Goal: Feedback & Contribution: Contribute content

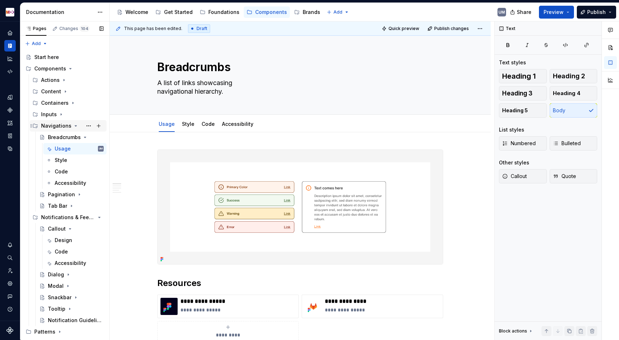
click at [73, 126] on icon "Page tree" at bounding box center [76, 126] width 6 height 6
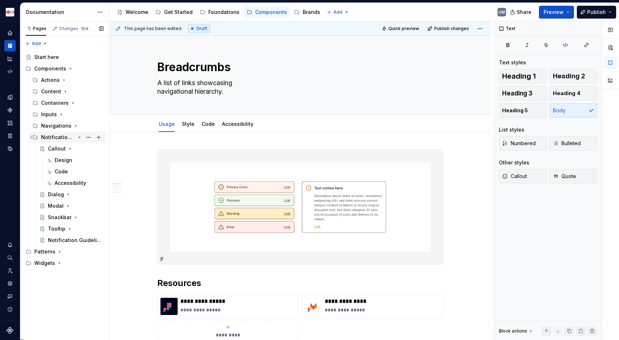
click at [80, 137] on icon "Page tree" at bounding box center [79, 137] width 6 height 6
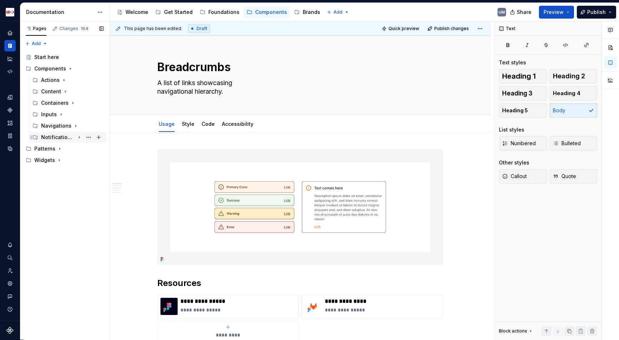
click at [81, 137] on icon "Page tree" at bounding box center [79, 137] width 6 height 6
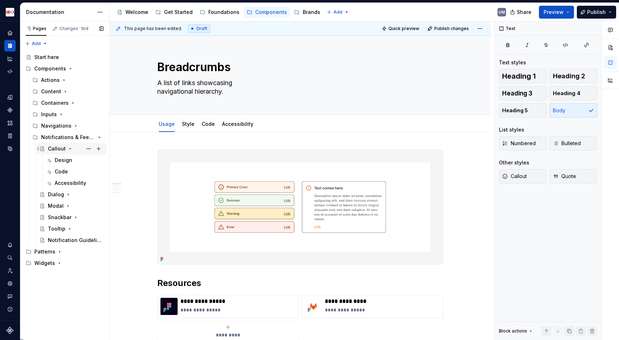
click at [69, 148] on icon "Page tree" at bounding box center [70, 148] width 2 height 1
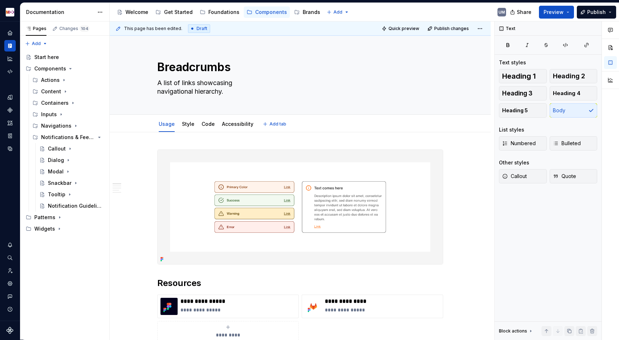
type textarea "*"
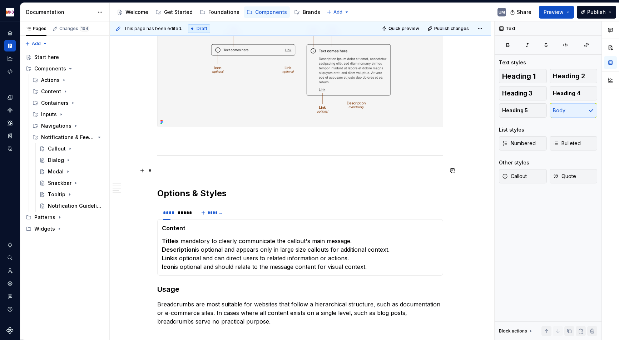
scroll to position [455, 0]
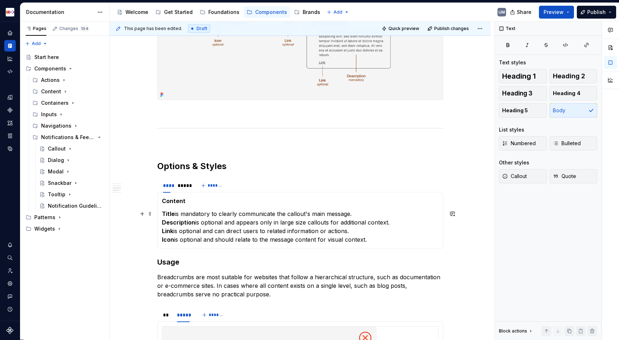
click at [178, 222] on strong "Description" at bounding box center [178, 222] width 33 height 7
click at [175, 206] on section-item-column "Content Title is mandatory to clearly communicate the callout's main message. D…" at bounding box center [300, 219] width 276 height 47
click at [175, 203] on strong "Content" at bounding box center [174, 200] width 24 height 7
click at [175, 203] on strong "Sizes" at bounding box center [169, 200] width 15 height 7
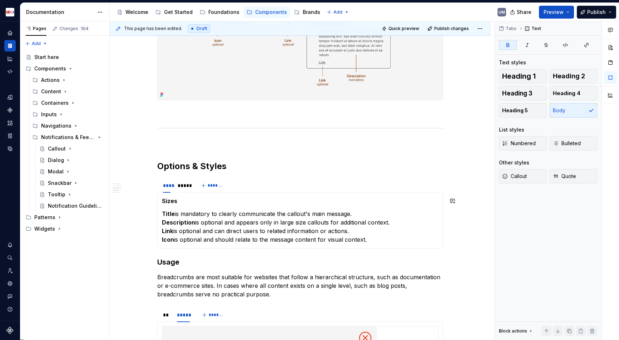
click at [183, 221] on strong "Description" at bounding box center [178, 222] width 33 height 7
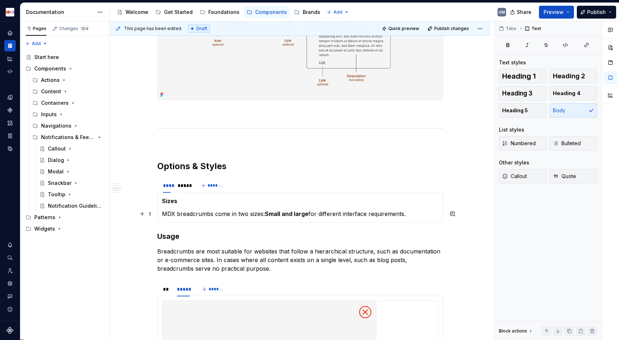
click at [268, 214] on strong "Small and large" at bounding box center [287, 213] width 44 height 7
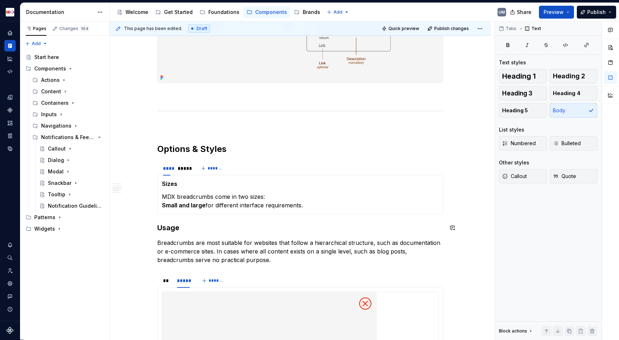
scroll to position [478, 0]
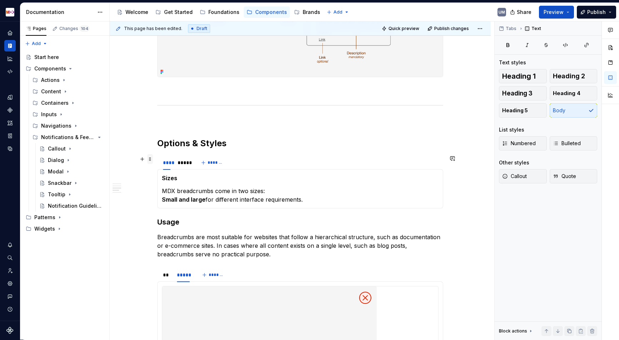
click at [151, 160] on span at bounding box center [150, 159] width 6 height 10
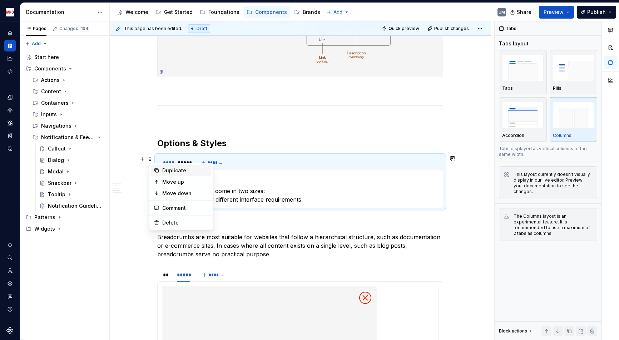
click at [168, 171] on div "Duplicate" at bounding box center [185, 170] width 46 height 7
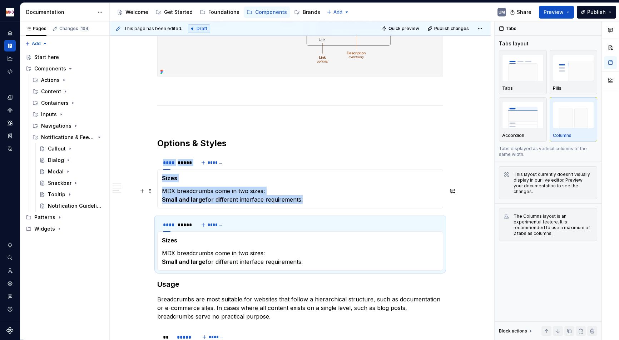
click at [169, 239] on strong "Sizes" at bounding box center [169, 239] width 15 height 7
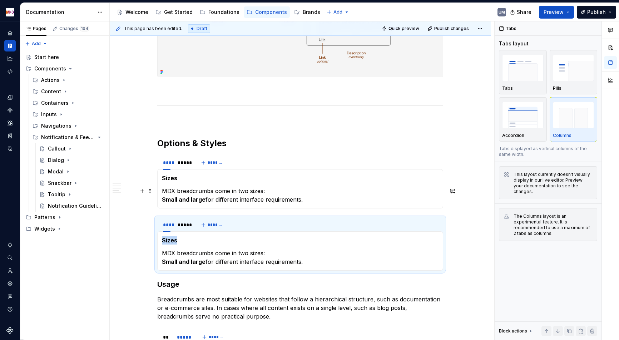
click at [169, 239] on strong "Sizes" at bounding box center [169, 239] width 15 height 7
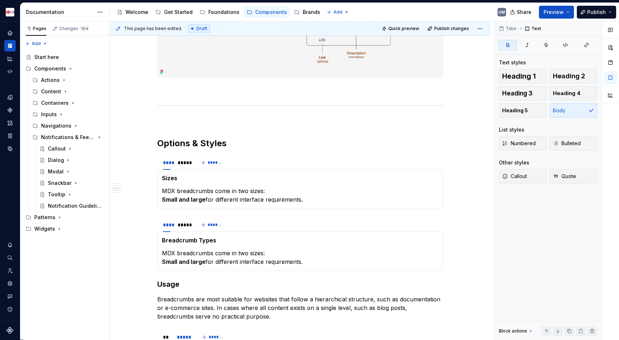
click at [184, 252] on p "MDX breadcrumbs come in two sizes: Small and large for different interface requ…" at bounding box center [300, 257] width 276 height 17
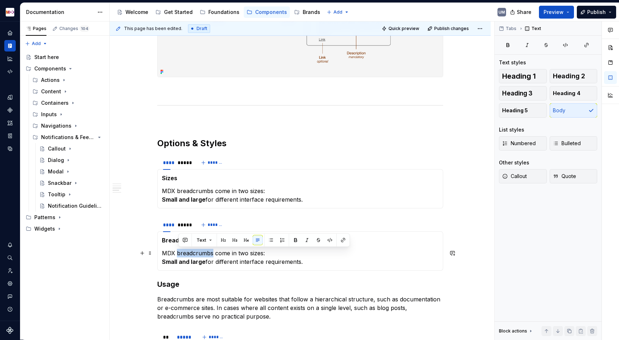
click at [184, 252] on p "MDX breadcrumbs come in two sizes: Small and large for different interface requ…" at bounding box center [300, 257] width 276 height 17
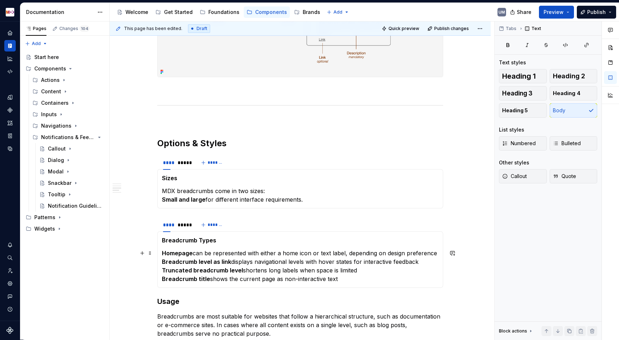
click at [251, 258] on p "Homepage can be represented with either a home icon or text label, depending on…" at bounding box center [300, 266] width 276 height 34
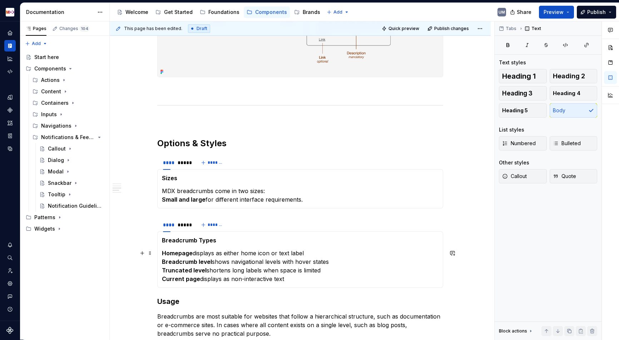
click at [218, 253] on p "Homepage displays as either home icon or text label Breadcrumb level shows navi…" at bounding box center [300, 266] width 276 height 34
click at [174, 279] on strong "Current page" at bounding box center [181, 278] width 38 height 7
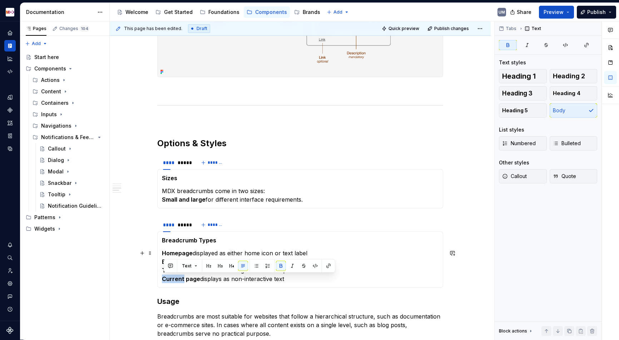
click at [174, 279] on strong "Current page" at bounding box center [181, 278] width 38 height 7
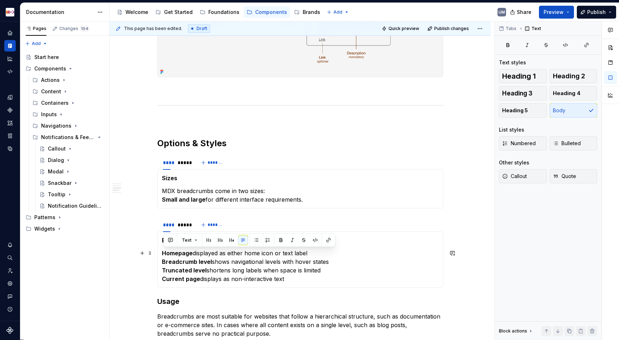
click at [185, 278] on strong "Current page" at bounding box center [181, 278] width 38 height 7
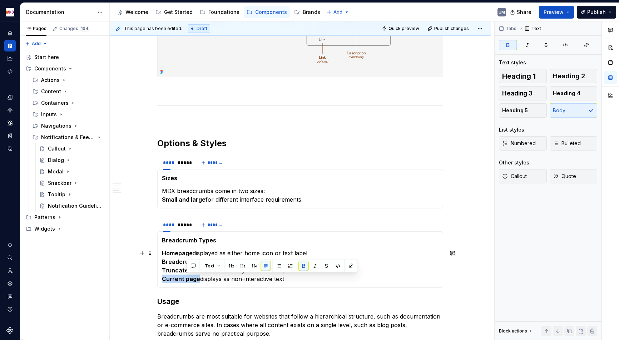
click at [171, 278] on strong "Current page" at bounding box center [181, 278] width 38 height 7
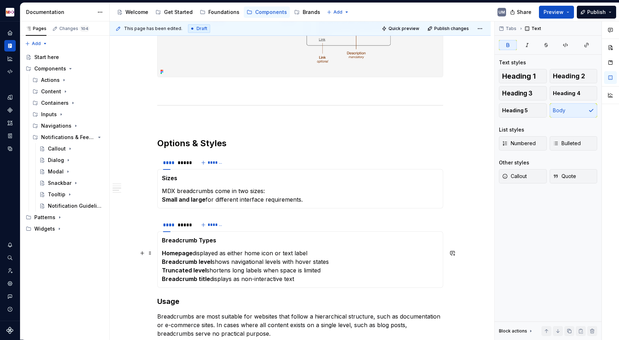
click at [236, 277] on p "Homepage displayed as either home icon or text label Breadcrumb level shows nav…" at bounding box center [300, 266] width 276 height 34
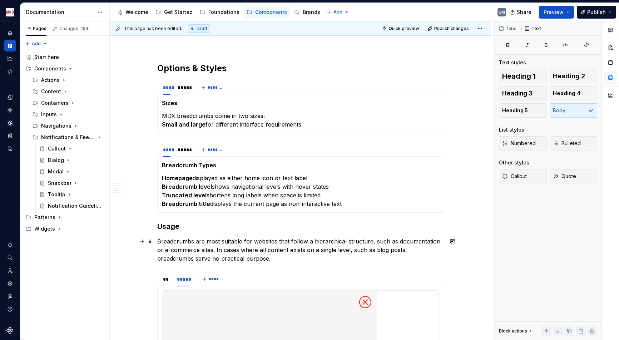
scroll to position [582, 0]
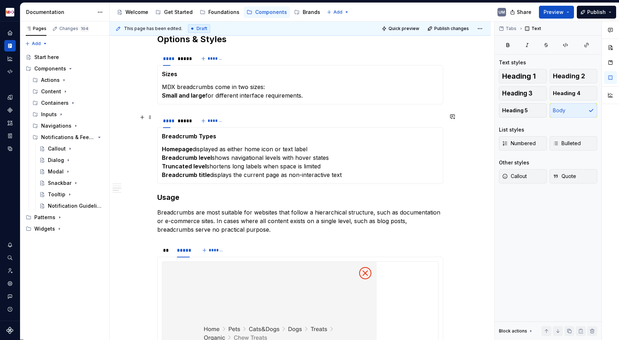
click at [235, 220] on p "Breadcrumbs are most suitable for websites that follow a hierarchical structure…" at bounding box center [300, 221] width 286 height 26
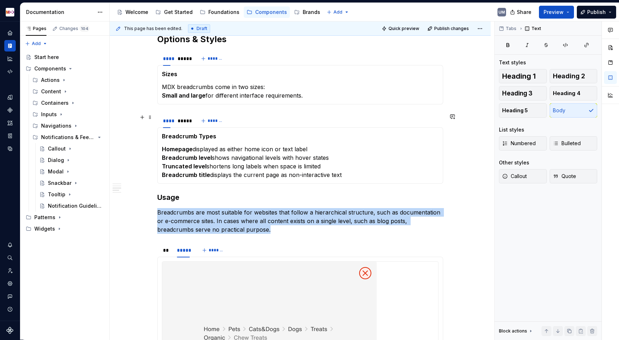
click at [235, 220] on p "Breadcrumbs are most suitable for websites that follow a hierarchical structure…" at bounding box center [300, 221] width 286 height 26
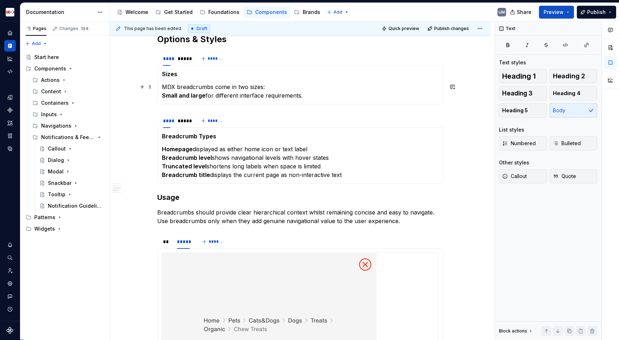
click at [171, 195] on h3 "Usage" at bounding box center [300, 197] width 286 height 10
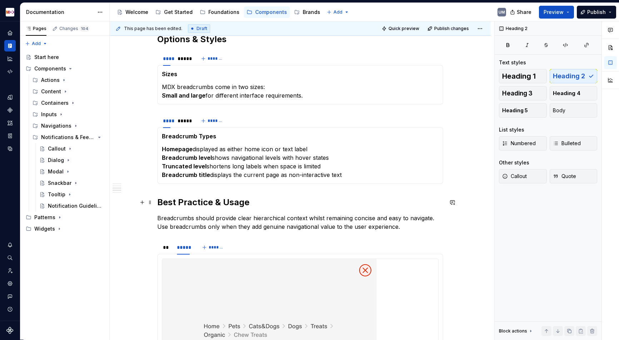
click at [171, 203] on h2 "Best Practice & Usage" at bounding box center [300, 201] width 286 height 11
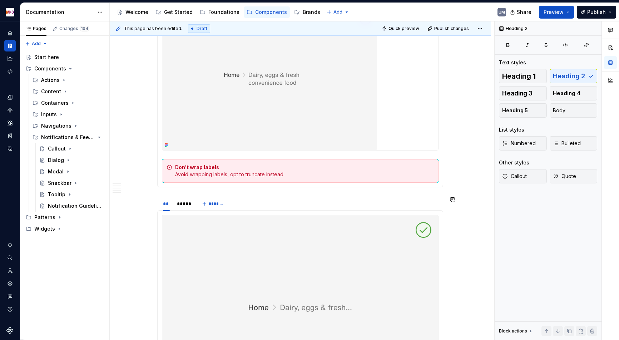
scroll to position [1245, 0]
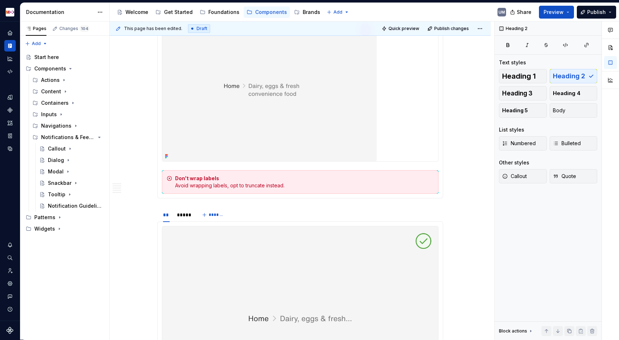
click at [279, 117] on img at bounding box center [269, 89] width 214 height 143
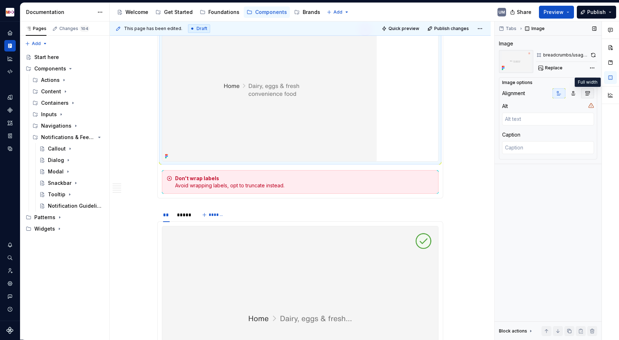
click at [587, 93] on icon "button" at bounding box center [587, 93] width 6 height 6
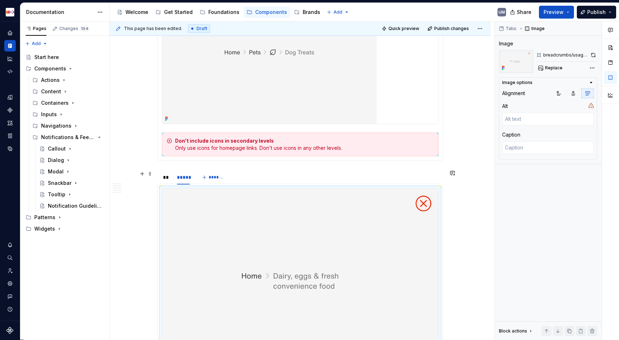
scroll to position [1028, 0]
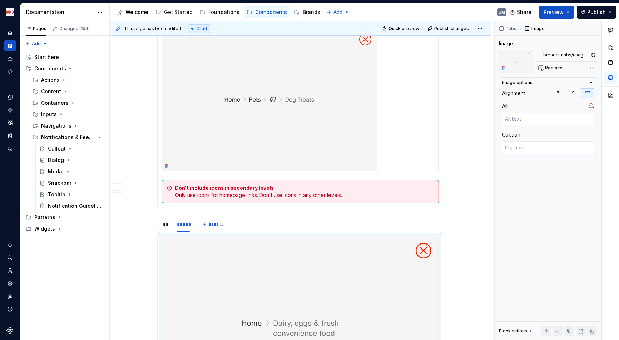
click at [295, 133] on img at bounding box center [269, 99] width 214 height 143
click at [586, 93] on icon "button" at bounding box center [587, 93] width 4 height 4
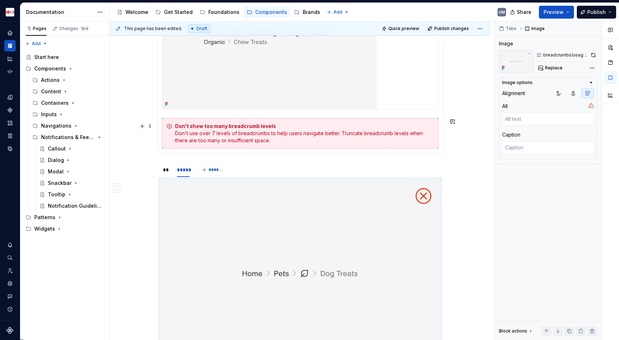
scroll to position [769, 0]
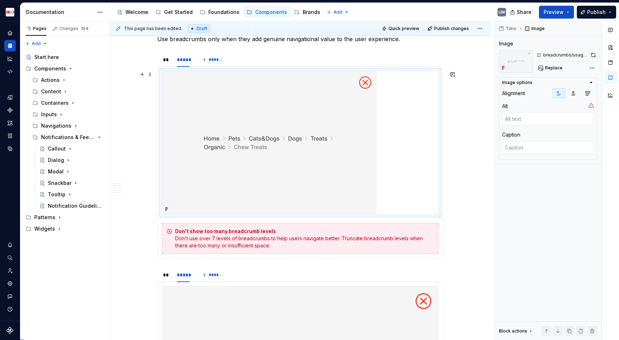
click at [284, 206] on img at bounding box center [269, 142] width 214 height 143
click at [591, 93] on button "button" at bounding box center [587, 93] width 13 height 10
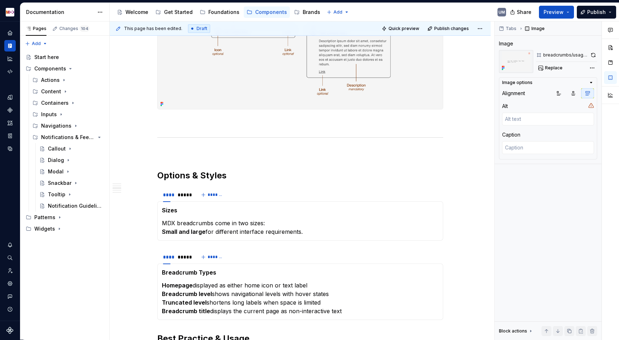
scroll to position [341, 0]
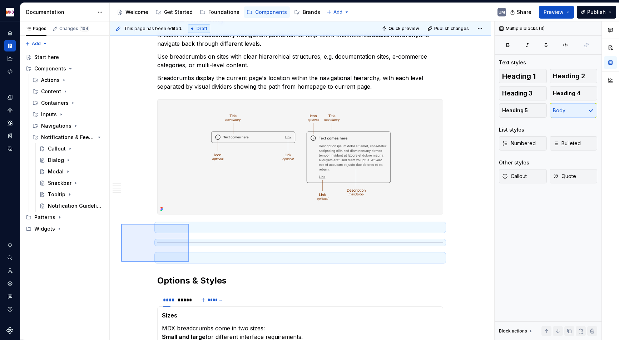
drag, startPoint x: 121, startPoint y: 224, endPoint x: 189, endPoint y: 255, distance: 74.9
click at [189, 255] on div "**********" at bounding box center [302, 180] width 384 height 318
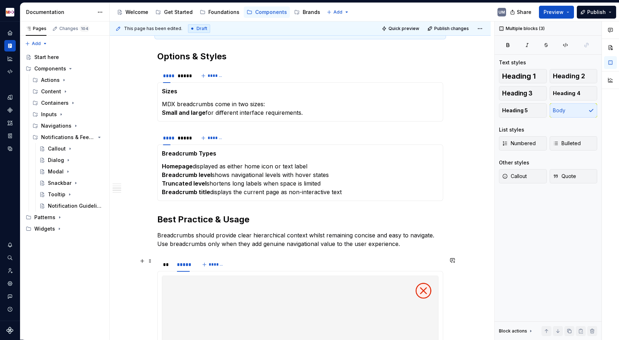
scroll to position [583, 0]
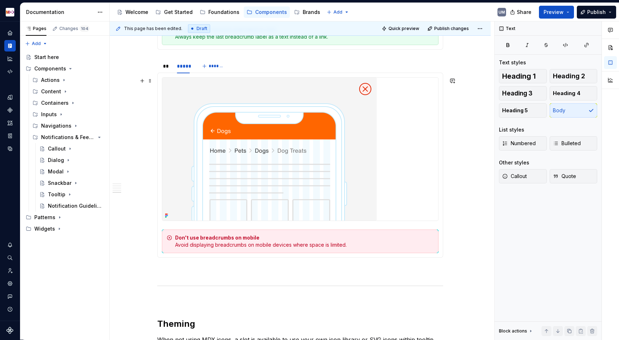
scroll to position [1936, 0]
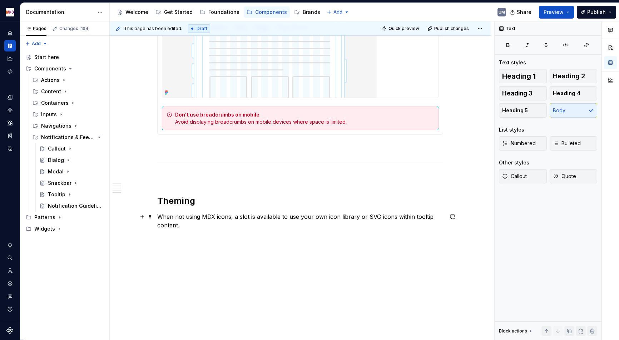
click at [161, 214] on p "When not using MDX icons, a slot is available to use your own icon library or S…" at bounding box center [300, 220] width 286 height 17
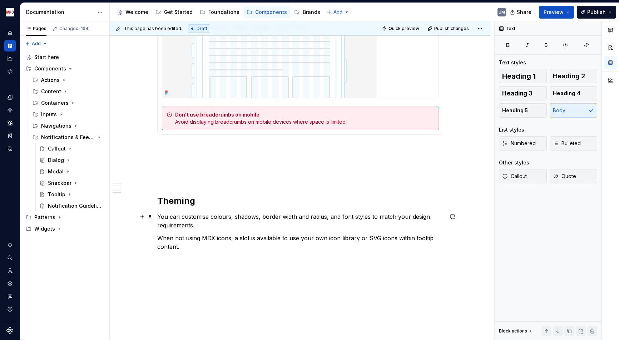
click at [247, 216] on p "You can customise colours, shadows, border width and radius, and font styles to…" at bounding box center [300, 220] width 286 height 17
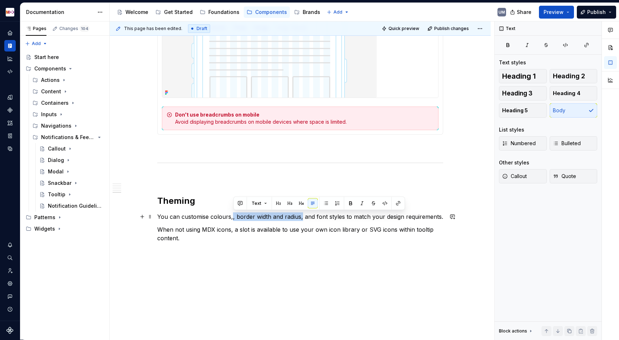
drag, startPoint x: 233, startPoint y: 216, endPoint x: 302, endPoint y: 216, distance: 69.3
click at [302, 216] on p "You can customise colours,, border width and radius, and font styles to match y…" at bounding box center [300, 216] width 286 height 9
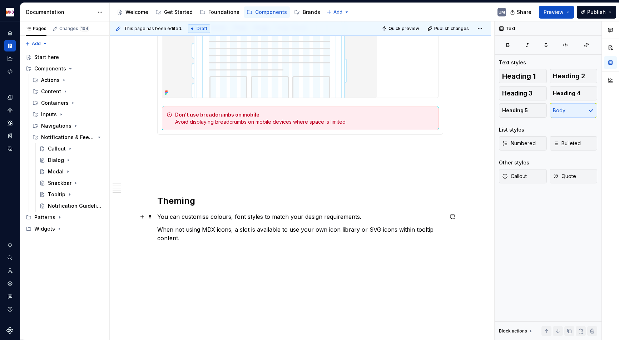
click at [264, 218] on p "You can customise colours, font styles to match your design requirements." at bounding box center [300, 216] width 286 height 9
click at [240, 237] on p "When not using MDX icons, a slot is available to use your own icon library or S…" at bounding box center [300, 233] width 286 height 17
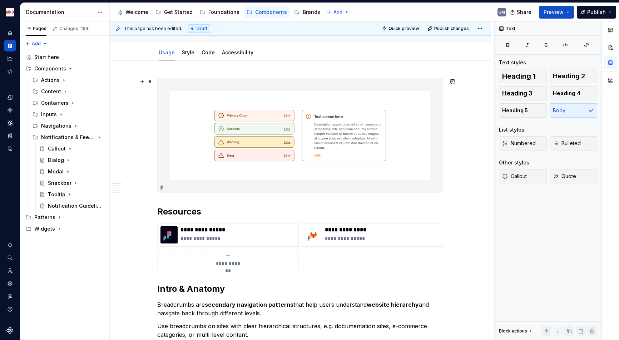
scroll to position [0, 0]
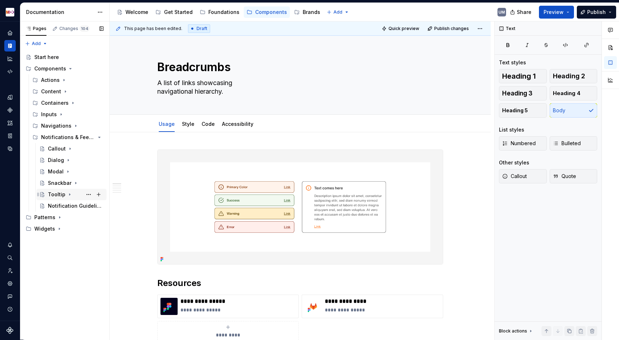
click at [69, 194] on icon "Page tree" at bounding box center [69, 195] width 1 height 2
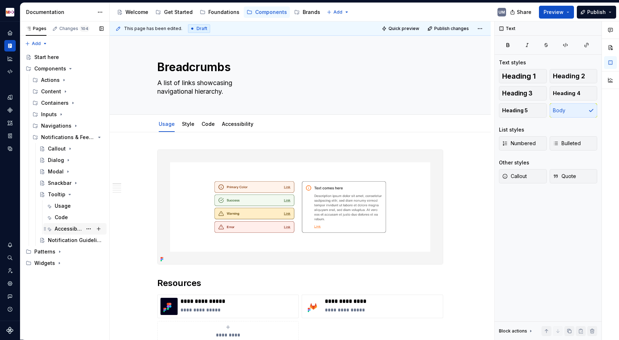
click at [60, 231] on div "Accessibility" at bounding box center [69, 228] width 28 height 7
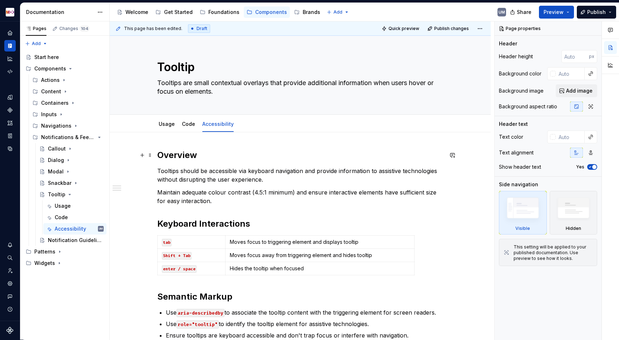
click at [185, 156] on h2 "Overview" at bounding box center [300, 154] width 286 height 11
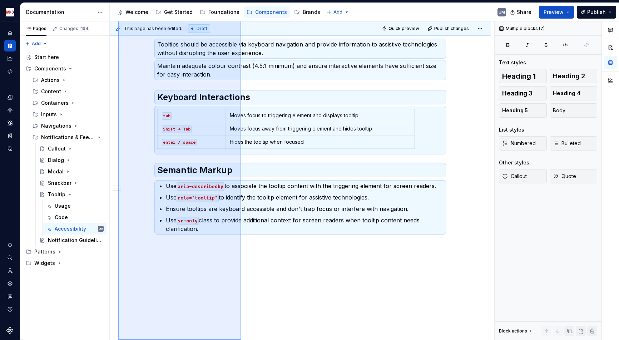
scroll to position [130, 0]
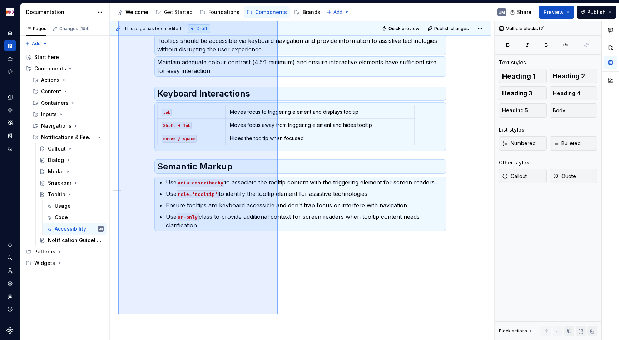
drag, startPoint x: 118, startPoint y: 148, endPoint x: 285, endPoint y: 301, distance: 226.8
click at [285, 302] on div "This page has been edited. Draft Quick preview Publish changes Tooltip Tooltips…" at bounding box center [302, 180] width 384 height 318
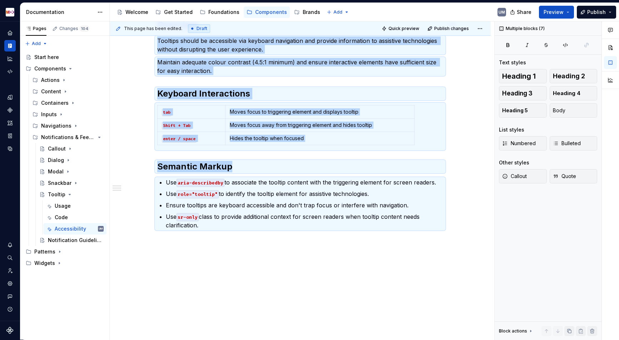
copy div "Overview Tooltips should be accessible via keyboard navigation and provide info…"
click at [75, 126] on icon "Page tree" at bounding box center [75, 126] width 1 height 2
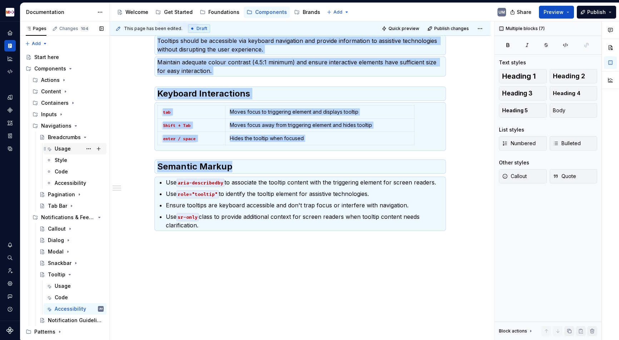
click at [62, 150] on div "Usage" at bounding box center [63, 148] width 16 height 7
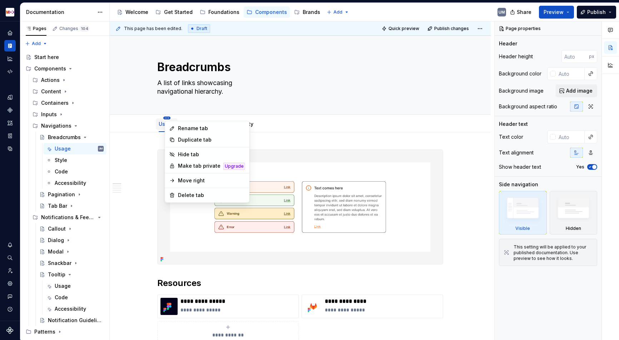
click at [169, 116] on html "MDX UM Dataset Migros Documentation Accessibility guide for tree Page tree. Nav…" at bounding box center [309, 170] width 619 height 340
type textarea "*"
click at [176, 127] on div "Rename tab" at bounding box center [206, 128] width 81 height 11
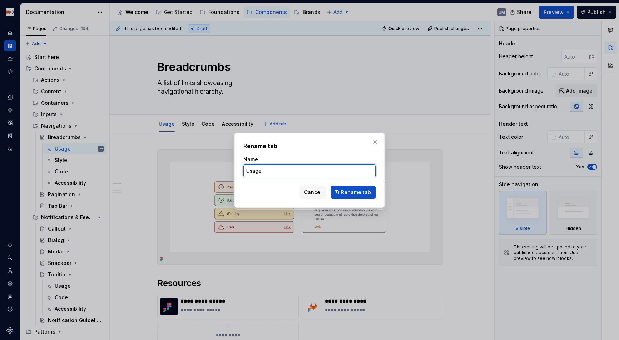
click at [248, 168] on input "Usage" at bounding box center [309, 170] width 132 height 13
type input "Design"
click button "Rename tab" at bounding box center [352, 192] width 45 height 13
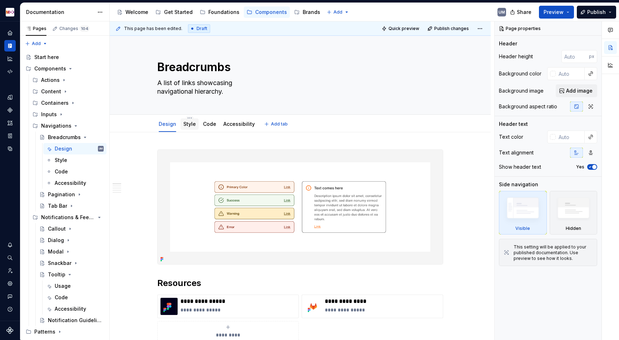
click at [192, 120] on div "Style" at bounding box center [189, 124] width 13 height 9
click at [191, 117] on html "MDX UM Dataset Migros Documentation Accessibility guide for tree Page tree. Nav…" at bounding box center [309, 170] width 619 height 340
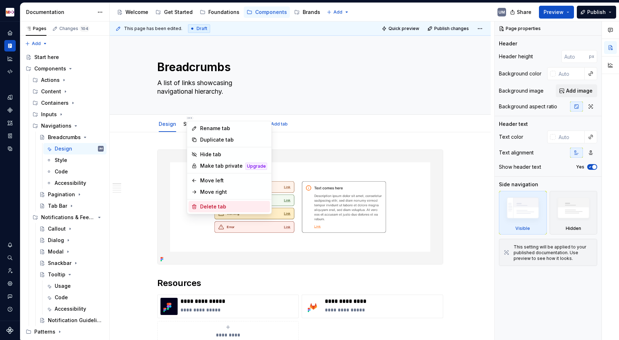
click at [202, 205] on div "Delete tab" at bounding box center [233, 206] width 67 height 7
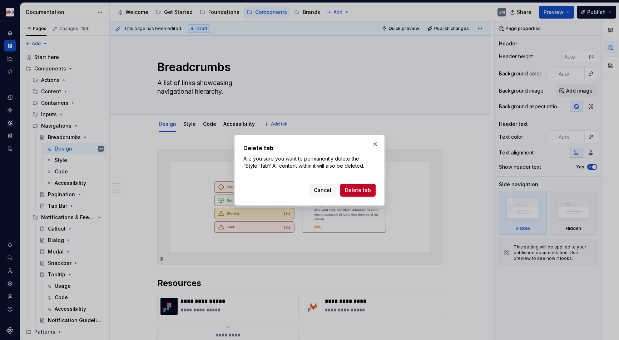
click at [354, 191] on span "Delete tab" at bounding box center [358, 189] width 26 height 7
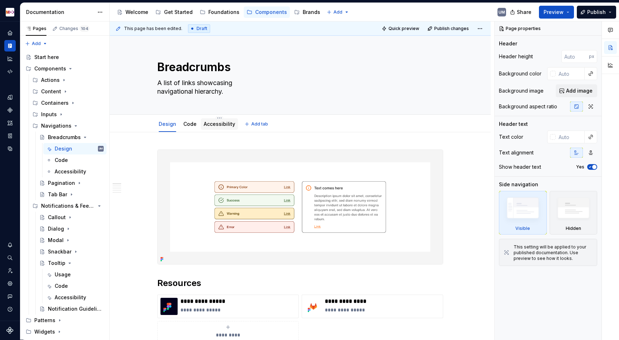
click at [227, 125] on link "Accessibility" at bounding box center [219, 124] width 31 height 6
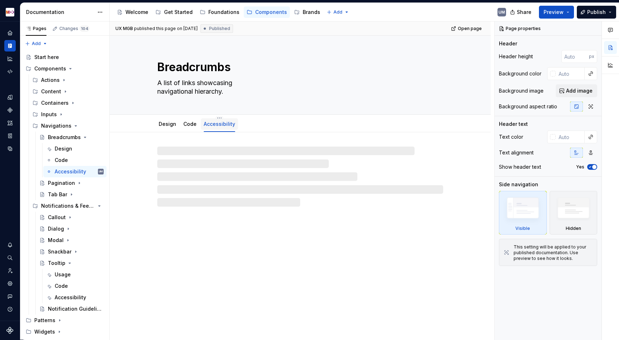
type textarea "*"
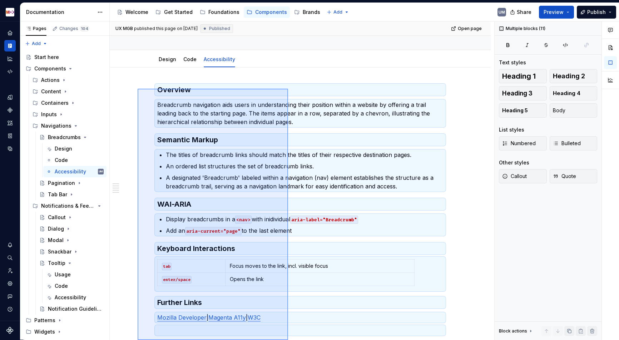
scroll to position [170, 0]
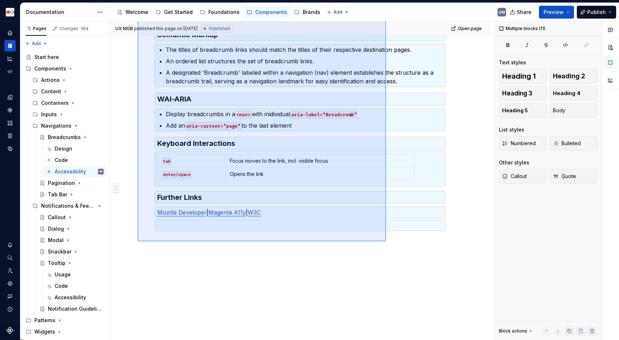
drag, startPoint x: 144, startPoint y: 148, endPoint x: 386, endPoint y: 241, distance: 259.2
click at [386, 241] on div "UX MGB published this page on [DATE] Published Open page Breadcrumbs A list of …" at bounding box center [302, 180] width 384 height 318
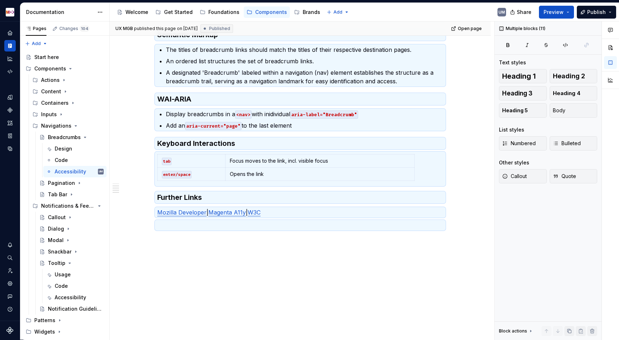
scroll to position [0, 0]
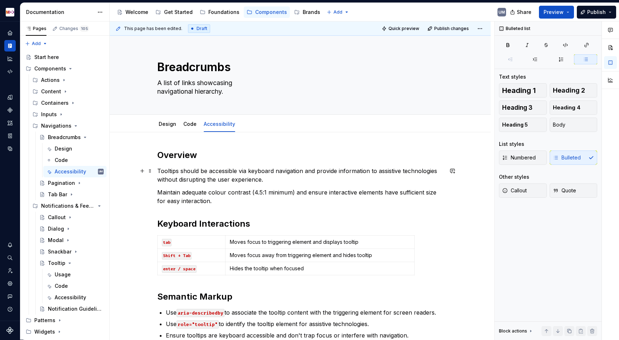
click at [196, 171] on p "Tooltips should be accessible via keyboard navigation and provide information t…" at bounding box center [300, 174] width 286 height 17
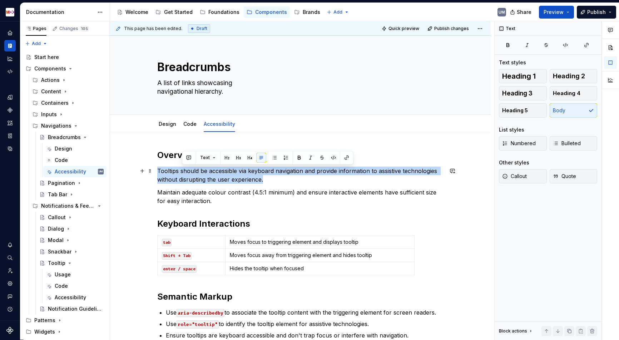
click at [196, 171] on p "Tooltips should be accessible via keyboard navigation and provide information t…" at bounding box center [300, 174] width 286 height 17
paste div
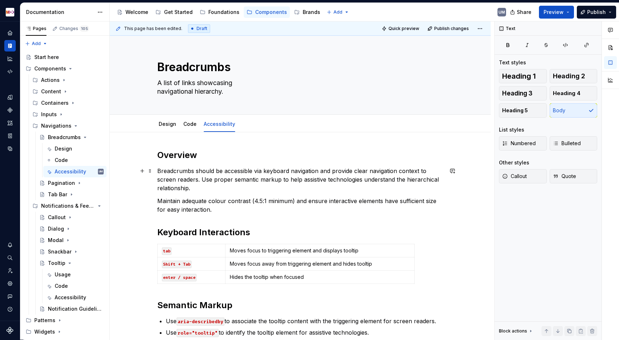
click at [204, 180] on p "Breadcrumbs should be accessible via keyboard navigation and provide clear navi…" at bounding box center [300, 179] width 286 height 26
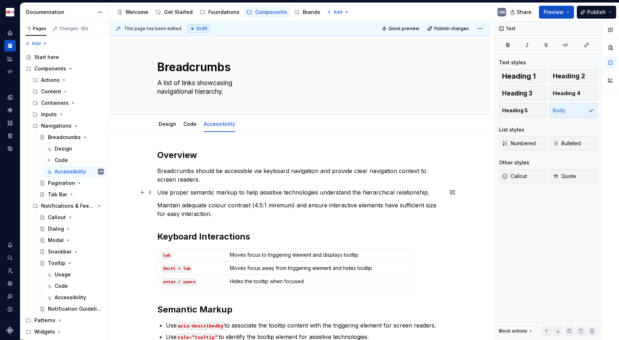
click at [272, 255] on p "Moves focus to triggering element and displays tooltip" at bounding box center [320, 254] width 180 height 7
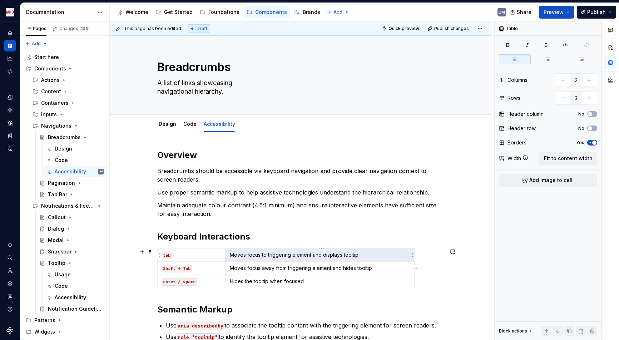
click at [272, 255] on p "Moves focus to triggering element and displays tooltip" at bounding box center [320, 254] width 180 height 7
click at [238, 254] on p "moves focus between breadcrumb links" at bounding box center [320, 254] width 180 height 7
click at [304, 267] on p "Moves focus away from triggering element and hides tooltip" at bounding box center [320, 267] width 180 height 7
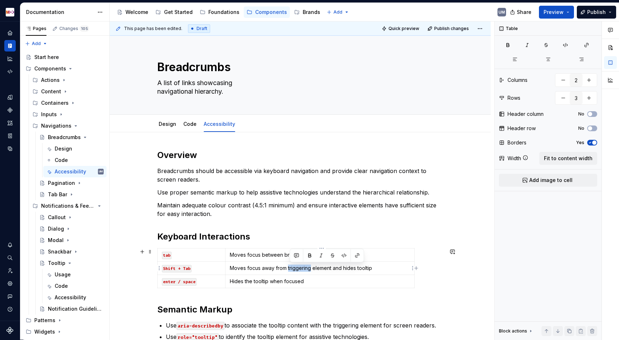
click at [304, 267] on p "Moves focus away from triggering element and hides tooltip" at bounding box center [320, 267] width 180 height 7
click at [188, 282] on code "enter / space" at bounding box center [179, 282] width 35 height 8
click at [279, 279] on p "Hides the tooltip when focused" at bounding box center [320, 281] width 180 height 7
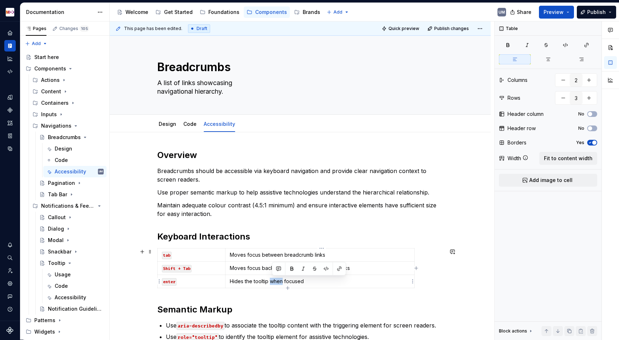
click at [279, 279] on p "Hides the tooltip when focused" at bounding box center [320, 281] width 180 height 7
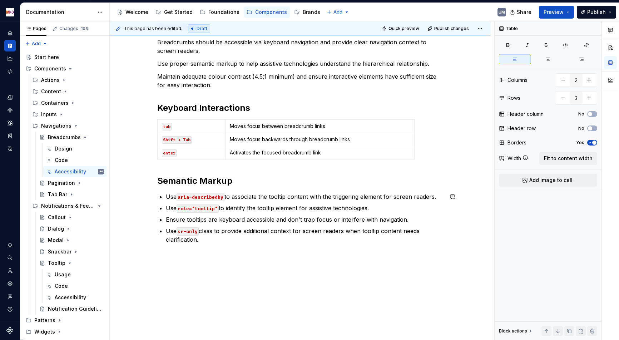
scroll to position [143, 0]
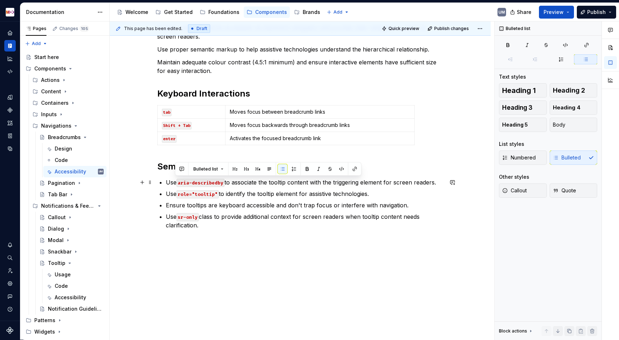
drag, startPoint x: 221, startPoint y: 226, endPoint x: 166, endPoint y: 183, distance: 69.2
click at [166, 183] on div "Overview Breadcrumbs should be accessible via keyboard navigation and provide c…" at bounding box center [300, 117] width 286 height 223
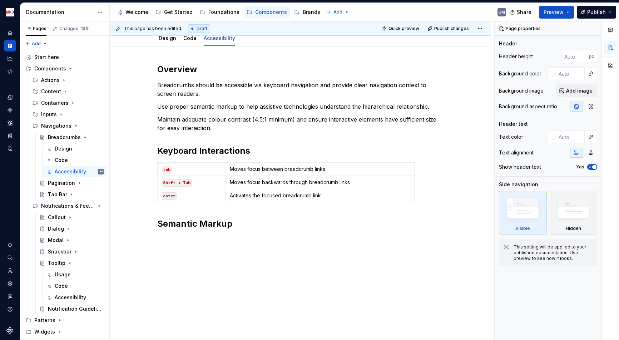
scroll to position [86, 0]
click at [240, 228] on h2 "Semantic Markup" at bounding box center [300, 223] width 286 height 11
click at [235, 223] on h2 "Semantic Markup" at bounding box center [300, 223] width 286 height 11
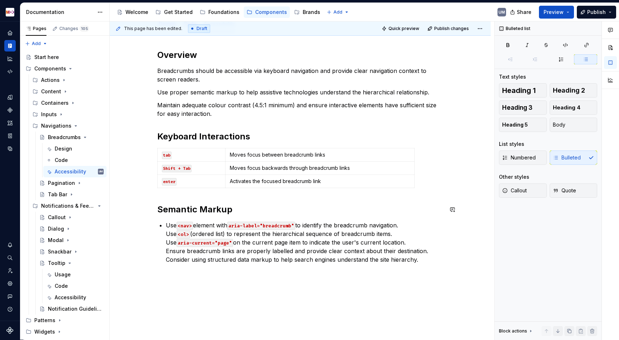
scroll to position [134, 0]
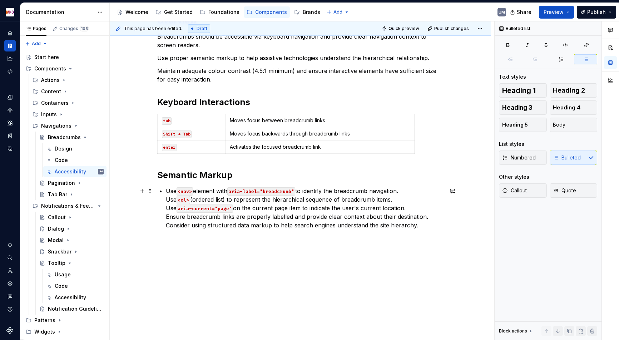
click at [169, 199] on p "Use <nav> element with aria-label="breadcrumb" to identify the breadcrumb navig…" at bounding box center [304, 207] width 277 height 43
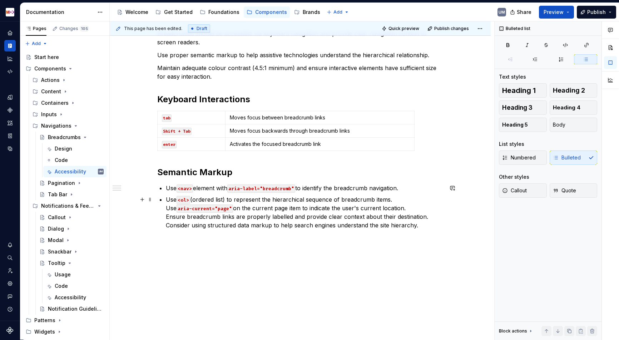
click at [168, 206] on p "Use <ol> (ordered list) to represent the hierarchical sequence of breadcrumb it…" at bounding box center [304, 212] width 277 height 34
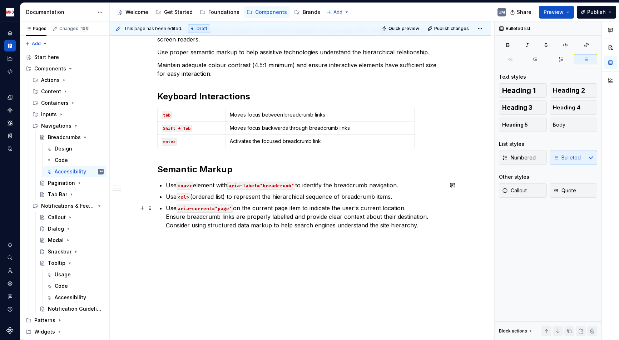
click at [165, 219] on div "Overview Breadcrumbs should be accessible via keyboard navigation and provide c…" at bounding box center [300, 119] width 286 height 220
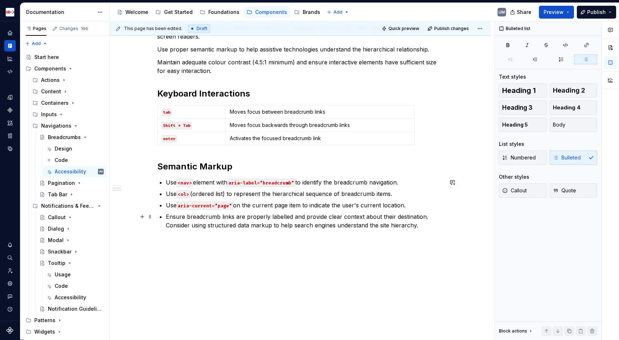
click at [166, 223] on div "Overview Breadcrumbs should be accessible via keyboard navigation and provide c…" at bounding box center [300, 117] width 286 height 223
click at [319, 64] on p "Maintain adequate colour contrast (4.5:1 minimum) and ensure interactive elemen…" at bounding box center [300, 66] width 286 height 17
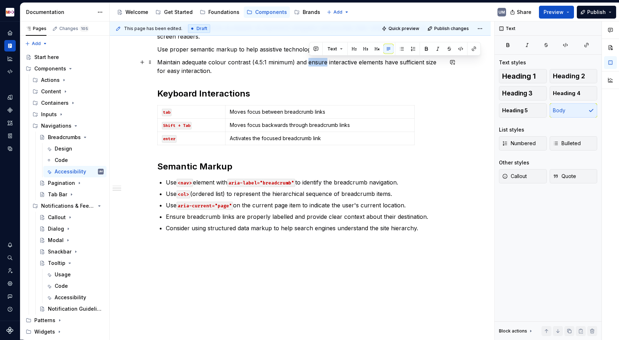
click at [319, 64] on p "Maintain adequate colour contrast (4.5:1 minimum) and ensure interactive elemen…" at bounding box center [300, 66] width 286 height 17
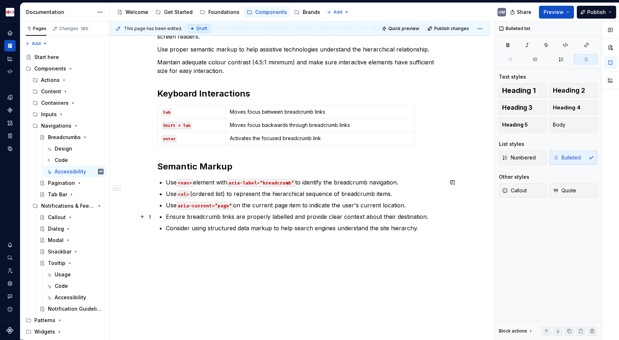
click at [176, 218] on p "Ensure breadcrumb links are properly labelled and provide clear context about t…" at bounding box center [304, 216] width 277 height 9
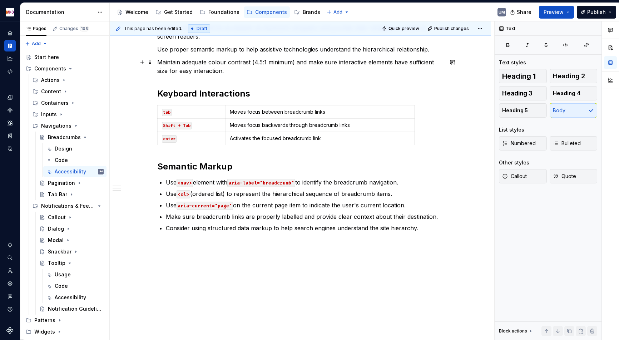
click at [314, 61] on p "Maintain adequate colour contrast (4.5:1 minimum) and make sure interactive ele…" at bounding box center [300, 66] width 286 height 17
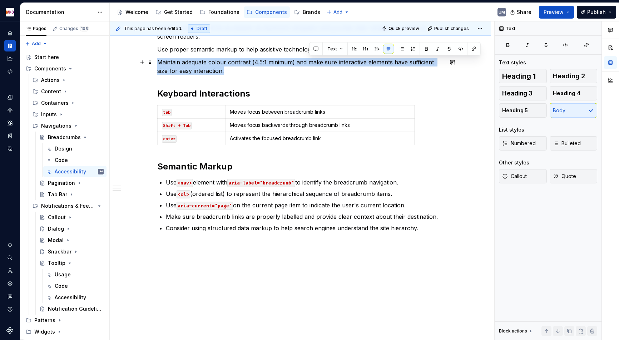
click at [314, 61] on p "Maintain adequate colour contrast (4.5:1 minimum) and make sure interactive ele…" at bounding box center [300, 66] width 286 height 17
click at [319, 61] on p "Maintain adequate colour contrast (4.5:1 minimum) and make sure interactive ele…" at bounding box center [300, 66] width 286 height 17
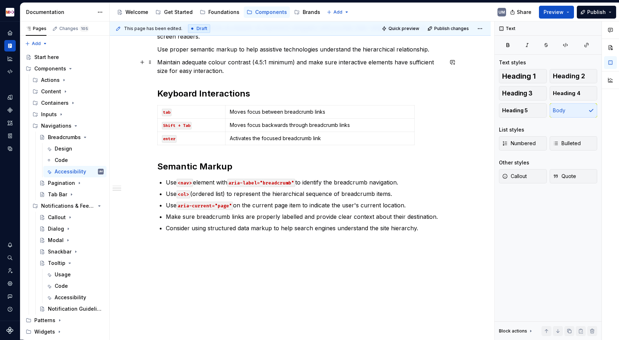
click at [318, 61] on p "Maintain adequate colour contrast (4.5:1 minimum) and make sure interactive ele…" at bounding box center [300, 66] width 286 height 17
click at [316, 61] on p "Maintain adequate colour contrast (4.5:1 minimum) and make sure interactive ele…" at bounding box center [300, 66] width 286 height 17
click at [319, 69] on p "Maintain adequate colour contrast (4.5:1 minimum) and make sure interactive ele…" at bounding box center [300, 66] width 286 height 17
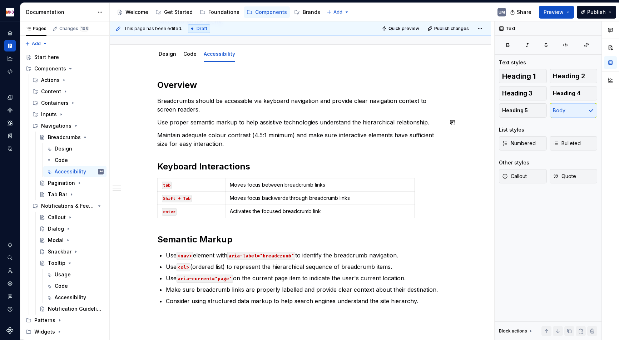
scroll to position [55, 0]
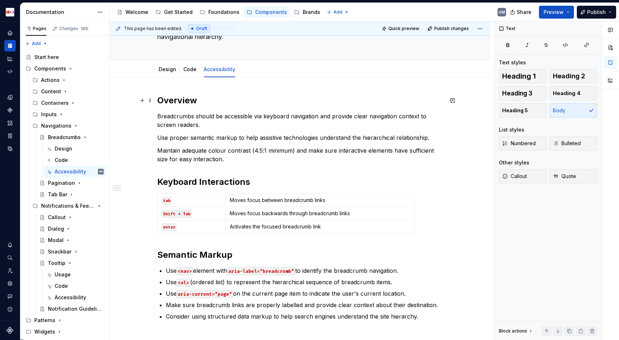
click at [184, 96] on h2 "Overview" at bounding box center [300, 100] width 286 height 11
click at [190, 69] on link "Code" at bounding box center [189, 69] width 13 height 6
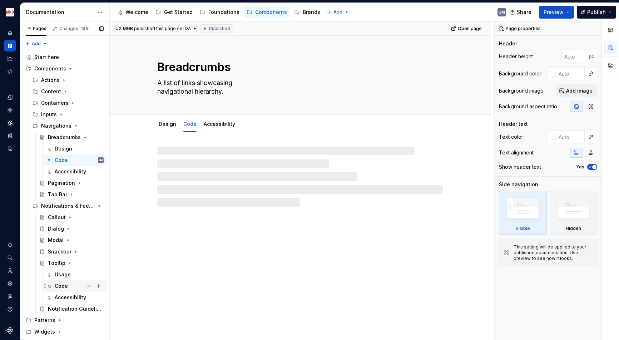
click at [60, 284] on div "Code" at bounding box center [61, 285] width 13 height 7
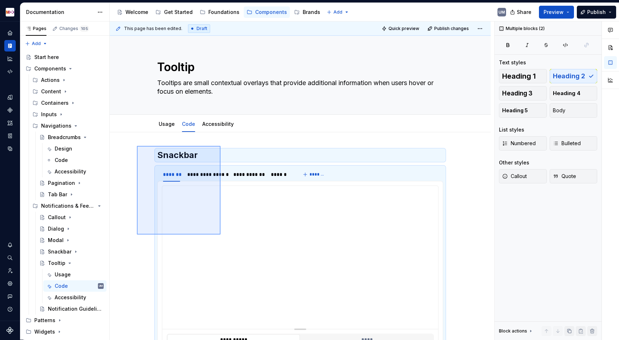
drag, startPoint x: 137, startPoint y: 146, endPoint x: 228, endPoint y: 243, distance: 133.2
click at [228, 243] on div "**********" at bounding box center [302, 180] width 384 height 318
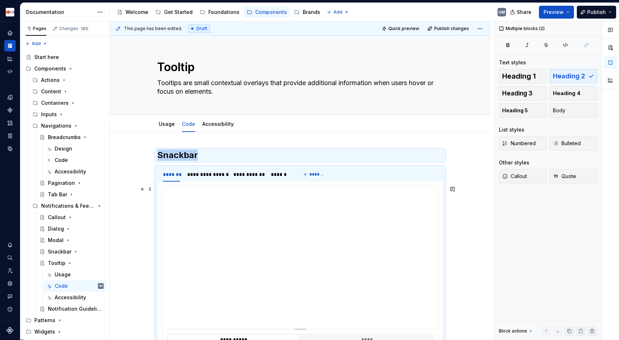
scroll to position [145, 0]
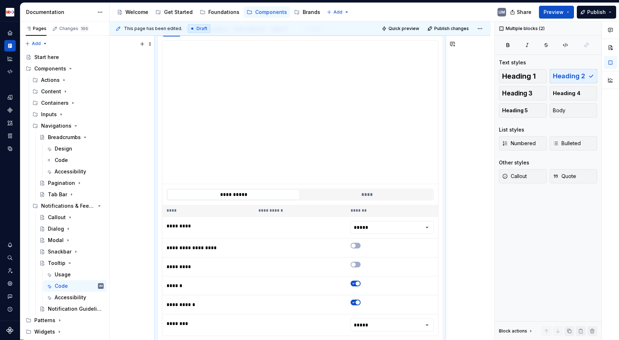
click at [144, 246] on div "**********" at bounding box center [300, 230] width 381 height 487
type textarea "*"
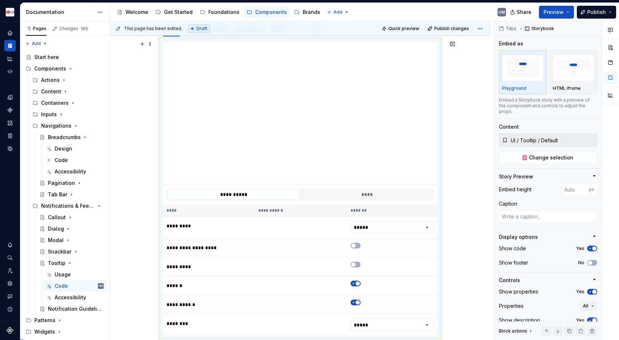
scroll to position [0, 0]
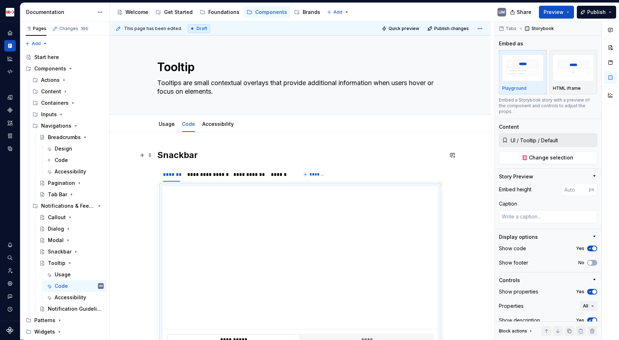
click at [175, 154] on h2 "Snackbar" at bounding box center [300, 154] width 286 height 11
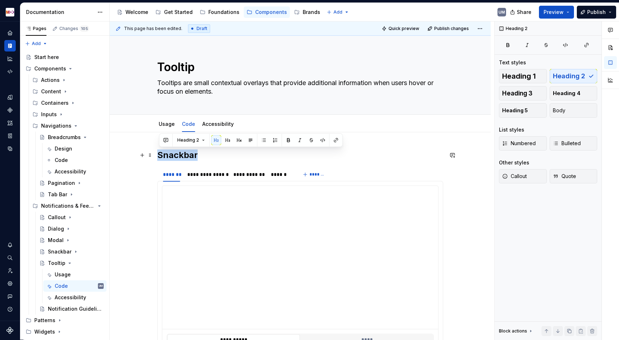
click at [175, 154] on h2 "Snackbar" at bounding box center [300, 154] width 286 height 11
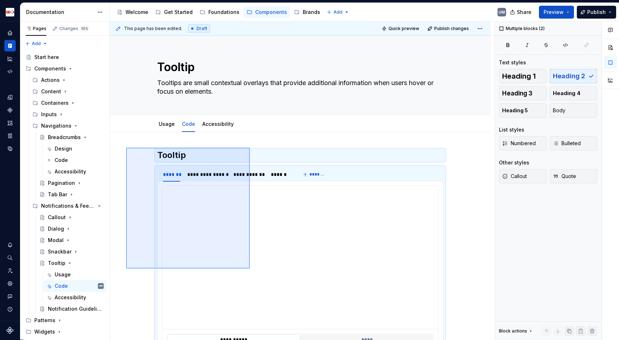
drag, startPoint x: 126, startPoint y: 148, endPoint x: 250, endPoint y: 267, distance: 172.0
click at [250, 267] on div "**********" at bounding box center [302, 180] width 384 height 318
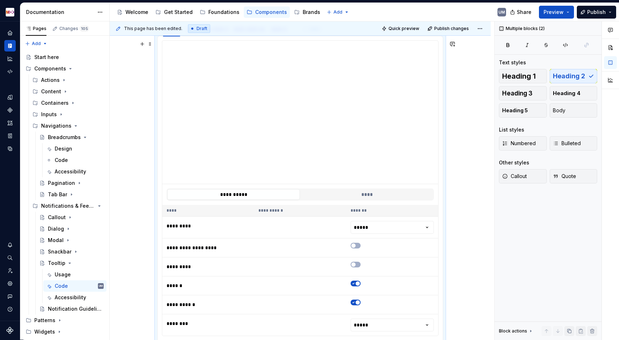
copy h2 "Tooltip"
click at [64, 160] on div "Code" at bounding box center [61, 159] width 13 height 7
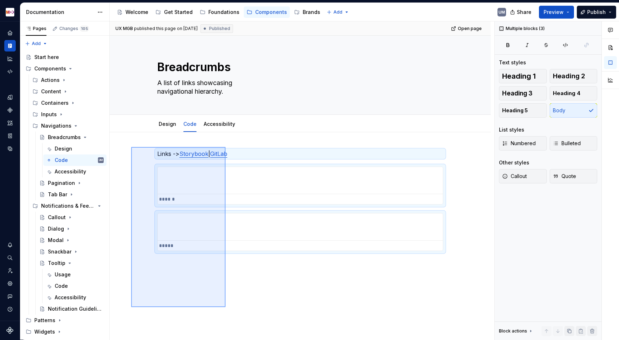
scroll to position [17, 0]
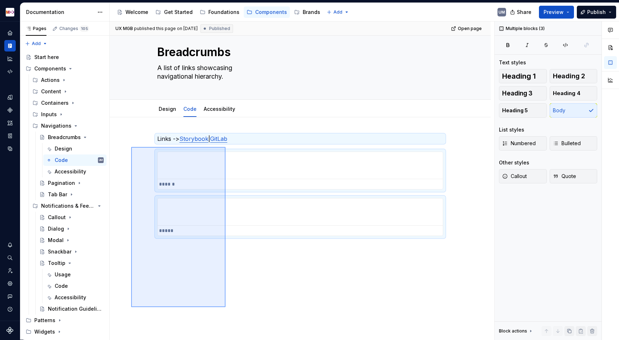
drag, startPoint x: 131, startPoint y: 147, endPoint x: 234, endPoint y: 312, distance: 194.7
click at [234, 315] on div "**********" at bounding box center [302, 180] width 384 height 318
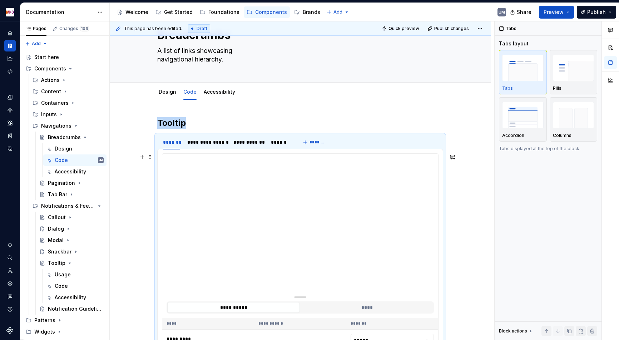
scroll to position [34, 0]
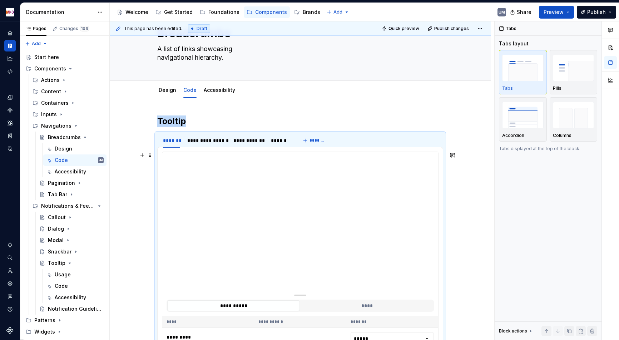
type textarea "*"
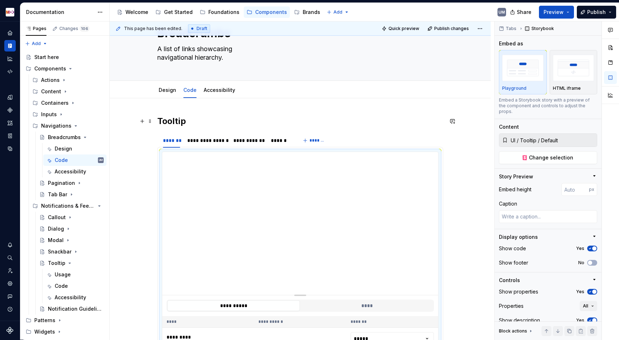
click at [181, 120] on h2 "Tooltip" at bounding box center [300, 120] width 286 height 11
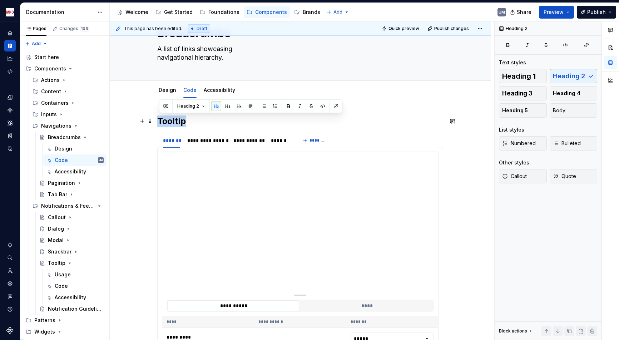
click at [181, 120] on h2 "Tooltip" at bounding box center [300, 120] width 286 height 11
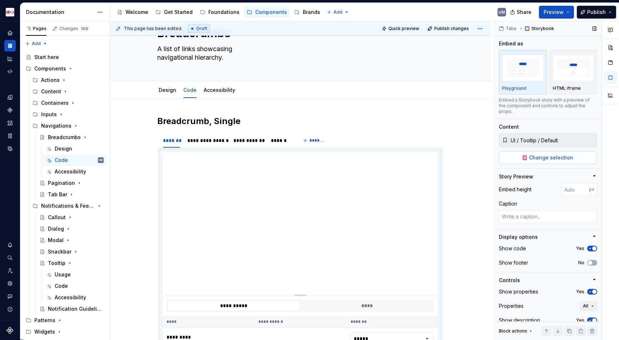
click at [525, 155] on button "Change selection" at bounding box center [548, 157] width 98 height 13
type textarea "*"
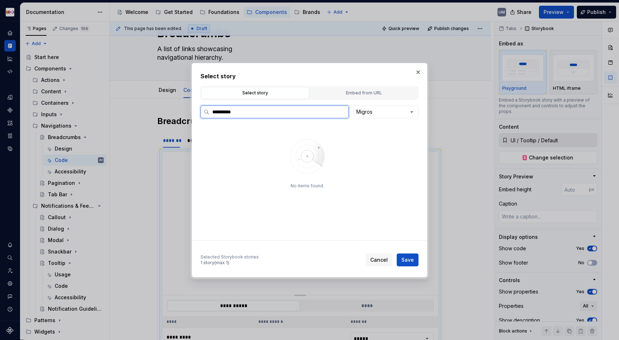
type input "**********"
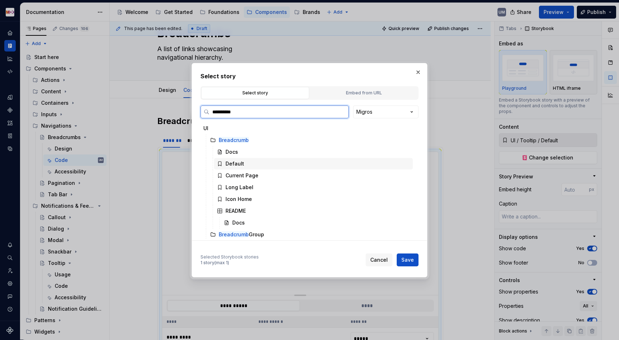
click at [241, 161] on div "Default" at bounding box center [234, 163] width 19 height 7
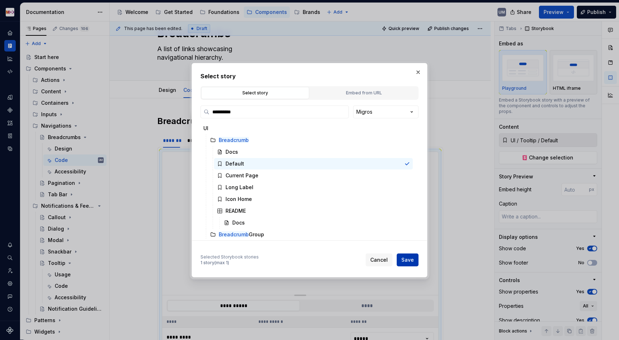
click at [404, 259] on span "Save" at bounding box center [407, 259] width 13 height 7
type textarea "*"
type input "UI / Breadcrumb / Default"
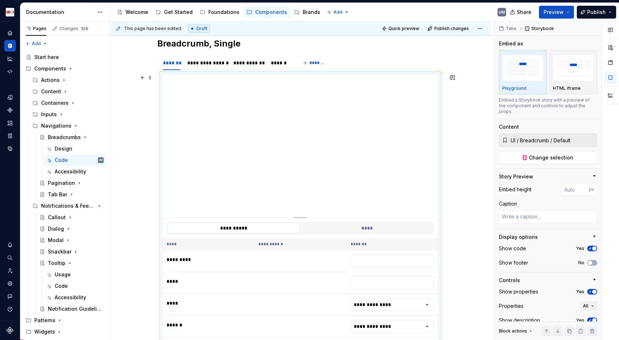
scroll to position [105, 0]
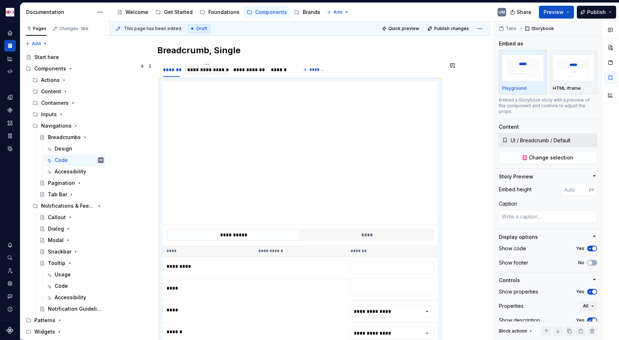
click at [198, 70] on div "**********" at bounding box center [206, 69] width 39 height 7
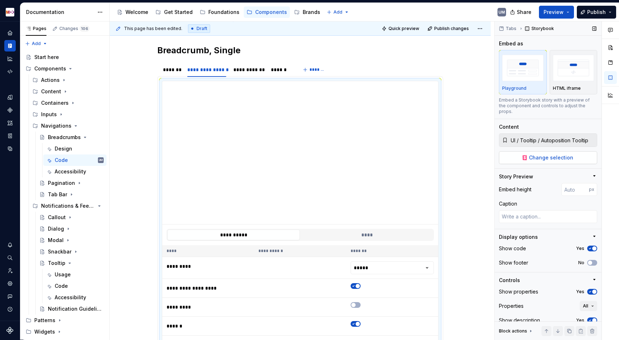
click at [565, 154] on span "Change selection" at bounding box center [551, 157] width 44 height 7
type textarea "*"
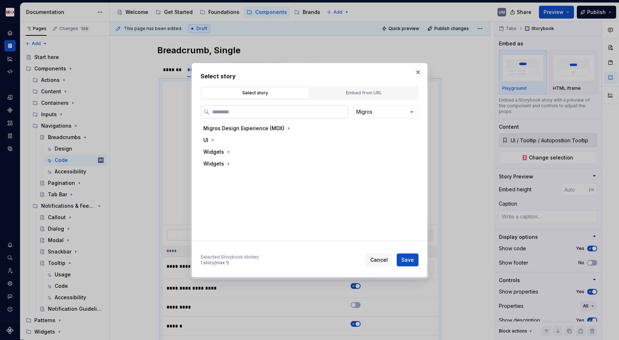
type input "**********"
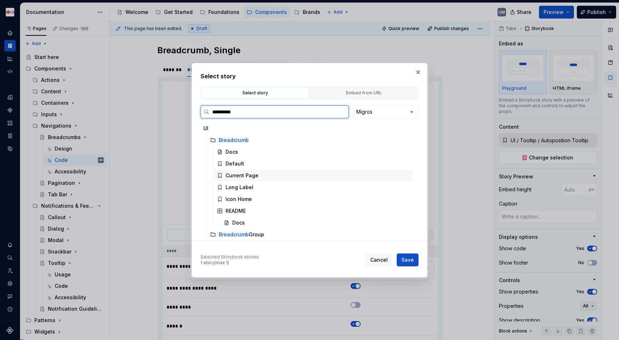
click at [240, 172] on div "Current Page" at bounding box center [241, 175] width 33 height 7
click at [405, 259] on span "Save" at bounding box center [407, 259] width 13 height 7
type textarea "*"
type input "UI / Breadcrumb / Current Page"
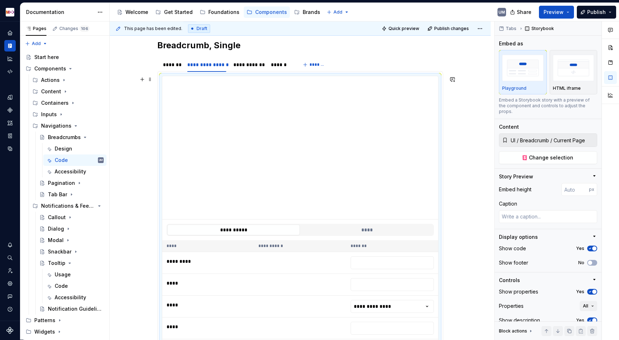
scroll to position [105, 0]
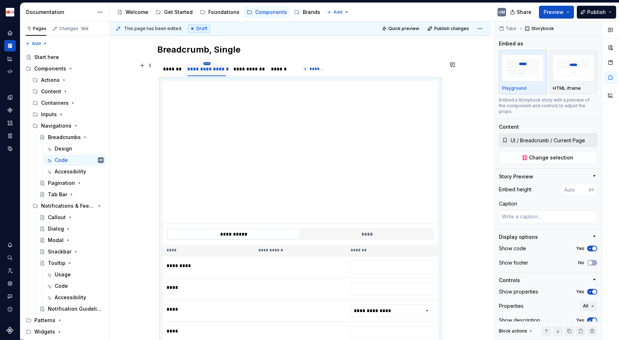
click at [207, 63] on html "MDX UM Dataset Migros Documentation Accessibility guide for tree Page tree. Nav…" at bounding box center [309, 170] width 619 height 340
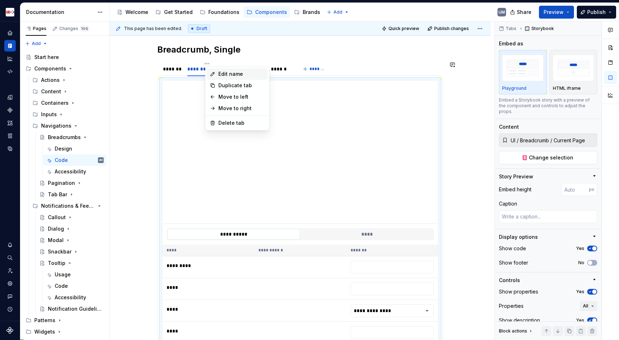
click at [215, 76] on icon at bounding box center [213, 74] width 6 height 6
type textarea "*"
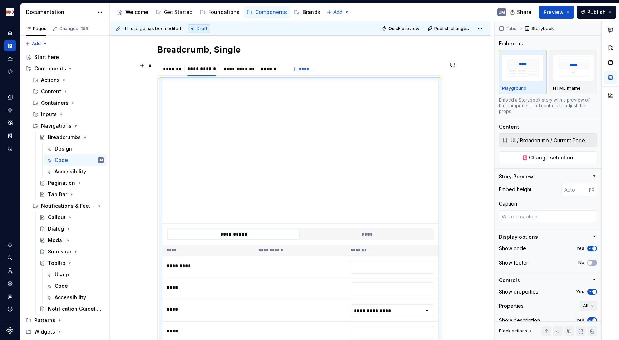
type input "**********"
type textarea "*"
type input "**********"
type textarea "*"
click at [246, 69] on div "**********" at bounding box center [241, 68] width 30 height 7
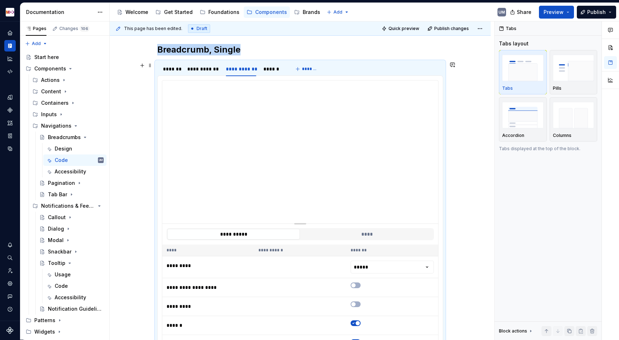
type input "**********"
type textarea "*"
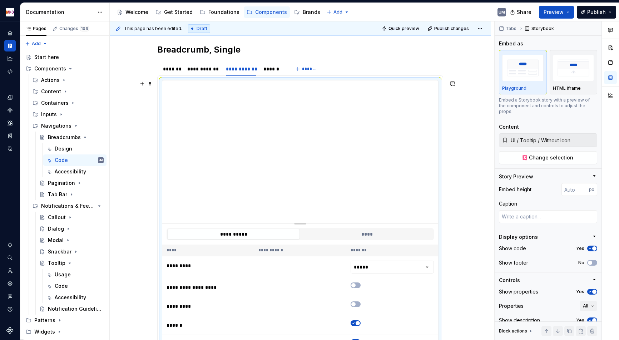
type input "**********"
click at [539, 154] on span "Change selection" at bounding box center [551, 157] width 44 height 7
type textarea "*"
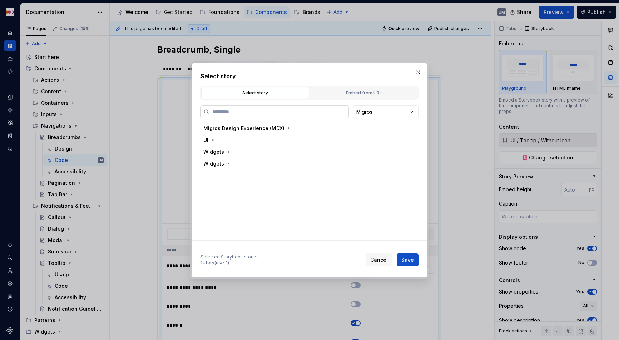
paste input "**********"
type input "**********"
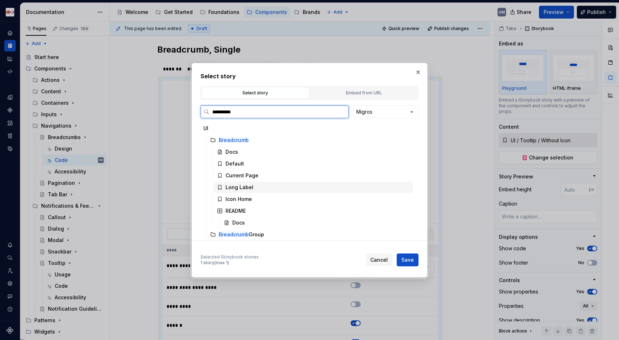
click at [246, 184] on div "Long Label" at bounding box center [239, 187] width 28 height 7
click at [410, 260] on span "Save" at bounding box center [407, 259] width 13 height 7
type textarea "*"
type input "**********"
type input "UI / Breadcrumb / Long Label"
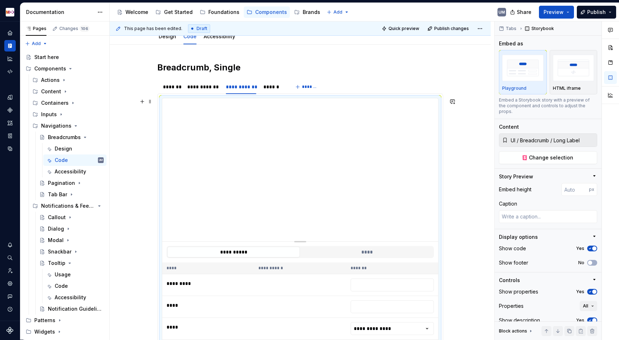
scroll to position [44, 0]
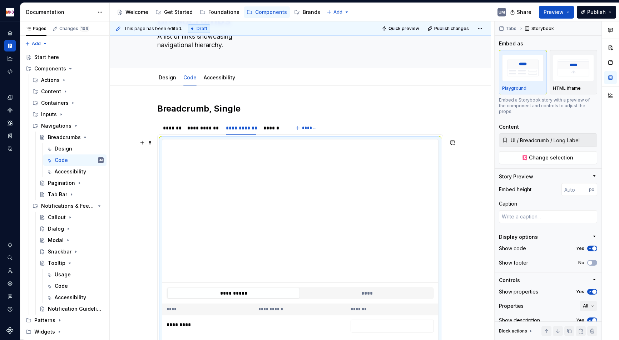
type input "**********"
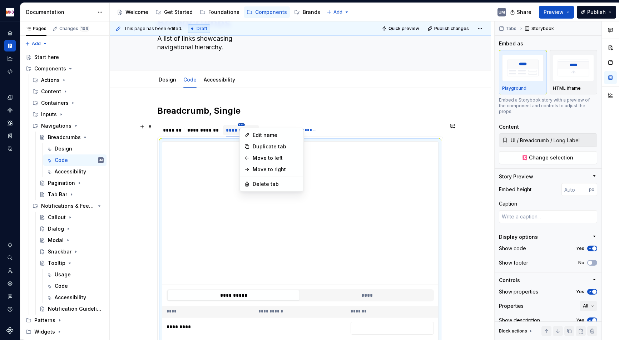
click at [243, 125] on html "MDX UM Dataset Migros Documentation Accessibility guide for tree Page tree. Nav…" at bounding box center [309, 170] width 619 height 340
click at [252, 138] on div "Edit name" at bounding box center [271, 134] width 61 height 11
type textarea "*"
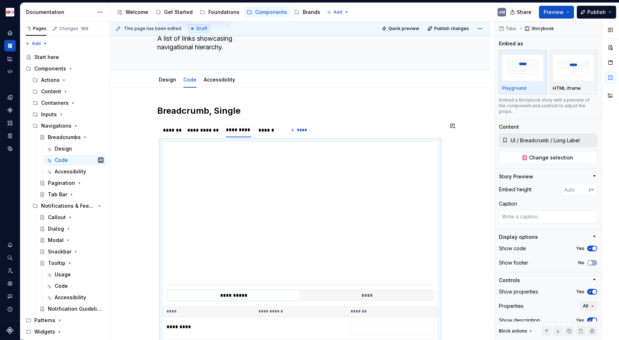
type input "**********"
click at [270, 130] on div "******" at bounding box center [269, 129] width 20 height 7
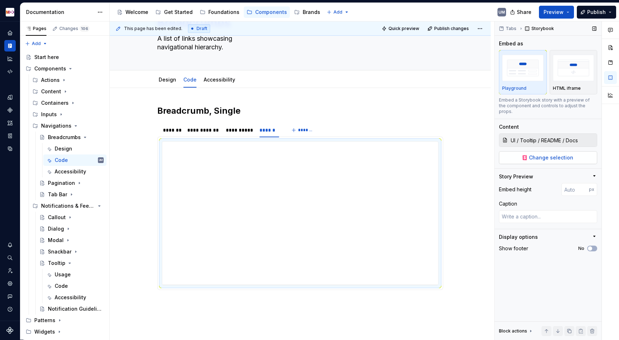
click at [563, 154] on span "Change selection" at bounding box center [551, 157] width 44 height 7
type textarea "*"
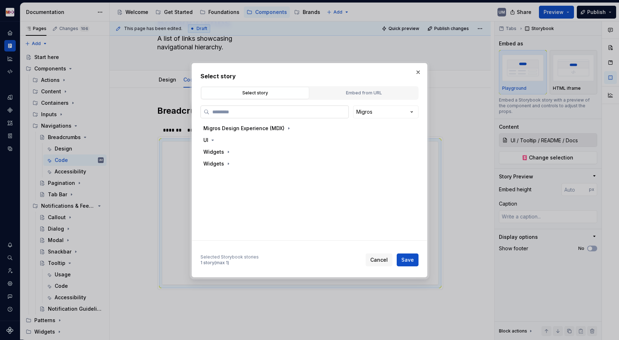
paste input "**********"
type input "**********"
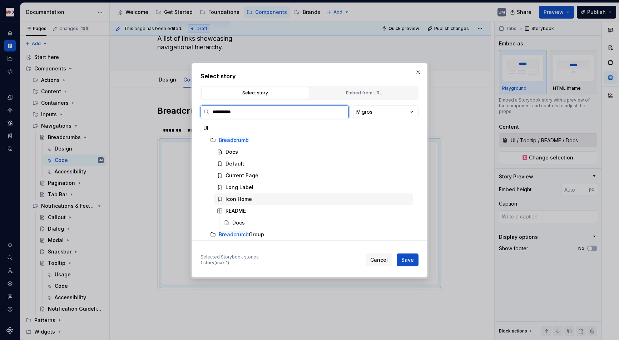
click at [256, 198] on div "Icon Home" at bounding box center [313, 198] width 199 height 11
click at [413, 261] on span "Save" at bounding box center [407, 259] width 13 height 7
type textarea "*"
type input "UI / Breadcrumb / Icon Home"
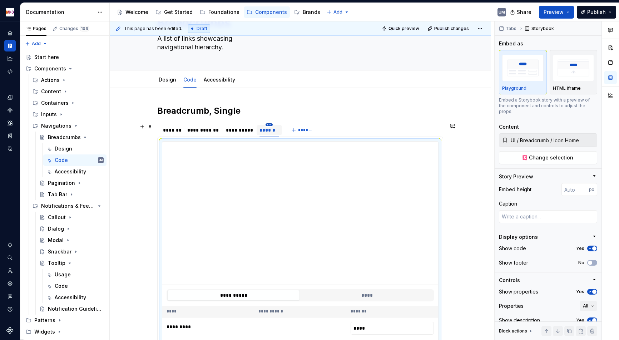
click at [272, 123] on html "MDX UM Dataset Migros Documentation Accessibility guide for tree Page tree. Nav…" at bounding box center [309, 170] width 619 height 340
click at [275, 131] on div "Edit name" at bounding box center [299, 134] width 61 height 11
type textarea "*"
type input "*********"
click at [316, 125] on button "*******" at bounding box center [309, 130] width 28 height 10
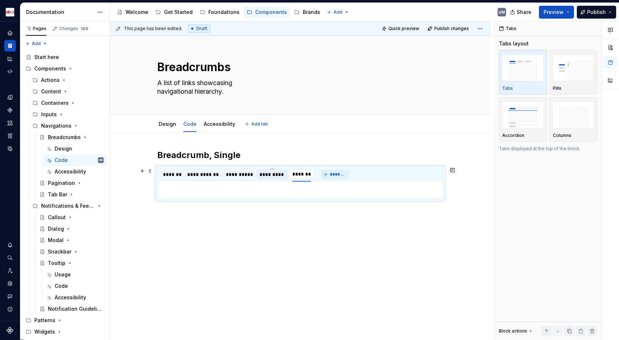
scroll to position [0, 0]
type textarea "*"
type input "******"
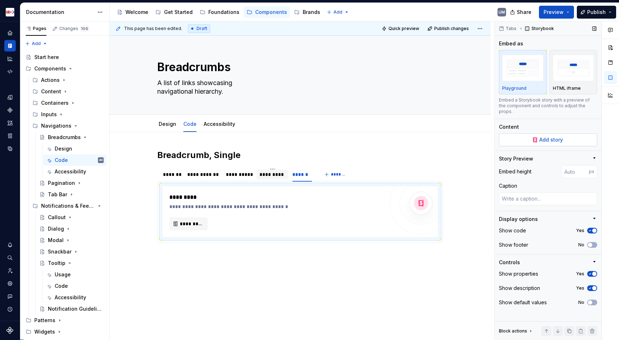
click at [569, 133] on button "Add story" at bounding box center [548, 139] width 98 height 13
type textarea "*"
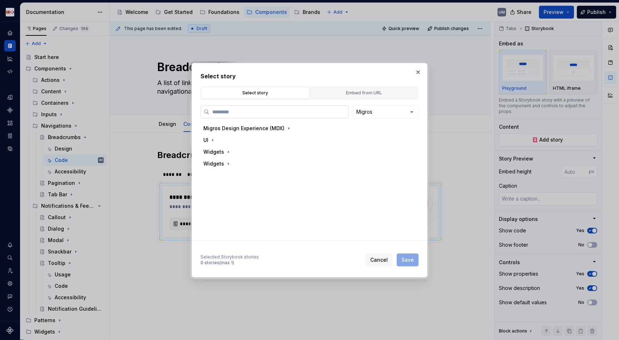
click at [263, 111] on input "search" at bounding box center [278, 111] width 139 height 7
type input "**********"
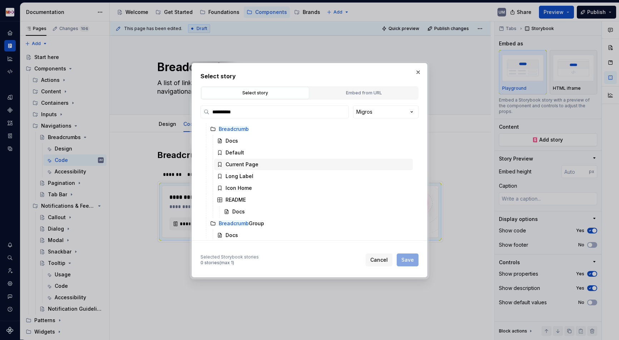
scroll to position [21, 0]
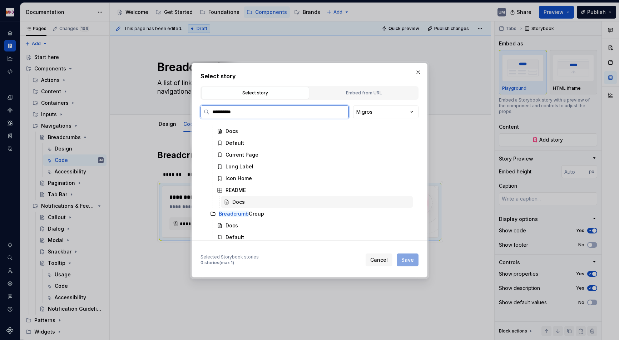
click at [244, 199] on div "Docs" at bounding box center [238, 201] width 13 height 7
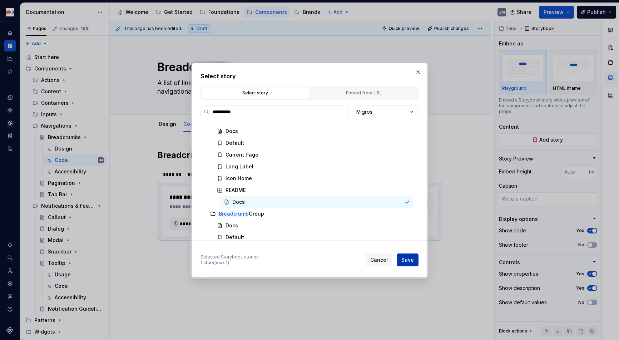
click at [408, 265] on button "Save" at bounding box center [407, 259] width 22 height 13
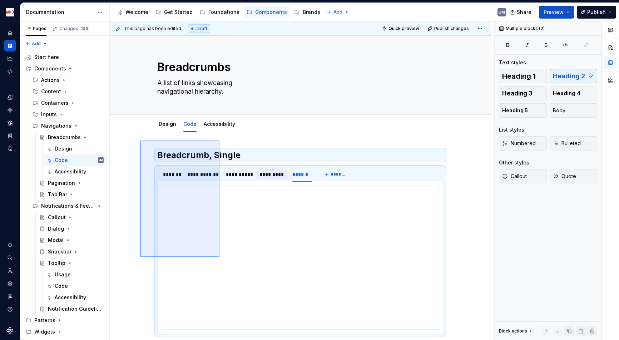
drag, startPoint x: 140, startPoint y: 140, endPoint x: 219, endPoint y: 254, distance: 138.5
click at [219, 254] on div "**********" at bounding box center [302, 180] width 384 height 318
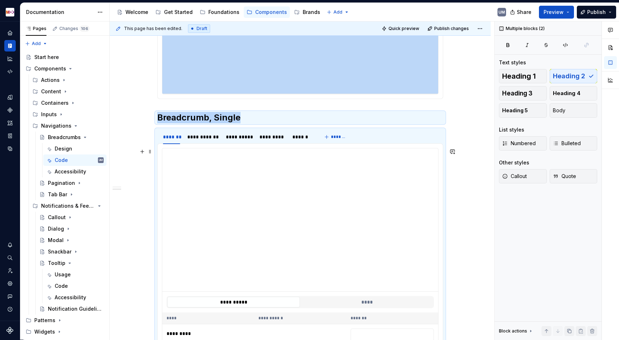
scroll to position [237, 0]
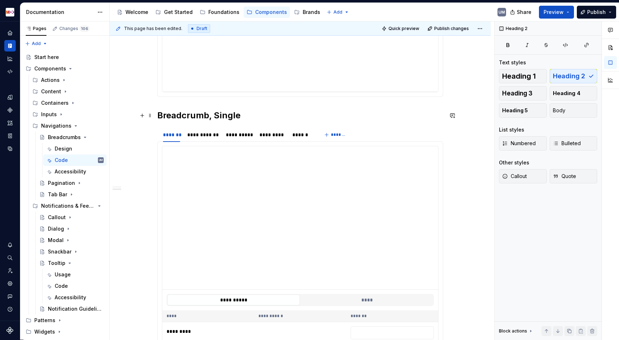
click at [224, 114] on h2 "Breadcrumb, Single" at bounding box center [300, 115] width 286 height 11
click at [161, 115] on h2 "Breadcrumb, Group" at bounding box center [300, 115] width 286 height 11
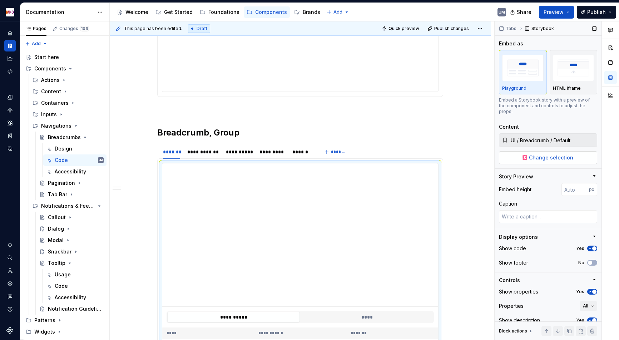
click at [519, 155] on button "Change selection" at bounding box center [548, 157] width 98 height 13
type textarea "*"
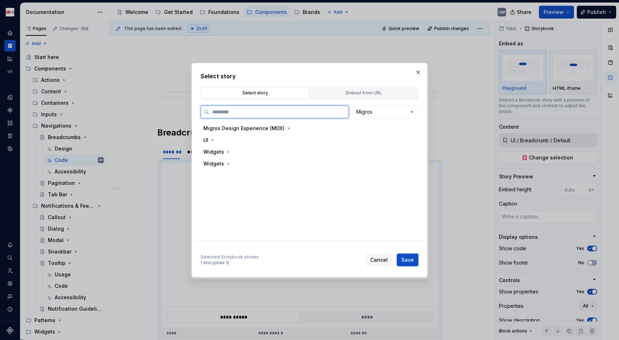
paste input "**********"
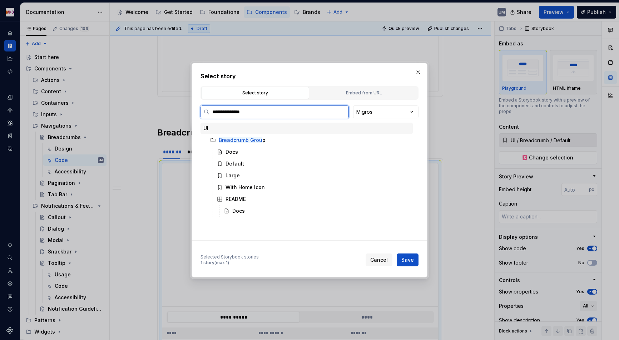
type input "**********"
click at [240, 163] on div "Default" at bounding box center [234, 163] width 19 height 7
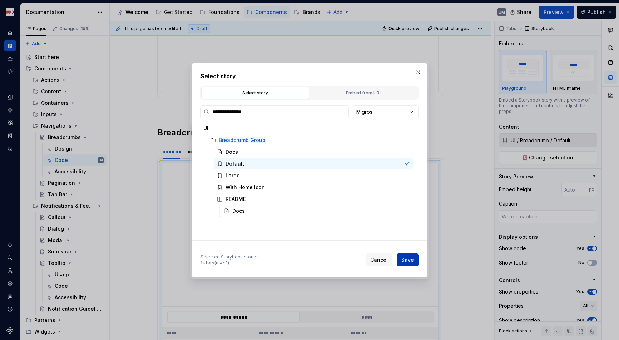
click at [409, 263] on span "Save" at bounding box center [407, 259] width 13 height 7
type textarea "*"
type input "UI / Breadcrumb Group / Default"
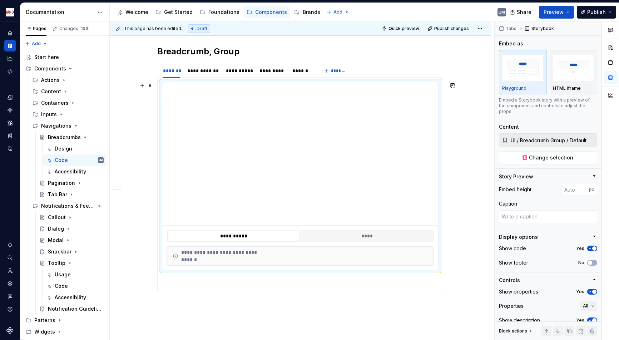
scroll to position [310, 0]
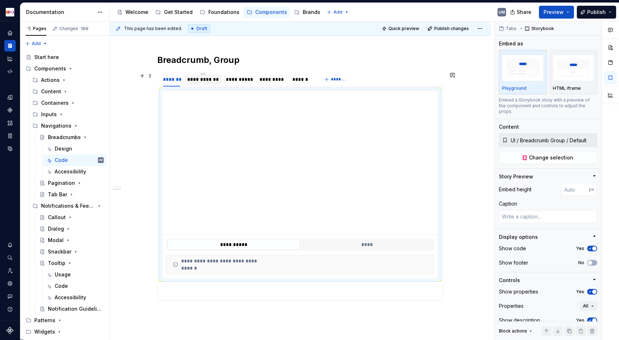
click at [208, 79] on div "**********" at bounding box center [202, 79] width 31 height 7
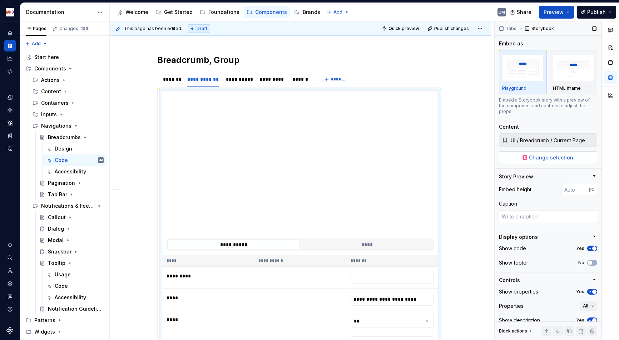
click at [540, 154] on span "Change selection" at bounding box center [551, 157] width 44 height 7
type textarea "*"
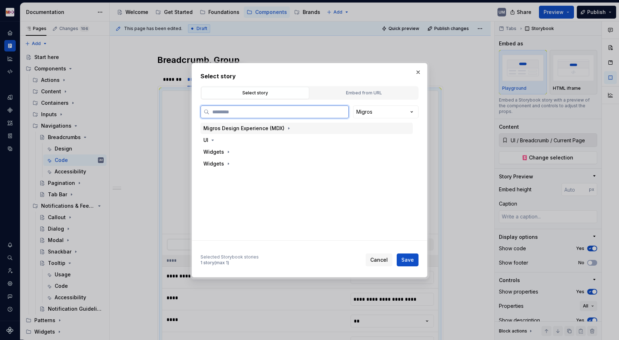
paste input "**********"
type input "**********"
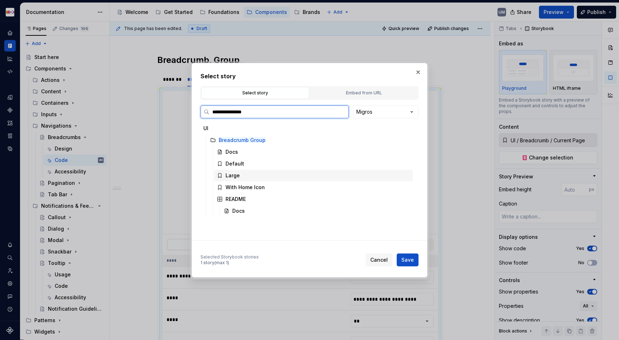
click at [249, 172] on div "Large" at bounding box center [313, 175] width 199 height 11
click at [408, 258] on span "Save" at bounding box center [407, 259] width 13 height 7
type textarea "*"
type input "UI / Breadcrumb Group / Large"
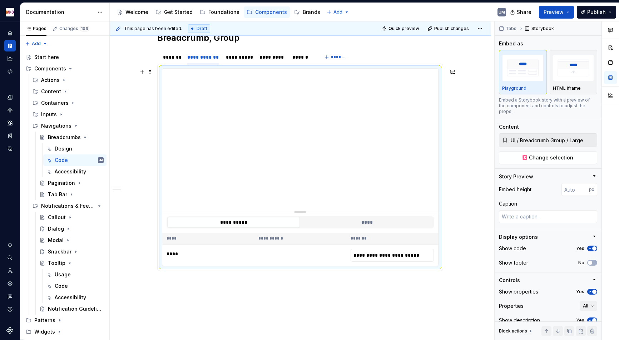
scroll to position [318, 0]
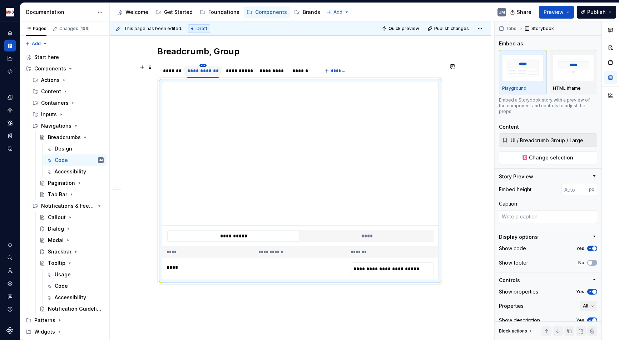
click at [204, 66] on html "MDX UM Dataset Migros Documentation Accessibility guide for tree Page tree. Nav…" at bounding box center [309, 170] width 619 height 340
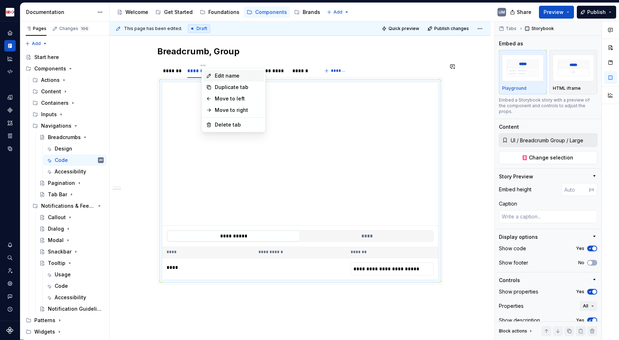
click at [209, 74] on icon at bounding box center [209, 76] width 6 height 6
type textarea "*"
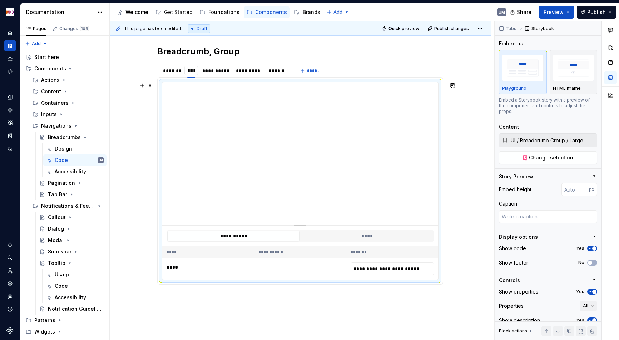
type input "*****"
type textarea "*"
type input "**********"
click at [220, 71] on div "**********" at bounding box center [221, 70] width 26 height 7
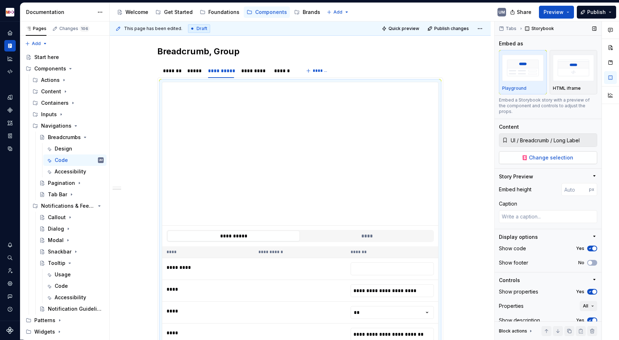
click at [525, 153] on button "Change selection" at bounding box center [548, 157] width 98 height 13
type textarea "*"
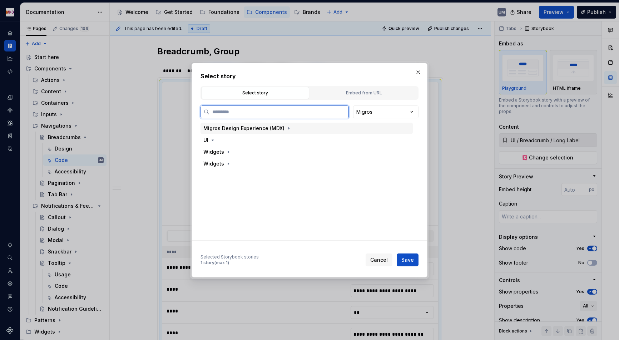
paste input "**********"
type input "**********"
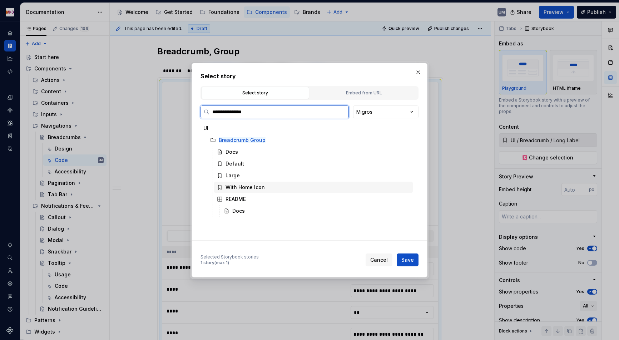
click at [263, 184] on div "With Home Icon" at bounding box center [244, 187] width 39 height 7
click at [405, 258] on span "Save" at bounding box center [407, 259] width 13 height 7
type textarea "*"
type input "UI / Breadcrumb Group / With Home Icon"
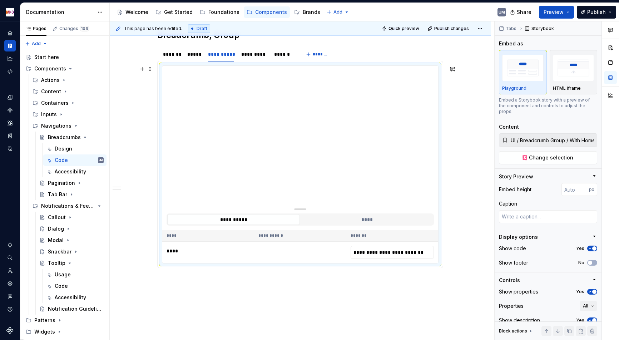
scroll to position [319, 0]
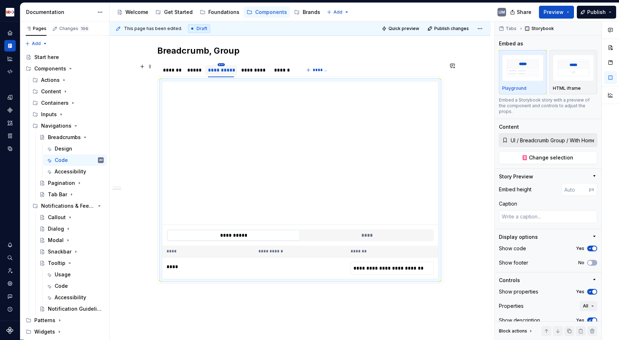
click at [222, 64] on html "MDX UM Dataset Migros Documentation Accessibility guide for tree Page tree. Nav…" at bounding box center [309, 170] width 619 height 340
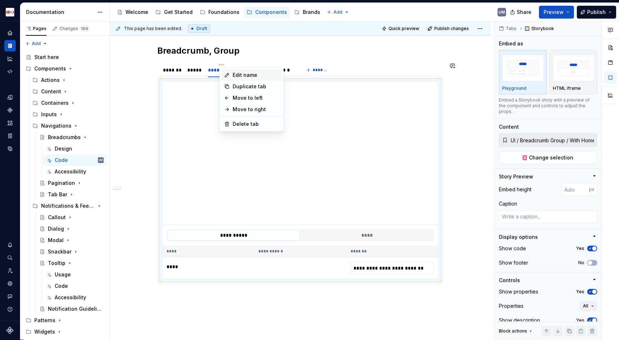
click at [231, 74] on div "Edit name" at bounding box center [251, 74] width 61 height 11
type textarea "*"
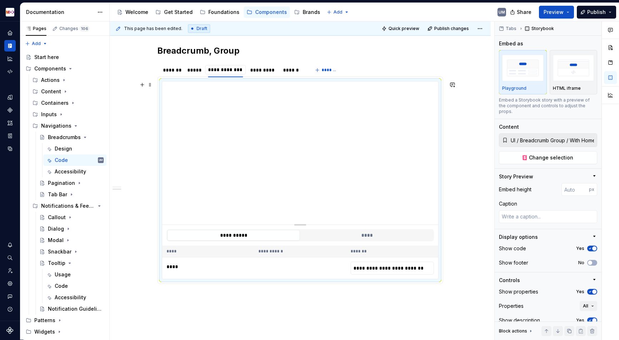
type input "**********"
type textarea "*"
type input "**********"
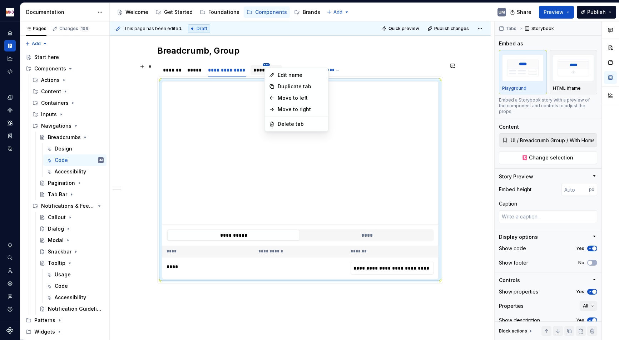
click at [269, 64] on html "MDX UM Dataset Migros Documentation Accessibility guide for tree Page tree. Nav…" at bounding box center [309, 170] width 619 height 340
click at [275, 123] on div "Delete tab" at bounding box center [296, 123] width 61 height 11
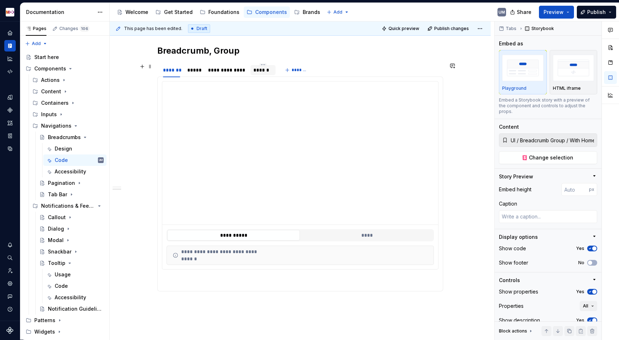
click at [267, 74] on div "******" at bounding box center [262, 70] width 25 height 10
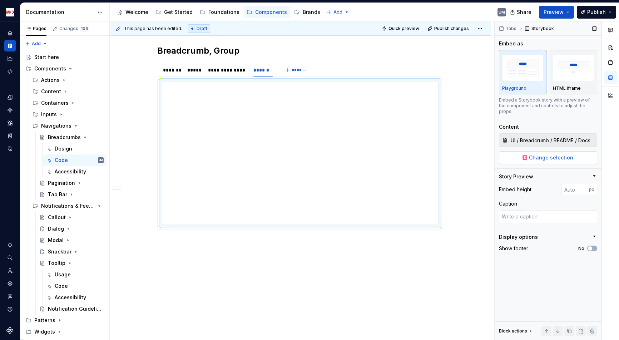
click at [527, 151] on button "Change selection" at bounding box center [548, 157] width 98 height 13
type textarea "*"
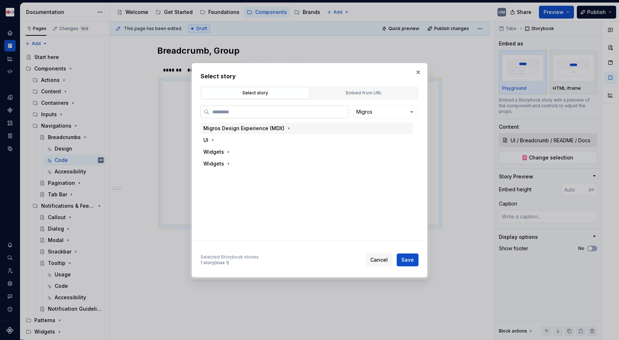
paste input "**********"
type input "**********"
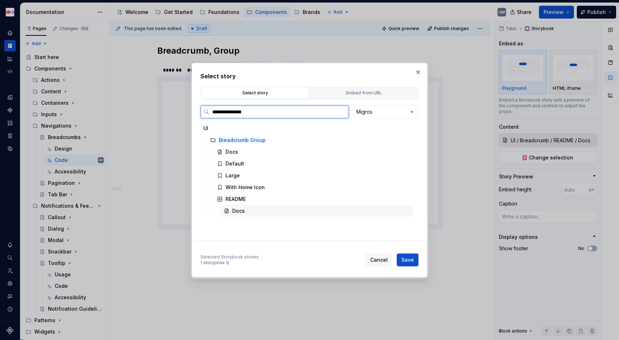
click at [262, 208] on div "Docs" at bounding box center [317, 210] width 192 height 11
click at [412, 262] on span "Save" at bounding box center [407, 259] width 13 height 7
type textarea "*"
type input "UI / Breadcrumb Group / README / Docs"
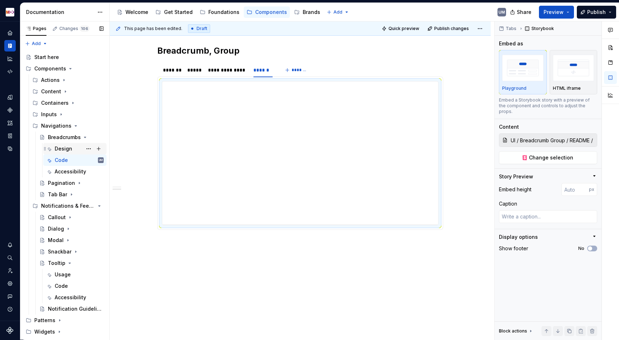
click at [70, 148] on div "Design" at bounding box center [64, 148] width 18 height 7
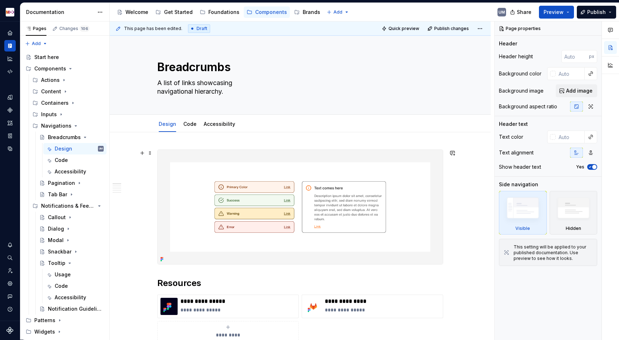
click at [304, 186] on img at bounding box center [300, 207] width 285 height 114
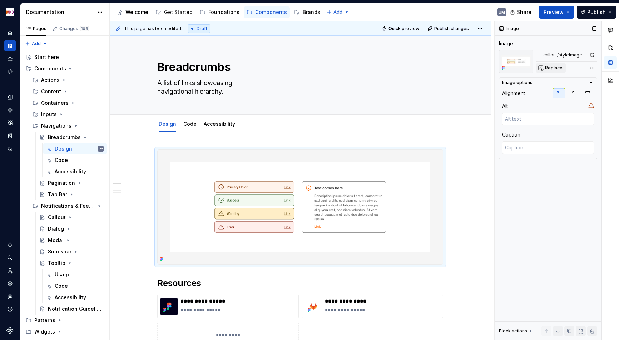
click at [548, 69] on span "Replace" at bounding box center [554, 68] width 18 height 6
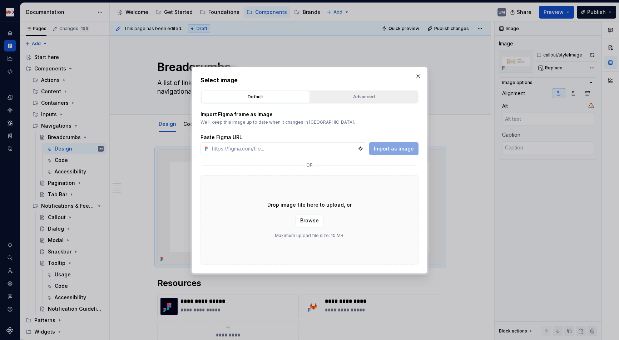
click at [345, 94] on div "Advanced" at bounding box center [363, 96] width 103 height 7
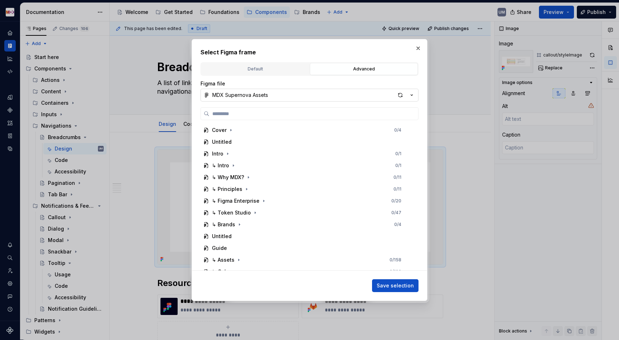
click at [287, 100] on button "MDX Supernova Assets" at bounding box center [309, 95] width 218 height 13
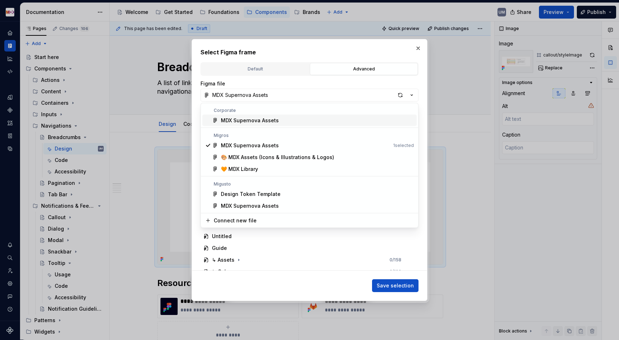
type textarea "*"
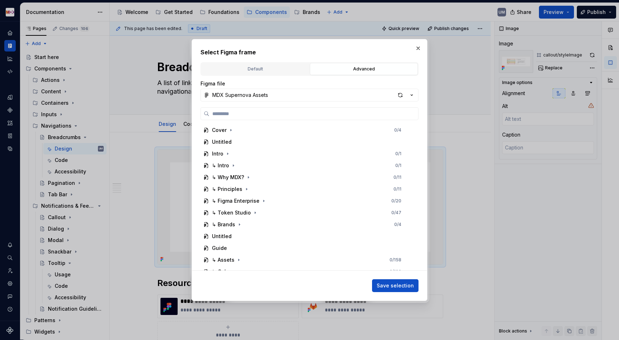
click at [347, 78] on div "Select Figma frame Default Advanced Import Figma frame as image We’ll keep this…" at bounding box center [309, 170] width 619 height 340
click at [275, 110] on input "search" at bounding box center [313, 113] width 209 height 7
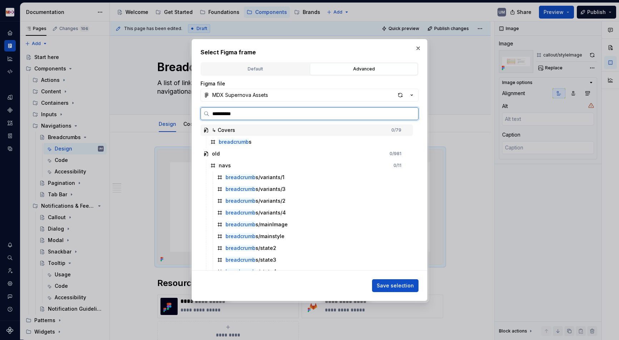
type input "**********"
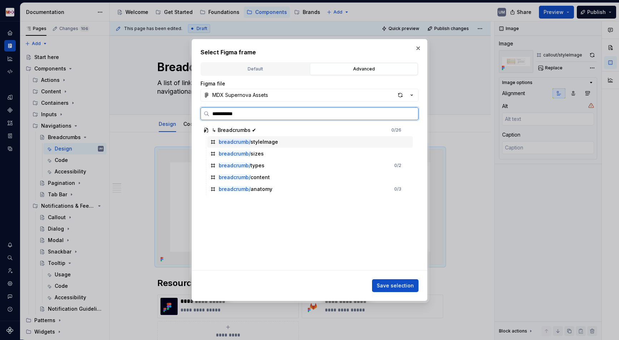
click at [262, 141] on div "breadcrumb/ styleImage" at bounding box center [248, 141] width 59 height 7
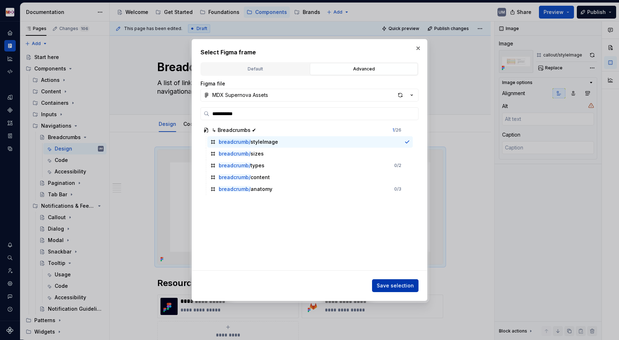
click at [398, 284] on span "Save selection" at bounding box center [394, 285] width 37 height 7
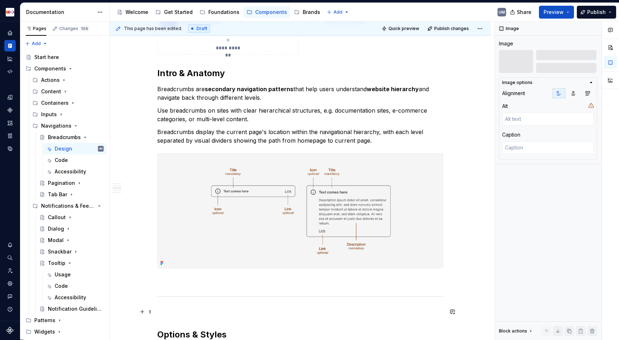
scroll to position [261, 0]
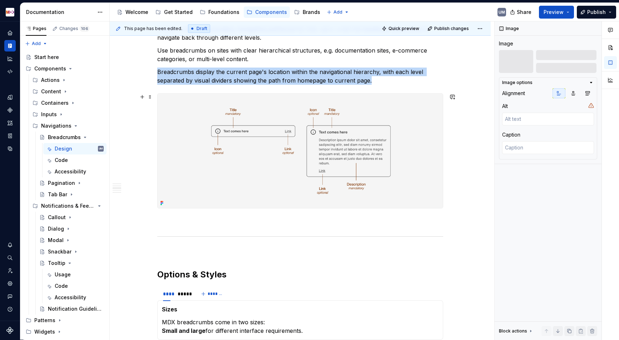
click at [279, 166] on img at bounding box center [300, 151] width 285 height 114
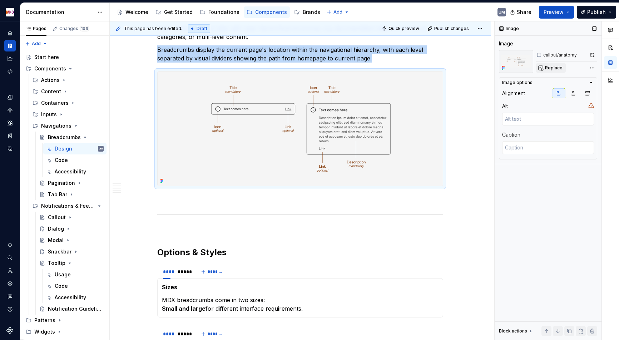
click at [547, 71] on button "Replace" at bounding box center [551, 68] width 30 height 10
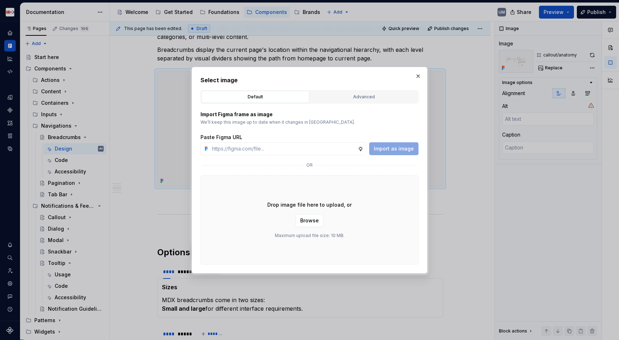
type textarea "*"
click at [347, 94] on div "Advanced" at bounding box center [363, 96] width 103 height 7
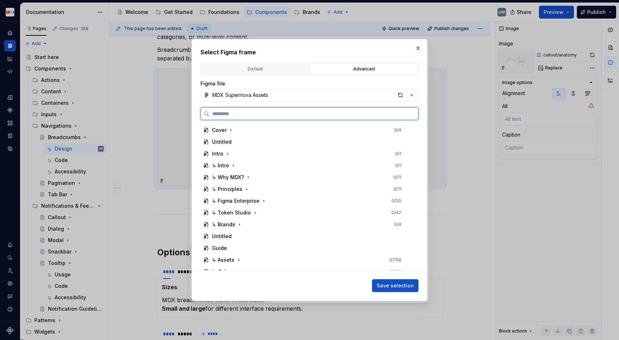
click at [288, 111] on input "search" at bounding box center [313, 113] width 209 height 7
paste input "**********"
type input "**********"
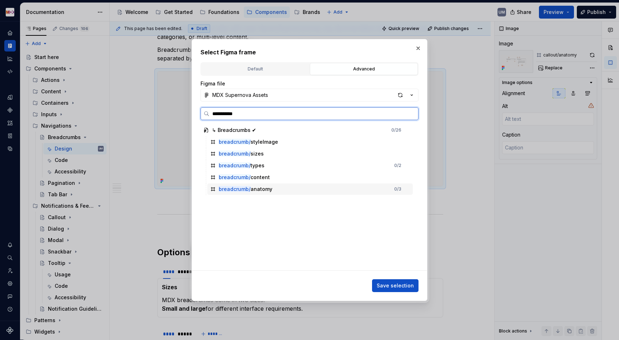
click at [254, 191] on div "breadcrumb/ anatomy" at bounding box center [246, 188] width 54 height 7
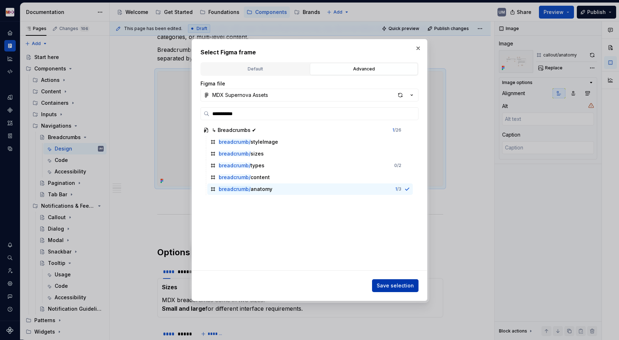
click at [383, 286] on span "Save selection" at bounding box center [394, 285] width 37 height 7
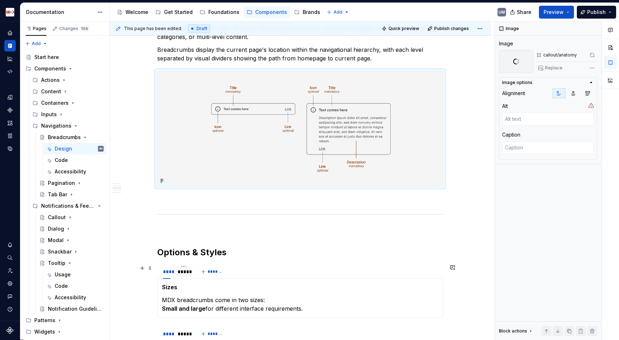
click at [182, 274] on div "*****" at bounding box center [183, 271] width 11 height 7
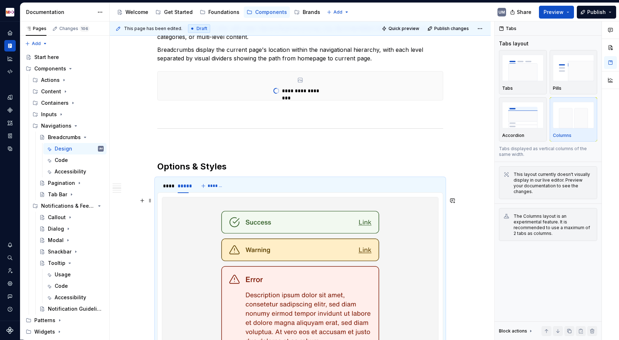
click at [254, 301] on img at bounding box center [300, 289] width 276 height 184
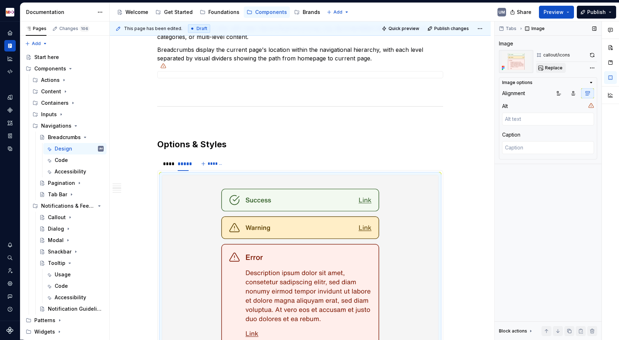
click at [559, 71] on button "Replace" at bounding box center [551, 68] width 30 height 10
type textarea "*"
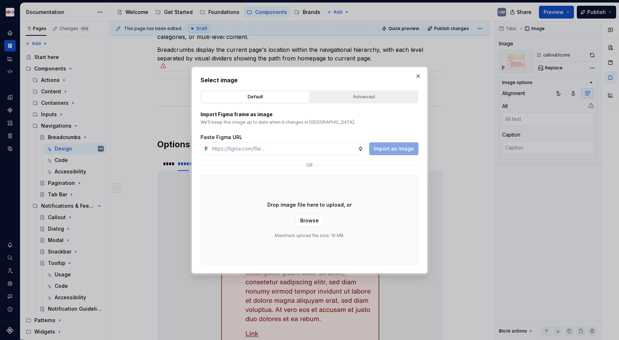
click at [366, 91] on button "Advanced" at bounding box center [364, 97] width 108 height 12
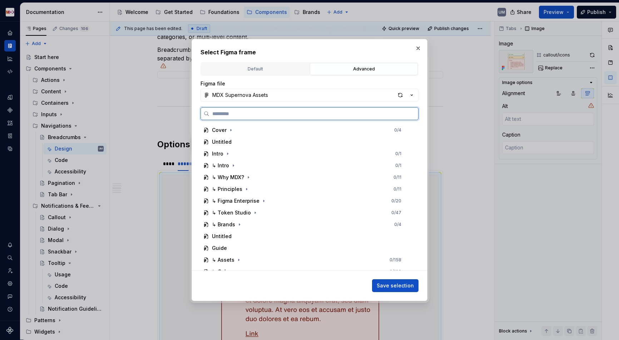
click at [280, 113] on input "search" at bounding box center [313, 113] width 209 height 7
paste input "**********"
type input "**********"
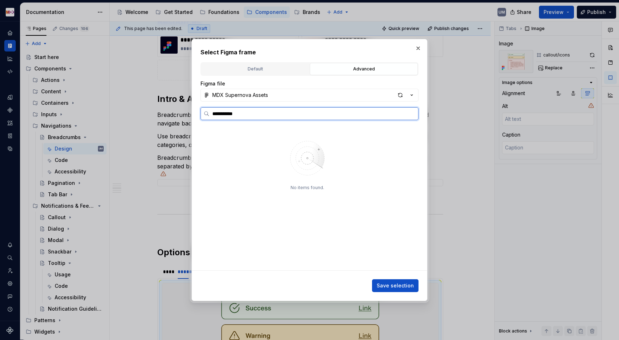
scroll to position [369, 0]
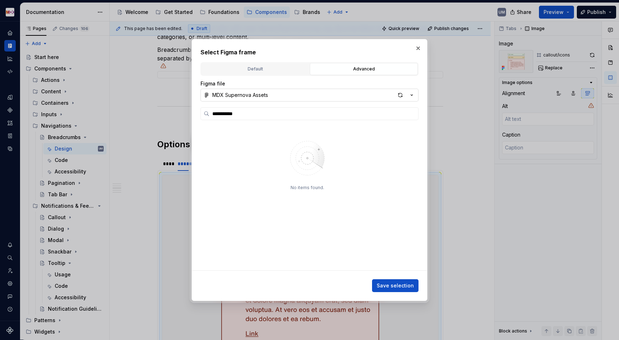
click at [302, 94] on button "MDX Supernova Assets" at bounding box center [309, 95] width 218 height 13
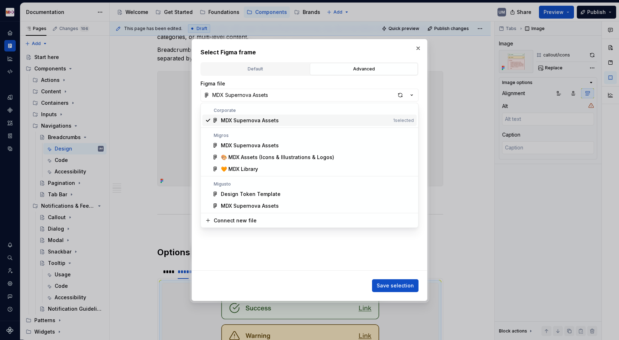
click at [399, 92] on div "**********" at bounding box center [309, 170] width 619 height 340
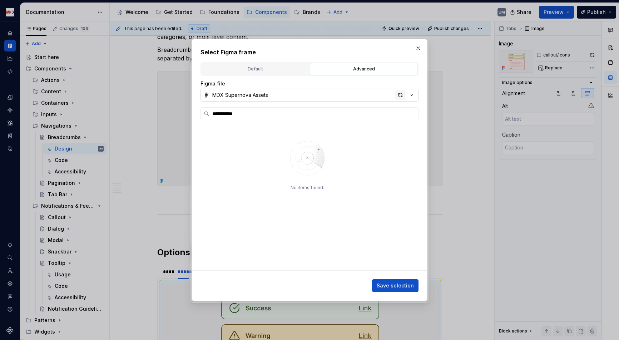
click at [398, 96] on div "button" at bounding box center [400, 95] width 10 height 10
click at [412, 92] on icon "button" at bounding box center [411, 94] width 7 height 7
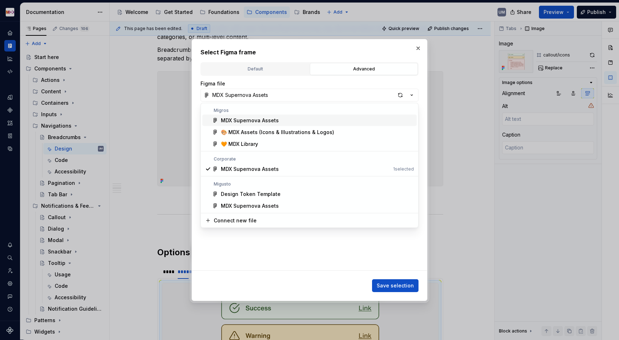
click at [258, 120] on div "MDX Supernova Assets" at bounding box center [250, 120] width 58 height 7
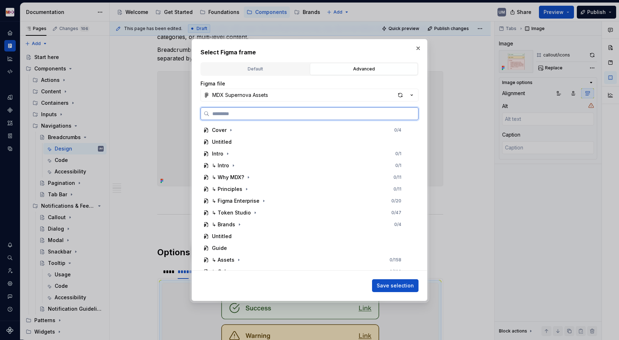
click at [258, 114] on input "search" at bounding box center [313, 113] width 209 height 7
paste input "**********"
type input "**********"
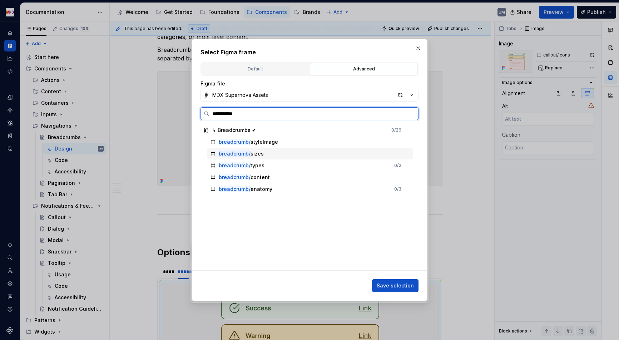
click at [263, 151] on div "breadcrumb/ sizes" at bounding box center [309, 153] width 205 height 11
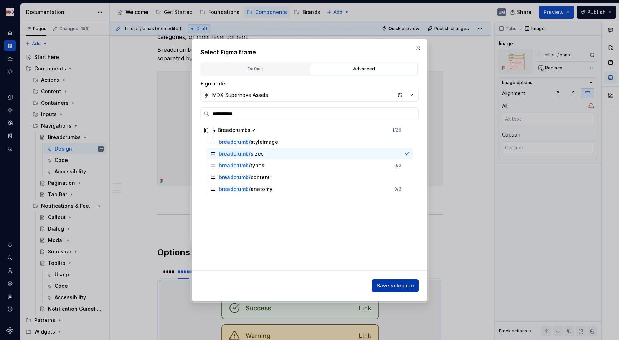
click at [404, 287] on span "Save selection" at bounding box center [394, 285] width 37 height 7
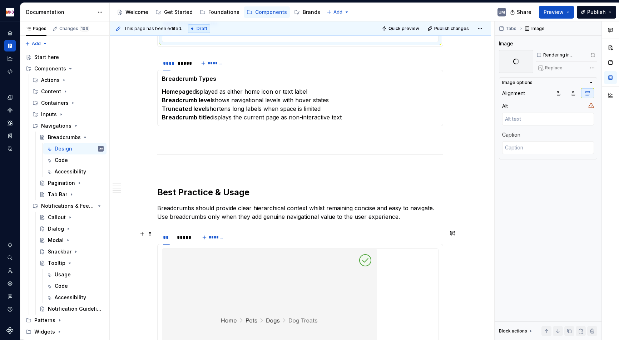
scroll to position [592, 0]
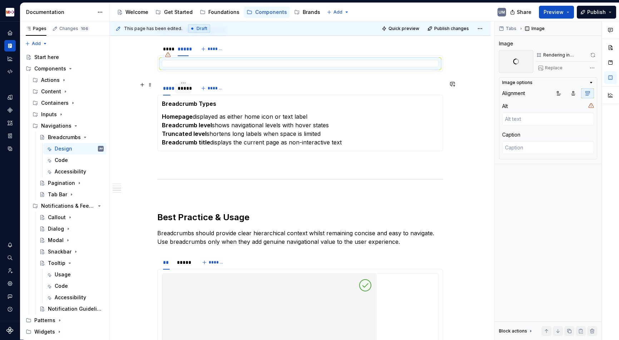
click at [185, 90] on div "*****" at bounding box center [183, 88] width 11 height 7
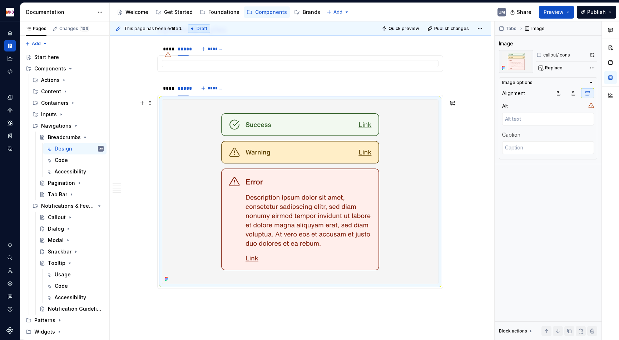
click at [225, 162] on img at bounding box center [300, 192] width 276 height 184
click at [545, 68] on span "Replace" at bounding box center [554, 68] width 18 height 6
type textarea "*"
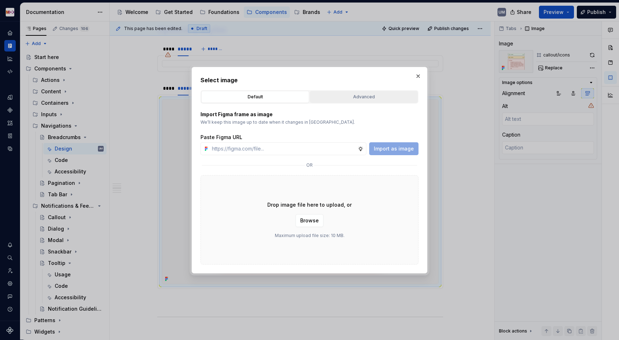
click at [348, 95] on div "Advanced" at bounding box center [363, 96] width 103 height 7
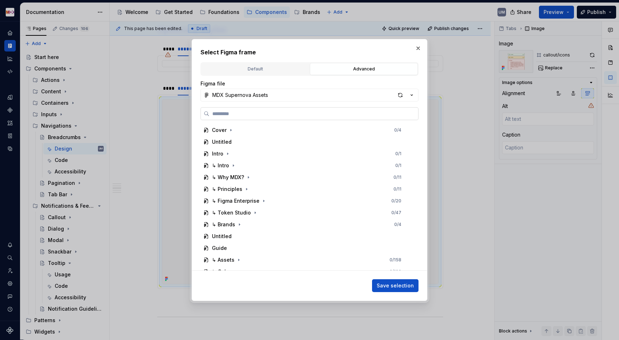
click at [302, 108] on label at bounding box center [309, 113] width 218 height 13
click at [302, 110] on input "search" at bounding box center [313, 113] width 209 height 7
click at [302, 97] on button "MDX Supernova Assets" at bounding box center [309, 95] width 218 height 13
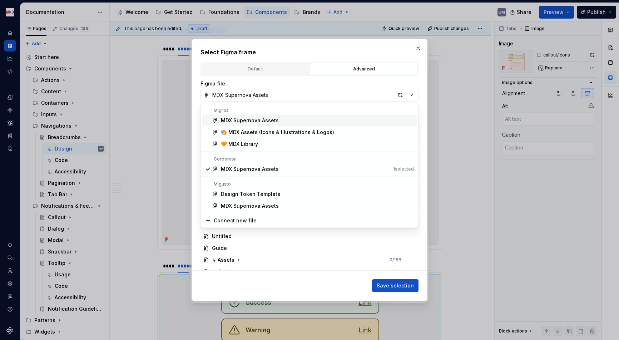
click at [262, 120] on div "MDX Supernova Assets" at bounding box center [250, 120] width 58 height 7
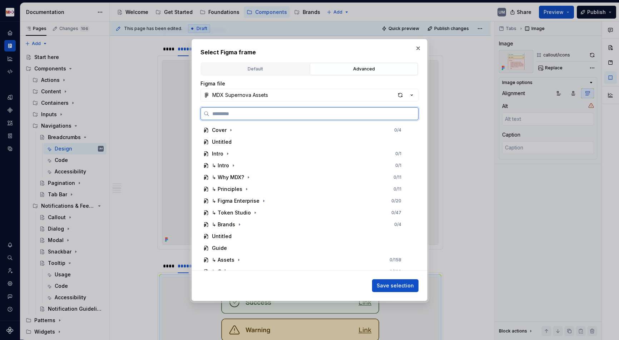
click at [261, 116] on input "search" at bounding box center [313, 113] width 209 height 7
paste input "**********"
type input "**********"
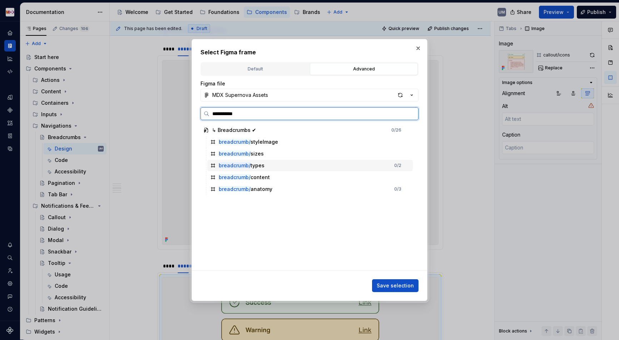
click at [252, 163] on div "breadcrumb/ types" at bounding box center [242, 165] width 46 height 7
click at [389, 285] on span "Save selection" at bounding box center [394, 285] width 37 height 7
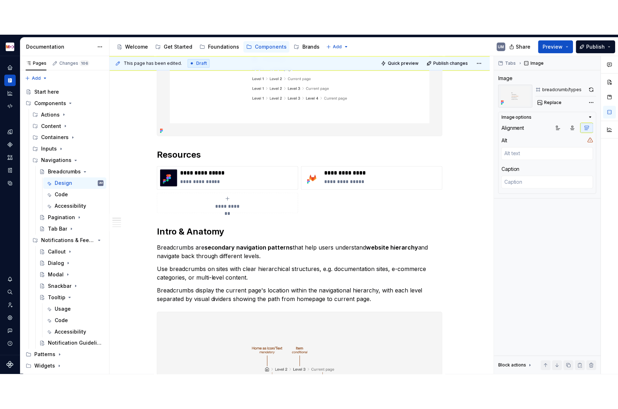
scroll to position [99, 0]
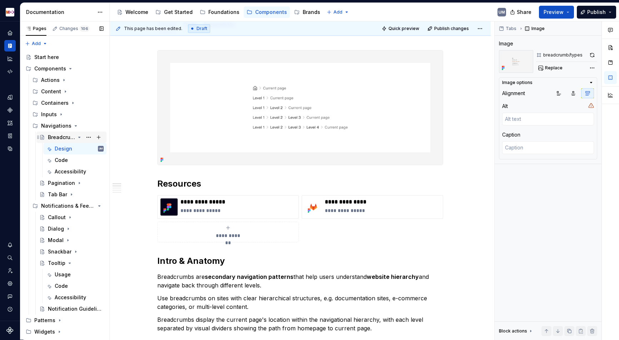
click at [80, 138] on icon "Page tree" at bounding box center [79, 137] width 6 height 6
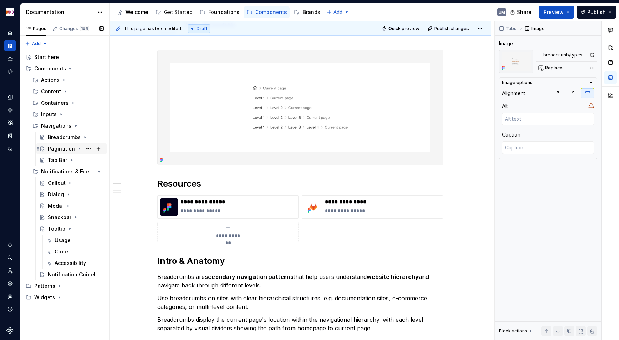
click at [79, 149] on icon "Page tree" at bounding box center [79, 149] width 1 height 2
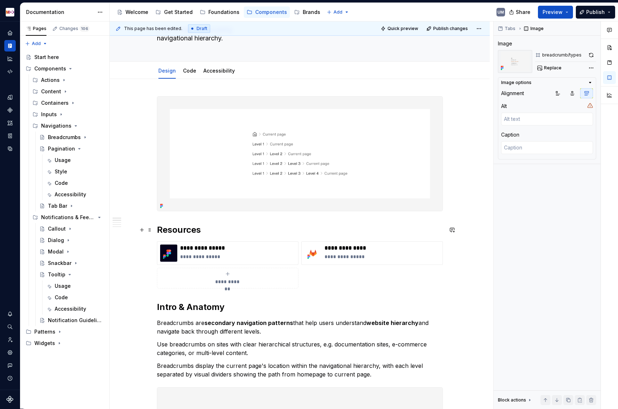
scroll to position [35, 0]
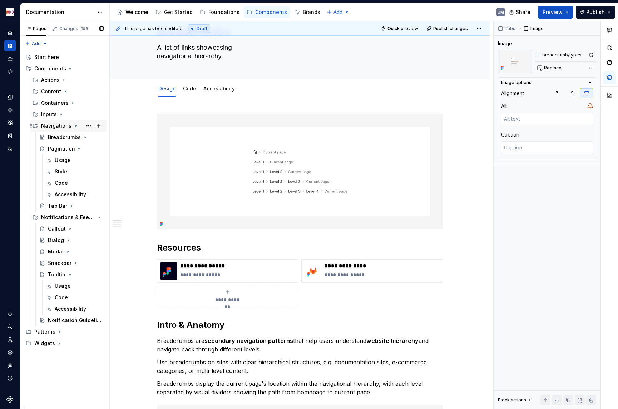
click at [75, 128] on icon "Page tree" at bounding box center [76, 126] width 6 height 6
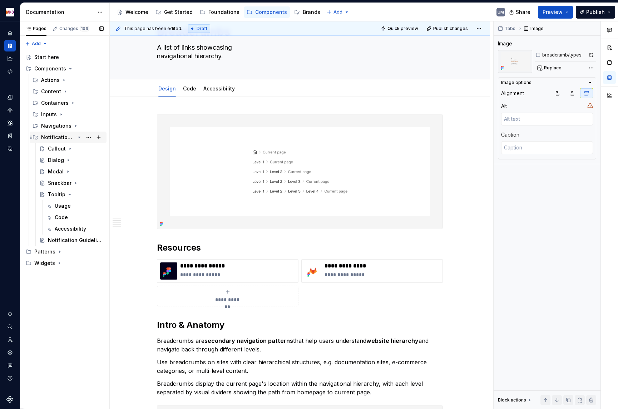
click at [79, 137] on icon "Page tree" at bounding box center [80, 137] width 2 height 1
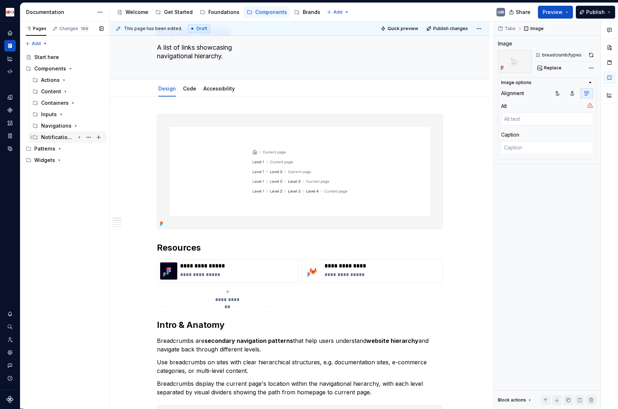
click at [64, 138] on div "Notifications & Feedback" at bounding box center [58, 137] width 34 height 7
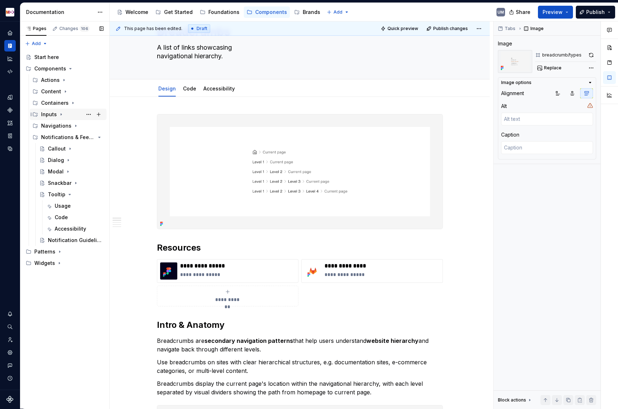
click at [50, 115] on div "Inputs" at bounding box center [49, 114] width 16 height 7
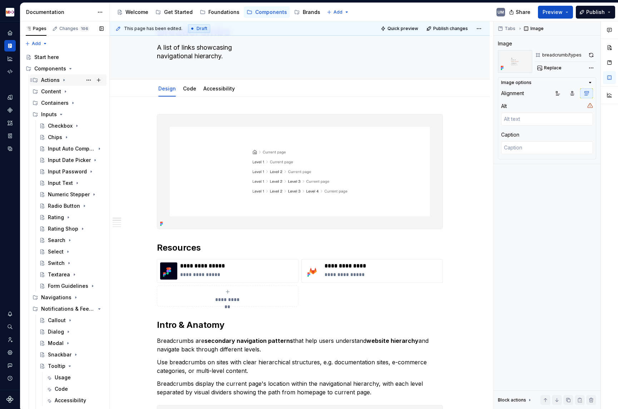
click at [55, 80] on div "Actions" at bounding box center [50, 79] width 19 height 7
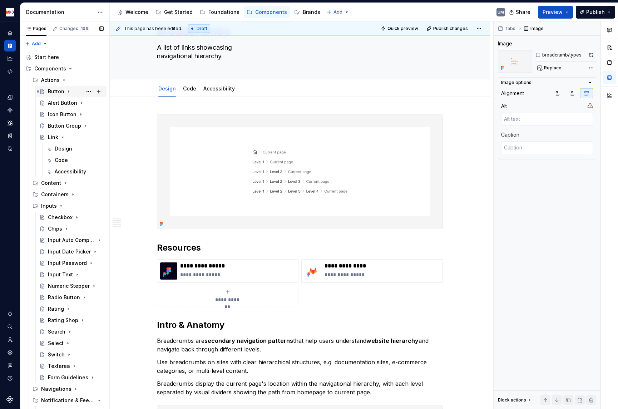
click at [54, 90] on div "Button" at bounding box center [56, 91] width 16 height 7
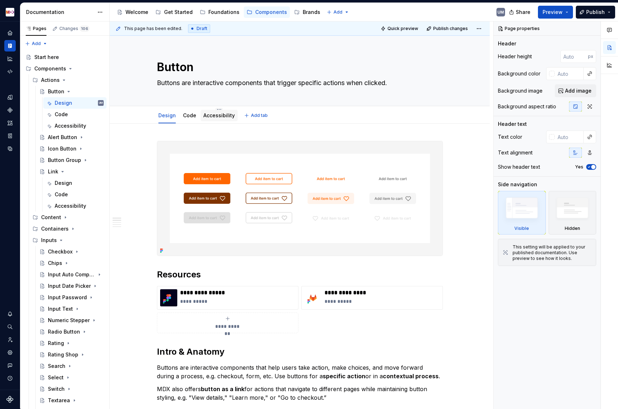
click at [219, 115] on link "Accessibility" at bounding box center [218, 115] width 31 height 6
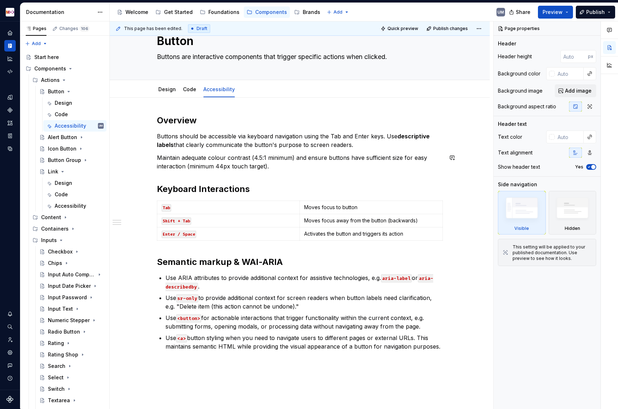
scroll to position [29, 0]
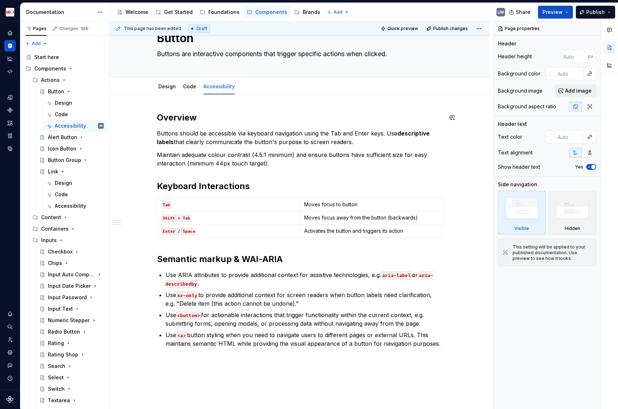
type textarea "*"
click at [387, 134] on p "Buttons should be accessible via keyboard navigation using the Tab and Enter ke…" at bounding box center [300, 137] width 286 height 17
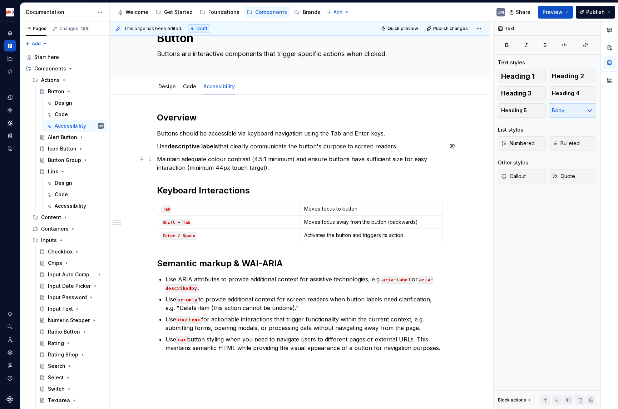
click at [310, 158] on p "Maintain adequate colour contrast (4.5:1 minimum) and ensure buttons have suffi…" at bounding box center [300, 163] width 286 height 17
click at [192, 90] on div "Code" at bounding box center [189, 86] width 13 height 7
click at [190, 86] on link "Code" at bounding box center [189, 86] width 13 height 6
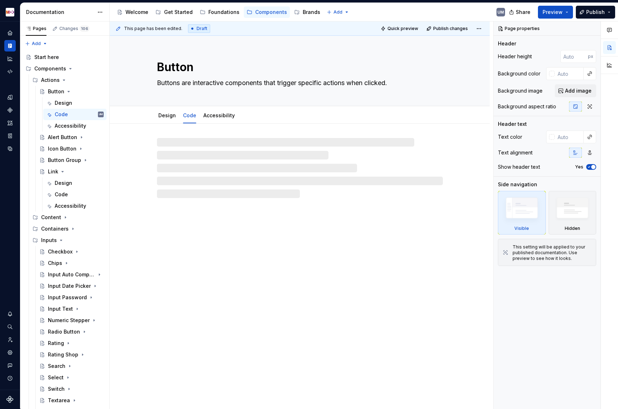
type textarea "*"
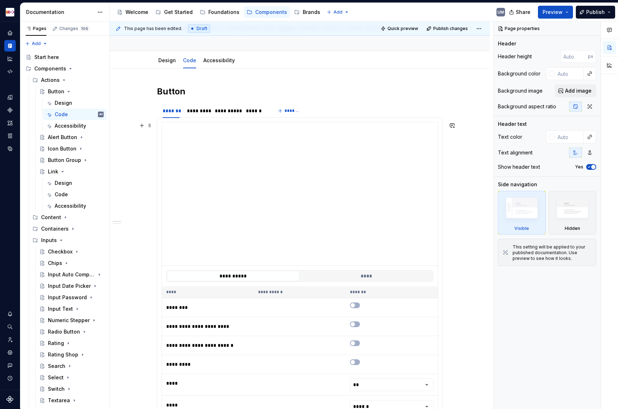
scroll to position [58, 0]
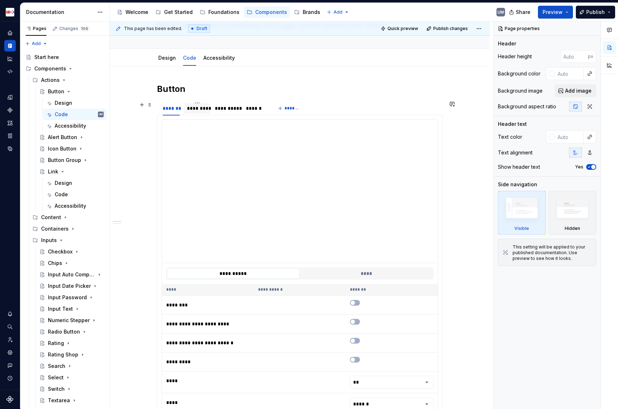
click at [201, 107] on div "*********" at bounding box center [197, 108] width 21 height 7
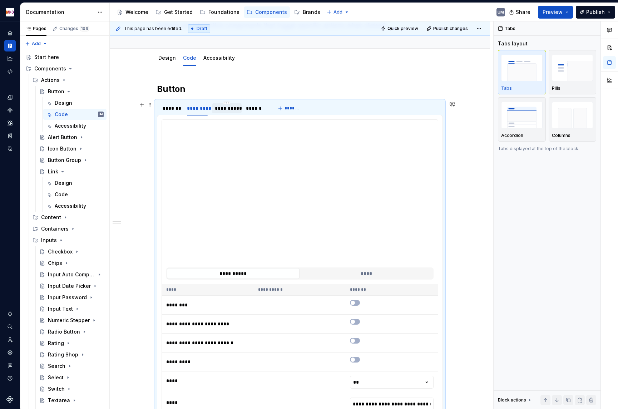
click at [229, 109] on div "**********" at bounding box center [227, 108] width 24 height 7
click at [256, 109] on div "******" at bounding box center [256, 108] width 20 height 7
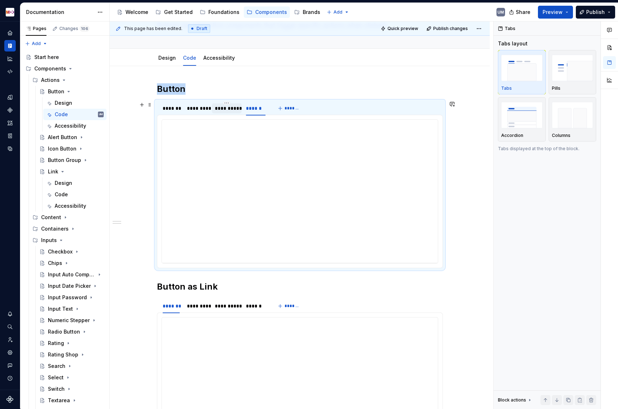
click at [234, 109] on div "**********" at bounding box center [227, 108] width 24 height 7
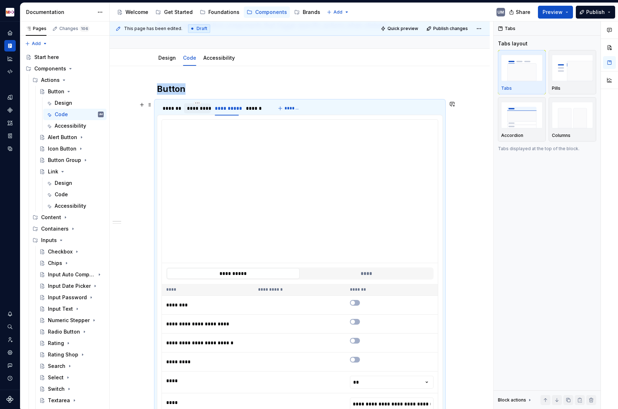
click at [203, 109] on div "*********" at bounding box center [197, 108] width 21 height 7
click at [176, 109] on div "*******" at bounding box center [171, 108] width 17 height 7
click at [196, 109] on div "*********" at bounding box center [197, 108] width 21 height 7
type input "**********"
type textarea "*"
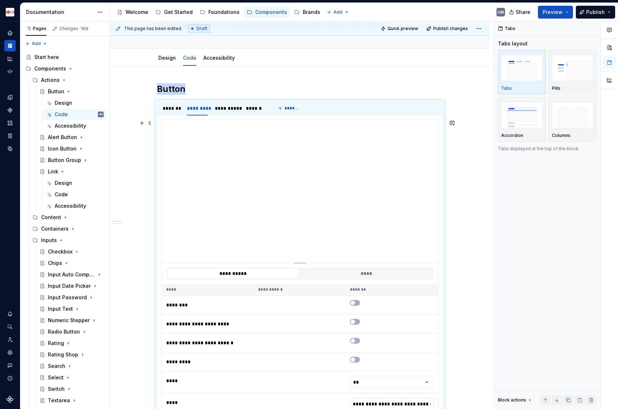
type input "**********"
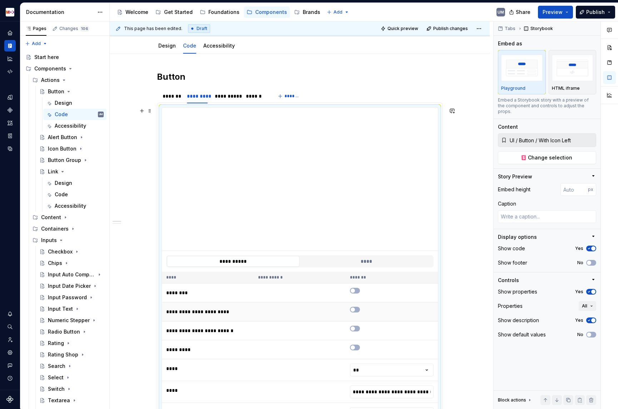
scroll to position [74, 0]
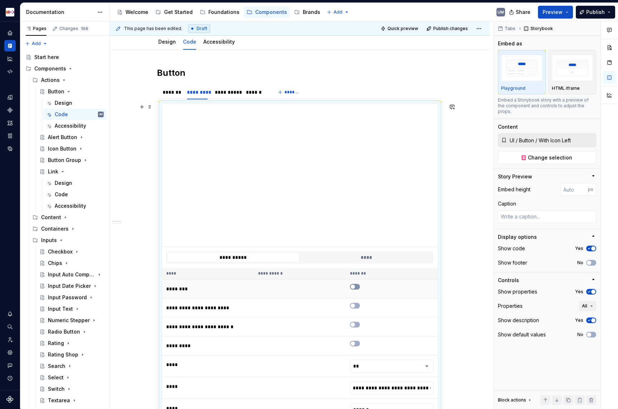
click at [354, 287] on span "button" at bounding box center [352, 286] width 4 height 4
type textarea "*"
type input "**********"
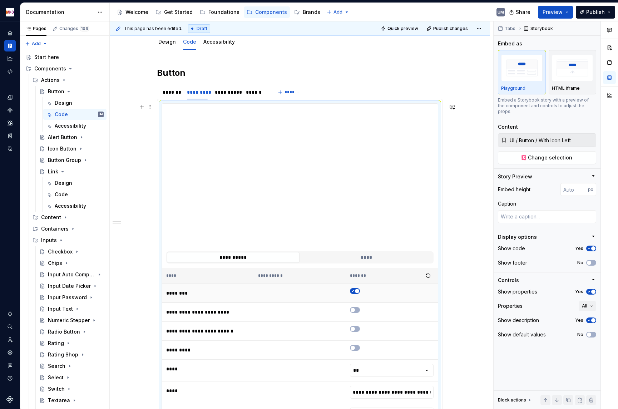
click at [354, 287] on td at bounding box center [391, 293] width 92 height 19
click at [355, 291] on icon "button" at bounding box center [353, 291] width 6 height 4
type textarea "*"
type input "**********"
click at [355, 310] on span "button" at bounding box center [352, 310] width 4 height 4
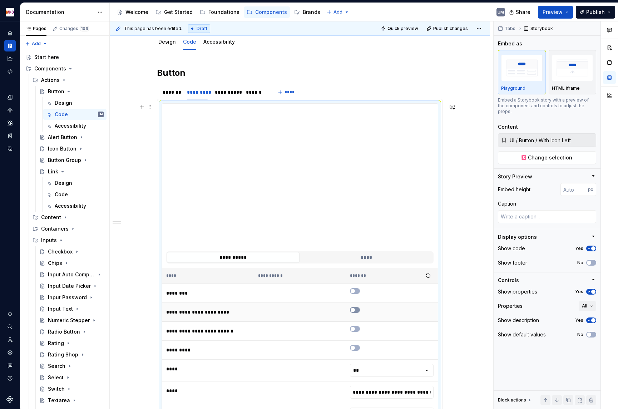
type textarea "*"
type input "**********"
click at [355, 310] on icon "button" at bounding box center [353, 310] width 6 height 4
type textarea "*"
type input "**********"
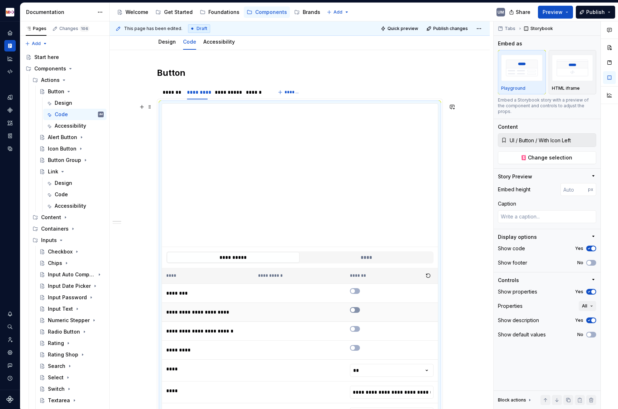
click at [357, 310] on button "button" at bounding box center [355, 310] width 10 height 6
type textarea "*"
type input "**********"
click at [357, 310] on span "button" at bounding box center [357, 310] width 4 height 4
type textarea "*"
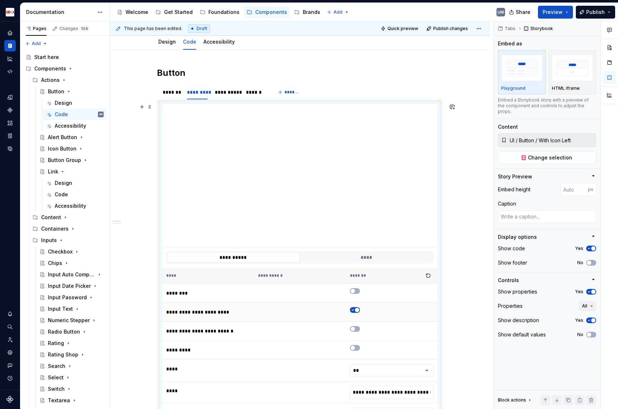
type input "**********"
click at [357, 330] on button "button" at bounding box center [355, 329] width 10 height 6
type textarea "*"
type input "**********"
click at [357, 330] on button "button" at bounding box center [355, 329] width 10 height 6
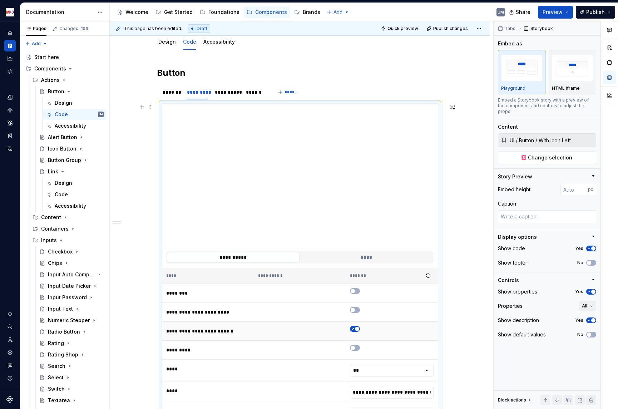
type textarea "*"
type input "**********"
click at [357, 339] on td at bounding box center [391, 349] width 92 height 19
click at [355, 339] on icon "button" at bounding box center [353, 347] width 6 height 4
type textarea "*"
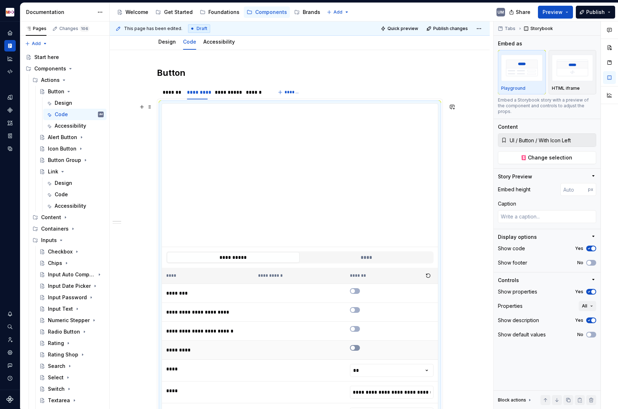
type input "**********"
click at [356, 339] on span "button" at bounding box center [357, 347] width 4 height 4
type textarea "*"
type input "**********"
click at [170, 41] on link "Design" at bounding box center [167, 42] width 18 height 6
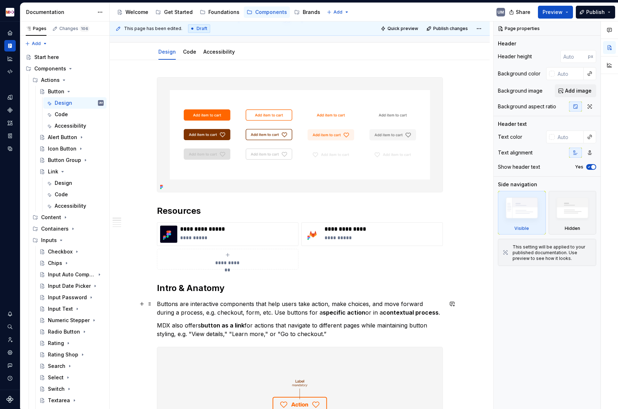
scroll to position [20, 0]
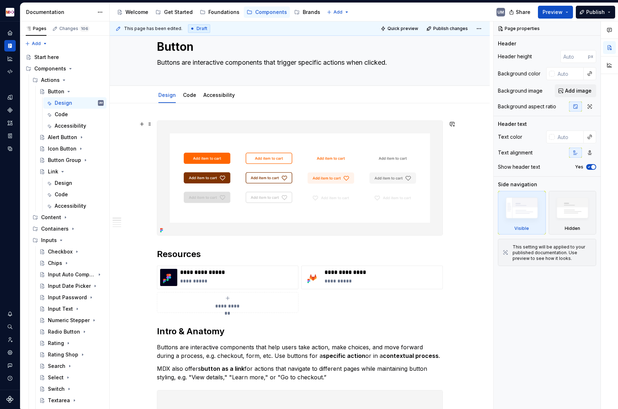
click at [282, 178] on img at bounding box center [299, 178] width 285 height 114
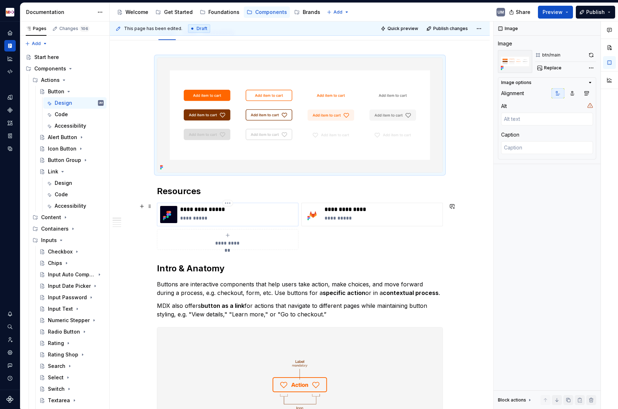
scroll to position [92, 0]
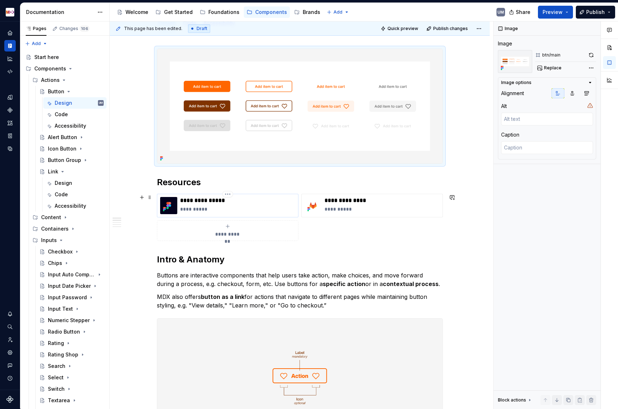
click at [251, 206] on p "**********" at bounding box center [237, 208] width 115 height 7
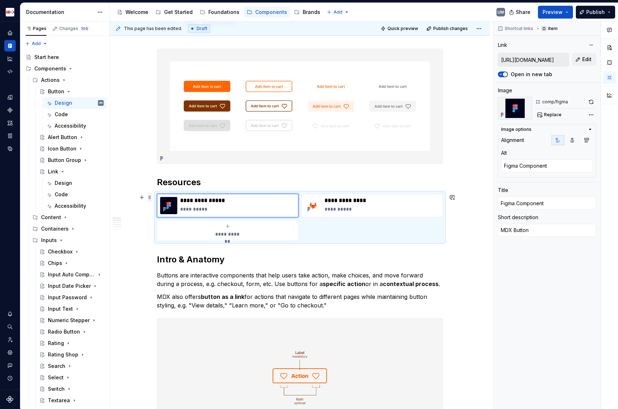
click at [151, 195] on span at bounding box center [150, 197] width 6 height 10
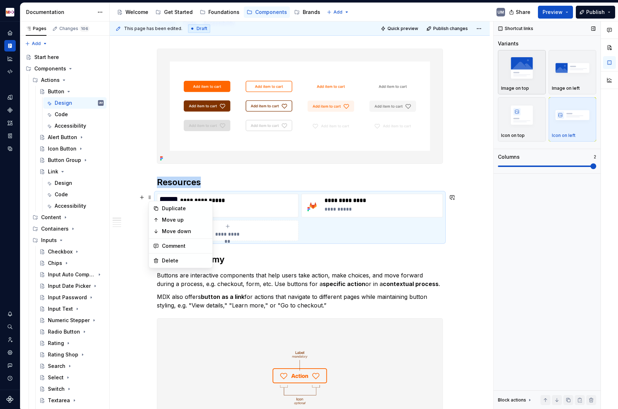
click at [528, 65] on img "button" at bounding box center [521, 68] width 41 height 26
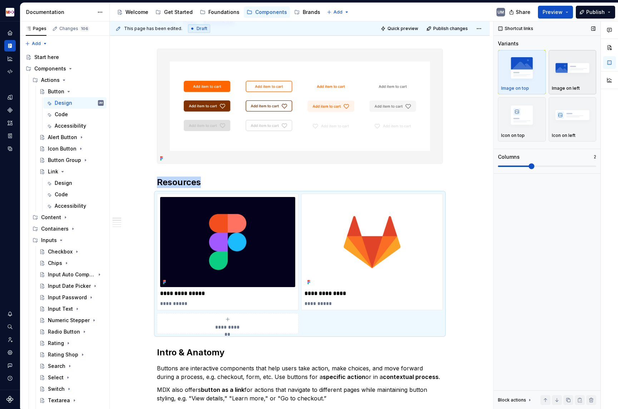
click at [573, 72] on img "button" at bounding box center [572, 68] width 41 height 26
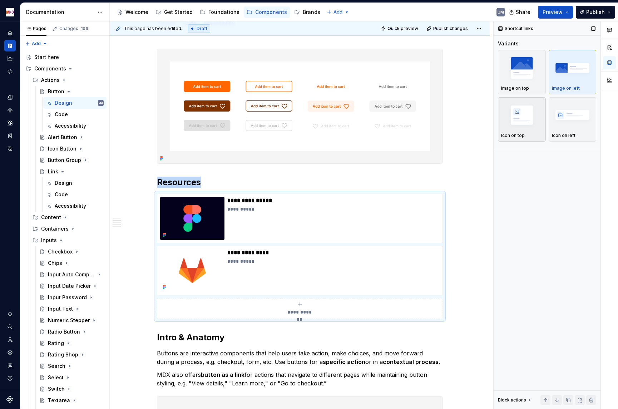
click at [515, 116] on img "button" at bounding box center [521, 115] width 41 height 26
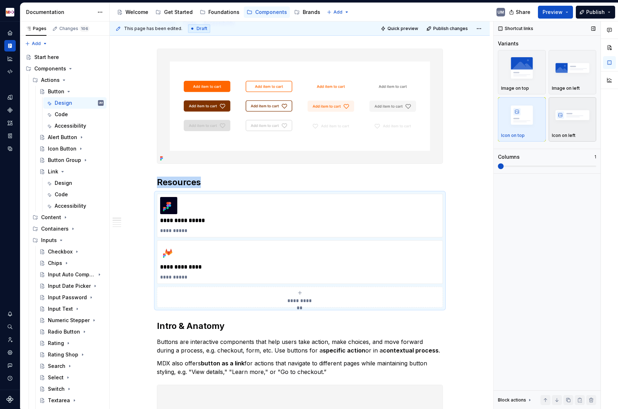
click at [562, 116] on img "button" at bounding box center [572, 115] width 41 height 26
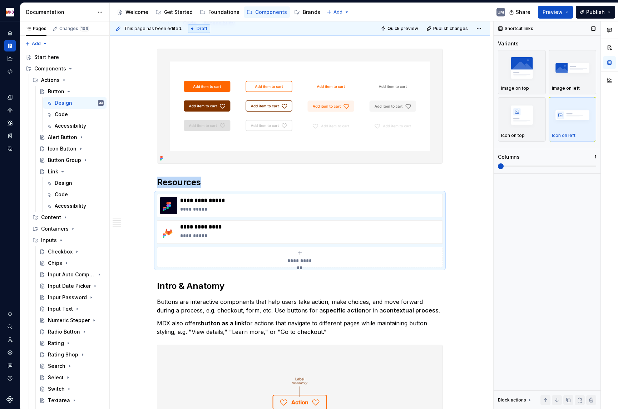
click at [573, 166] on span at bounding box center [547, 165] width 98 height 1
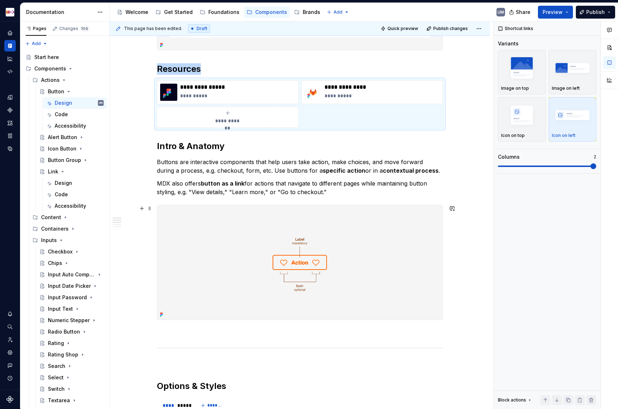
scroll to position [207, 0]
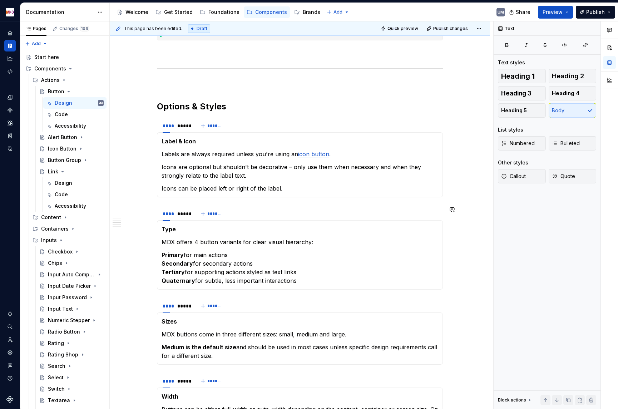
scroll to position [488, 0]
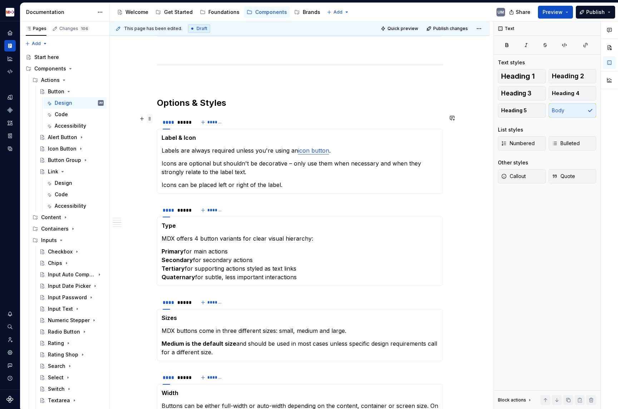
click at [153, 116] on span at bounding box center [150, 119] width 6 height 10
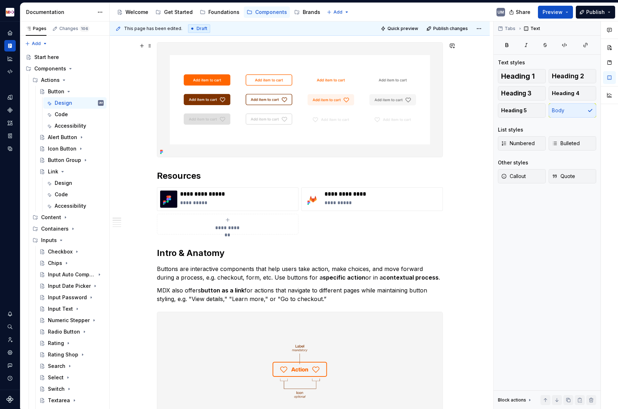
scroll to position [0, 0]
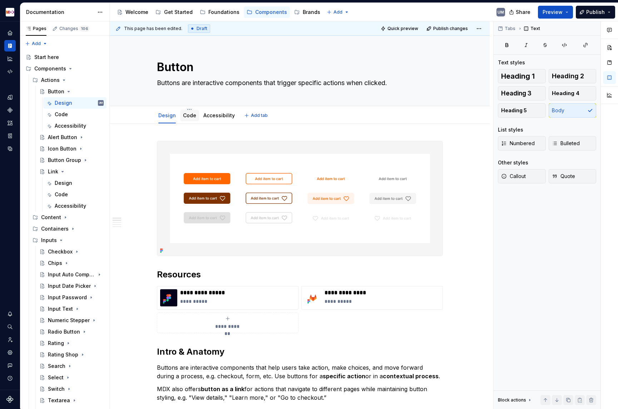
click at [184, 118] on link "Code" at bounding box center [189, 115] width 13 height 6
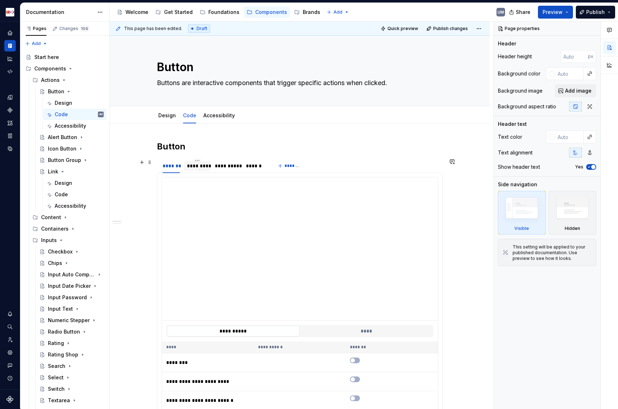
click at [197, 165] on div "*********" at bounding box center [197, 165] width 21 height 7
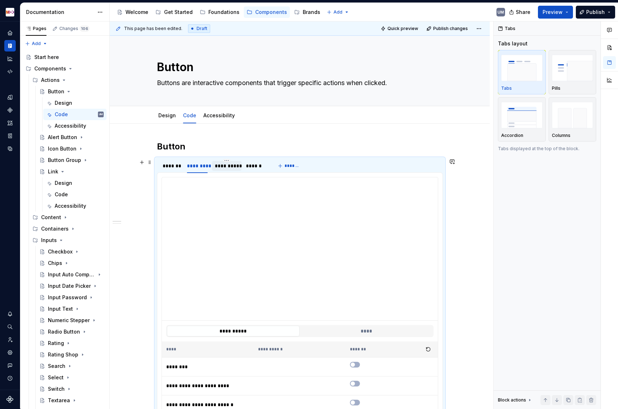
click at [221, 166] on div "**********" at bounding box center [227, 165] width 24 height 7
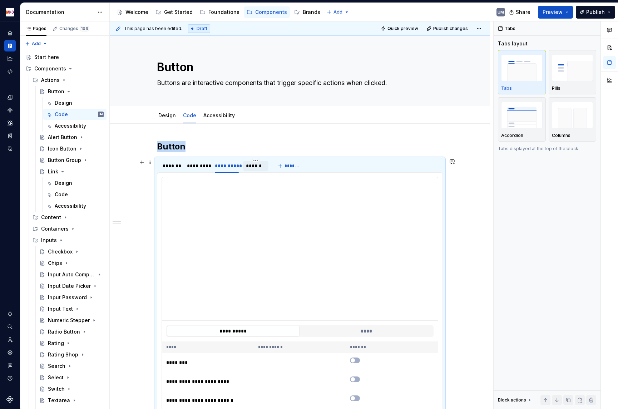
click at [253, 167] on div "******" at bounding box center [256, 165] width 20 height 7
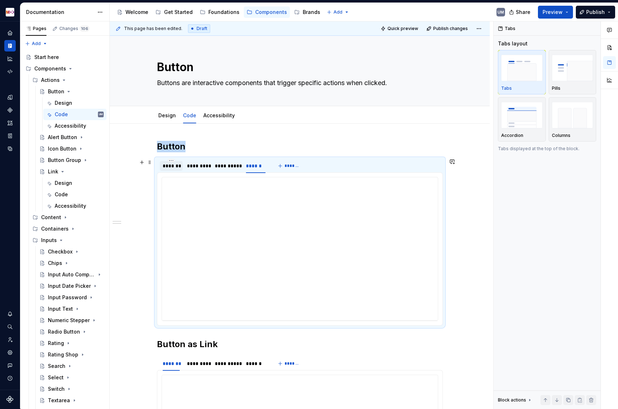
click at [172, 164] on div "*******" at bounding box center [171, 165] width 17 height 7
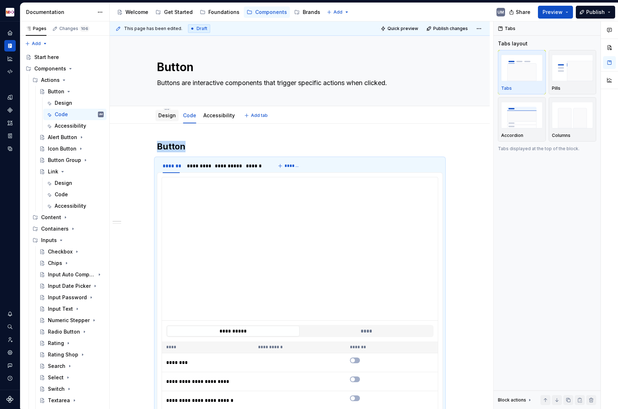
click at [164, 118] on link "Design" at bounding box center [167, 115] width 18 height 6
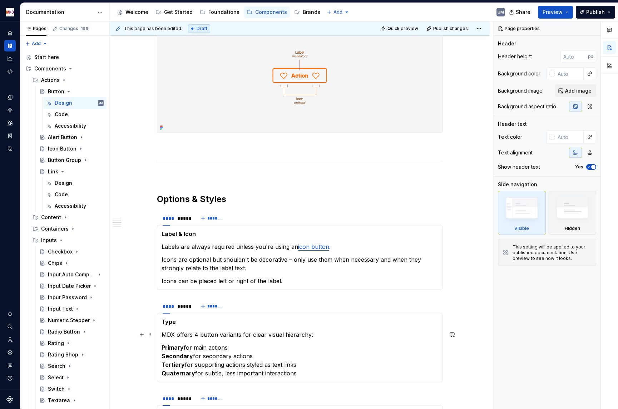
scroll to position [405, 0]
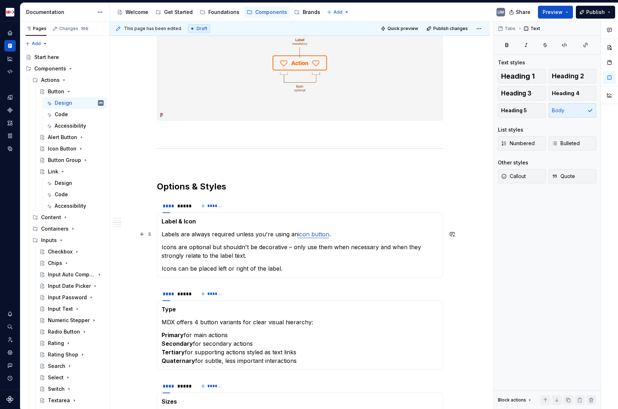
click at [200, 236] on p "Labels are always required unless you're using an icon button ." at bounding box center [299, 234] width 276 height 9
click at [186, 208] on div "*****" at bounding box center [182, 205] width 11 height 7
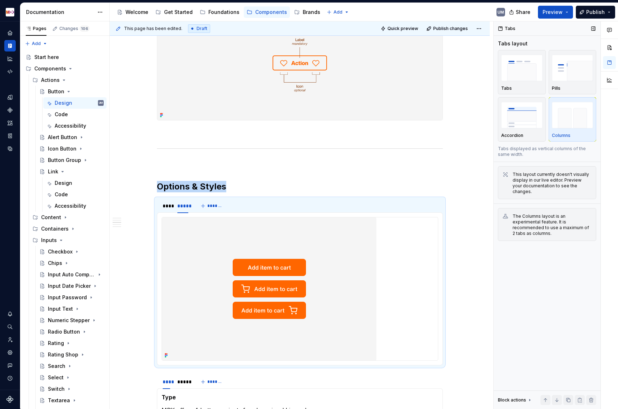
type textarea "*"
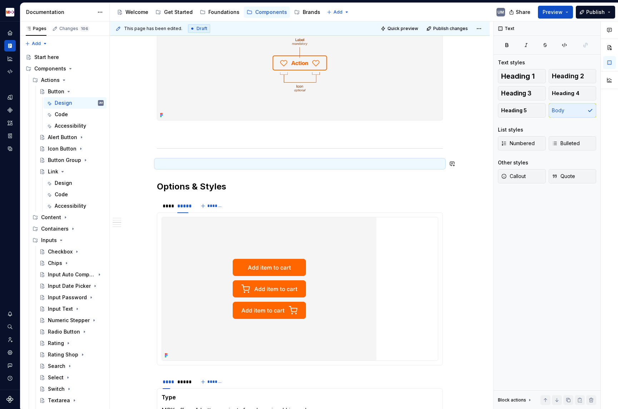
click at [161, 168] on p at bounding box center [300, 163] width 286 height 9
click at [182, 165] on p at bounding box center [300, 163] width 286 height 9
click at [169, 162] on p "/ta" at bounding box center [300, 163] width 286 height 9
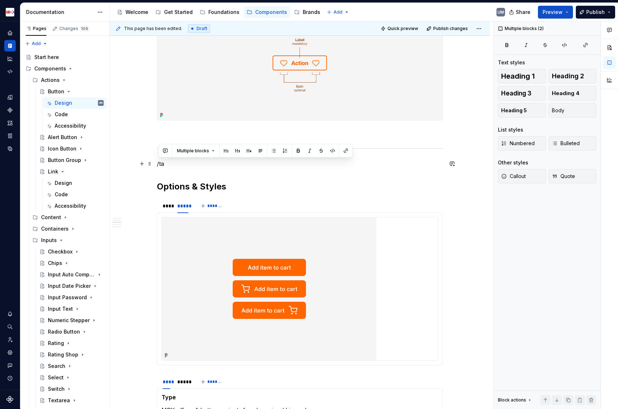
click at [169, 162] on p "/ta" at bounding box center [300, 163] width 286 height 9
click at [164, 163] on p "/ta" at bounding box center [300, 163] width 286 height 9
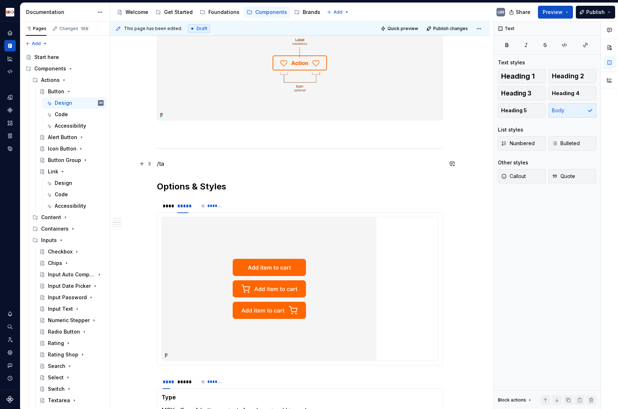
click at [164, 163] on p "/ta" at bounding box center [300, 163] width 286 height 9
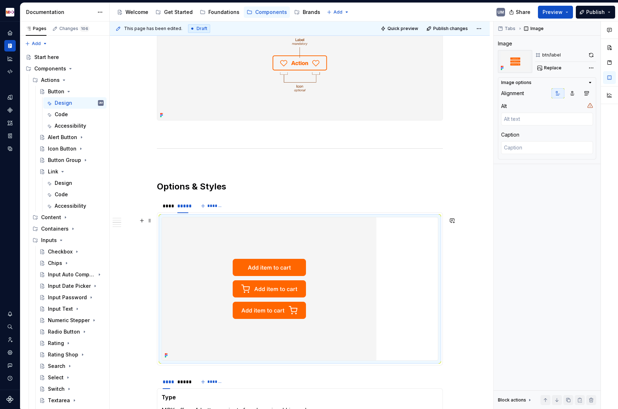
click at [196, 278] on img at bounding box center [269, 288] width 214 height 143
click at [151, 219] on span at bounding box center [150, 220] width 6 height 10
click at [149, 201] on span at bounding box center [150, 202] width 6 height 10
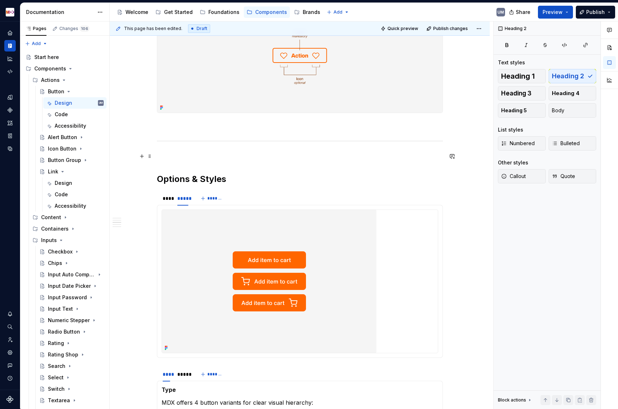
scroll to position [416, 0]
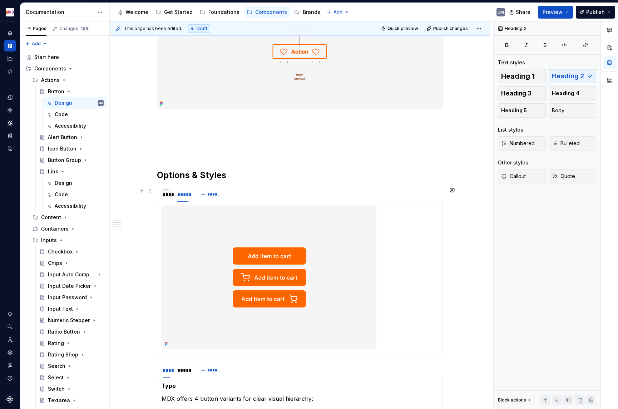
click at [164, 193] on div "****" at bounding box center [167, 194] width 8 height 7
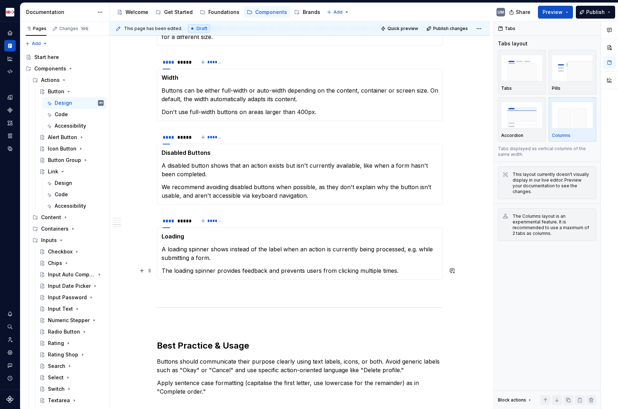
scroll to position [830, 0]
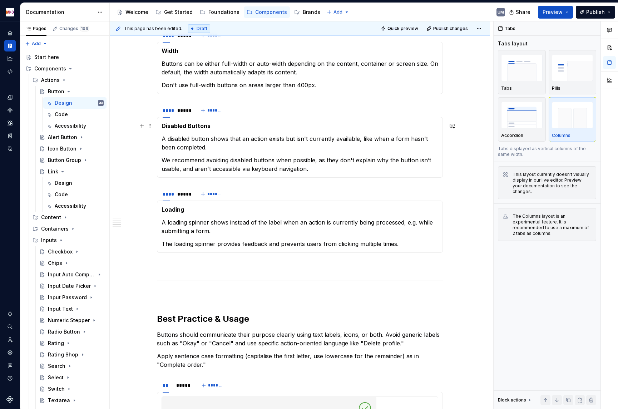
click at [207, 126] on strong "Disabled Buttons" at bounding box center [185, 125] width 49 height 7
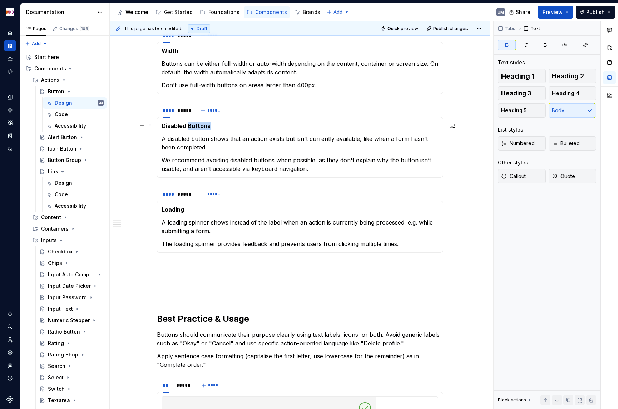
click at [207, 126] on strong "Disabled Buttons" at bounding box center [185, 125] width 49 height 7
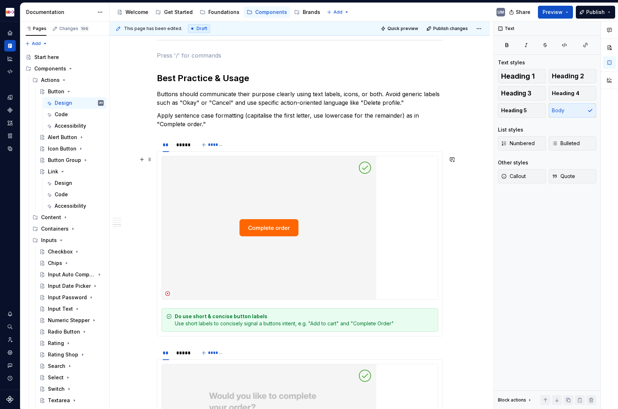
scroll to position [1071, 0]
click at [181, 144] on div "*****" at bounding box center [182, 143] width 13 height 7
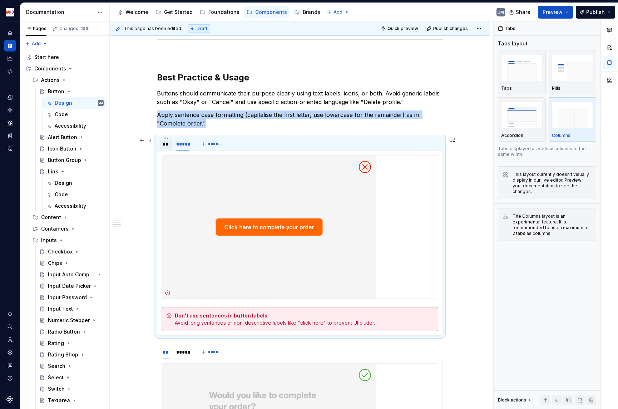
click at [168, 144] on div "**" at bounding box center [166, 143] width 7 height 7
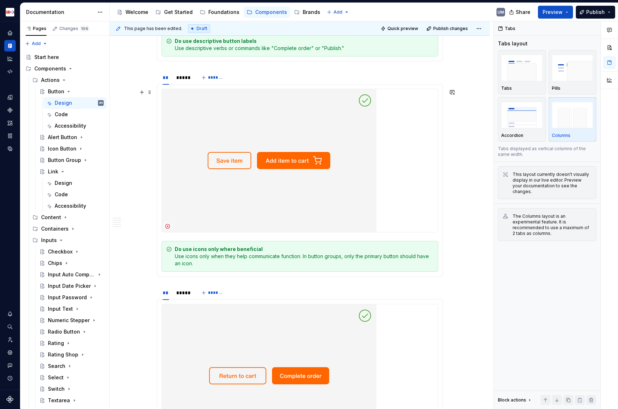
scroll to position [1552, 0]
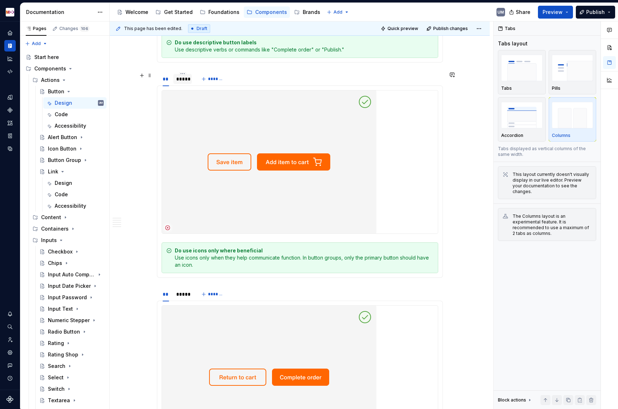
click at [181, 80] on div "*****" at bounding box center [182, 78] width 13 height 7
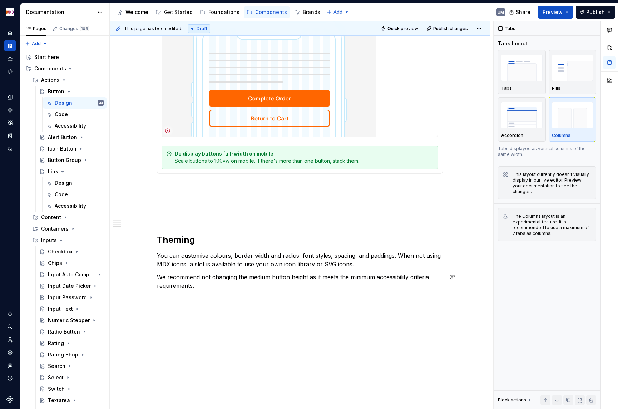
scroll to position [2285, 0]
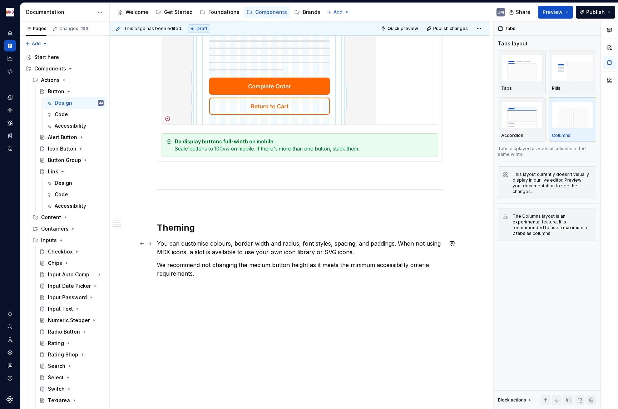
click at [400, 241] on p "You can customise colours, border width and radius, font styles, spacing, and p…" at bounding box center [300, 247] width 286 height 17
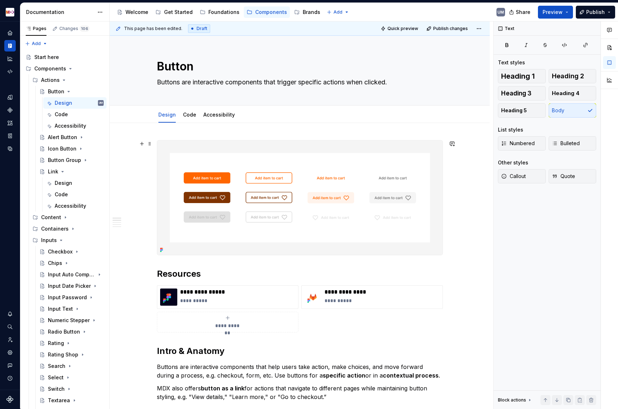
scroll to position [0, 0]
click at [183, 69] on textarea "Button" at bounding box center [298, 67] width 286 height 17
click at [168, 273] on h2 "Resources" at bounding box center [300, 274] width 286 height 11
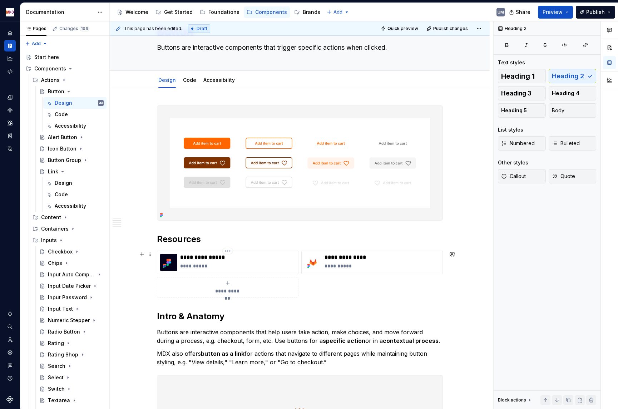
scroll to position [54, 0]
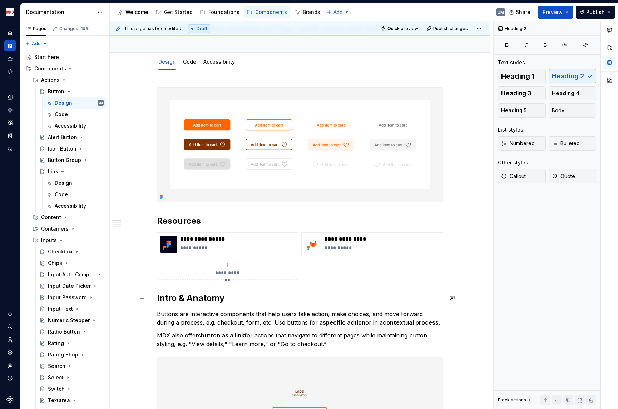
click at [182, 297] on h2 "Intro & Anatomy" at bounding box center [300, 297] width 286 height 11
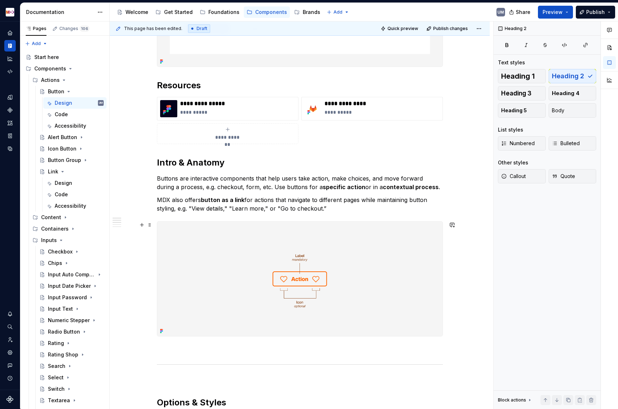
scroll to position [265, 0]
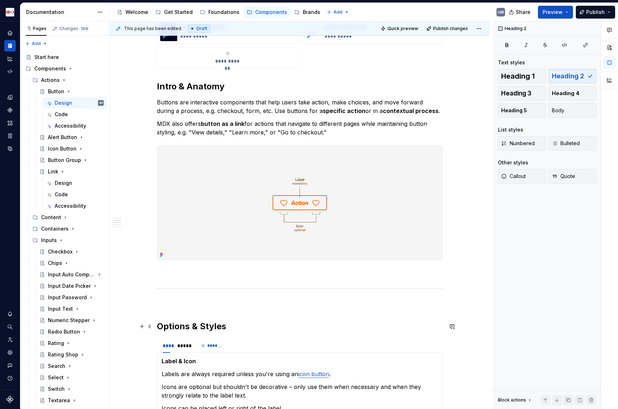
click at [189, 327] on h2 "Options & Styles" at bounding box center [300, 325] width 286 height 11
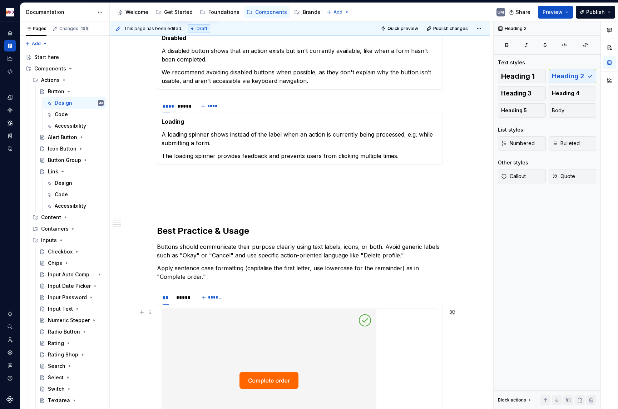
scroll to position [923, 0]
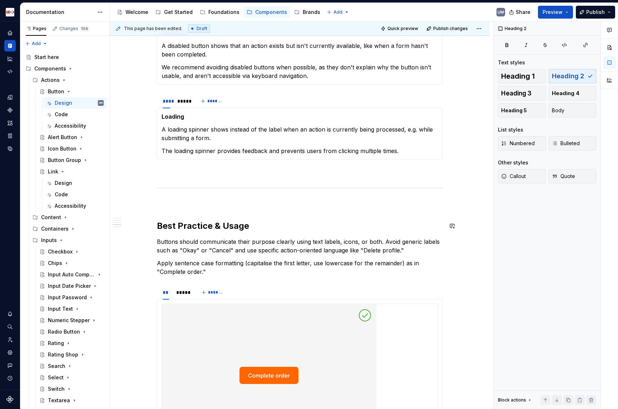
click at [197, 229] on h2 "Best Practice & Usage" at bounding box center [300, 225] width 286 height 11
click at [196, 226] on h2 "Best Practice & Usage" at bounding box center [300, 225] width 286 height 11
click at [578, 100] on button "Heading 4" at bounding box center [572, 93] width 48 height 14
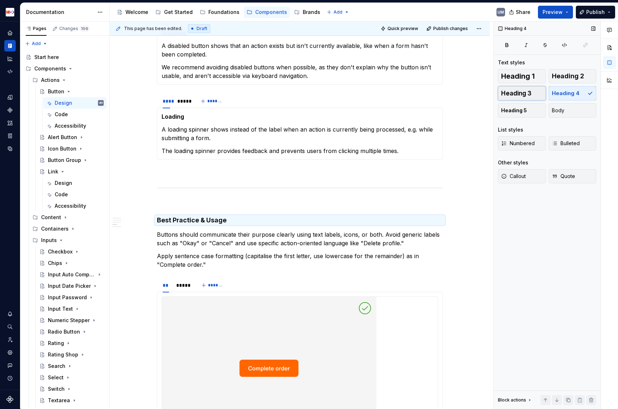
click at [522, 91] on span "Heading 3" at bounding box center [516, 93] width 30 height 7
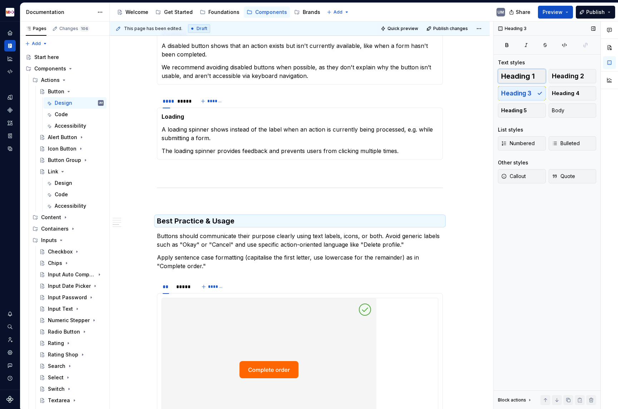
click at [522, 76] on span "Heading 1" at bounding box center [518, 76] width 34 height 7
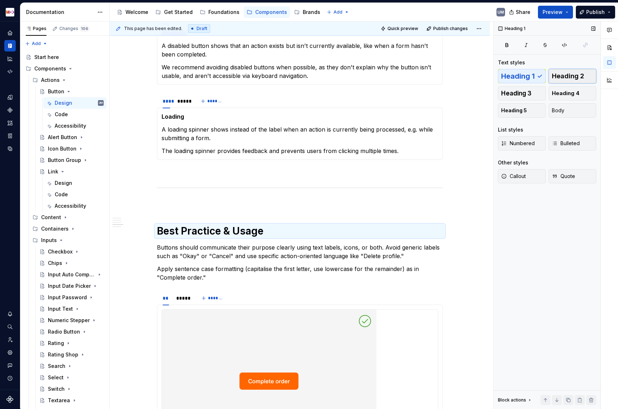
click at [571, 76] on span "Heading 2" at bounding box center [568, 76] width 32 height 7
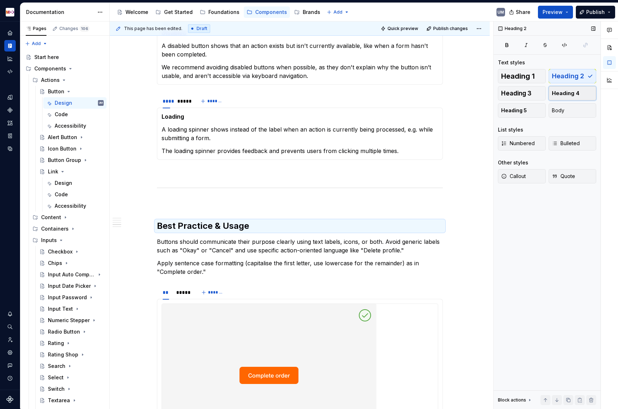
click at [570, 88] on button "Heading 4" at bounding box center [572, 93] width 48 height 14
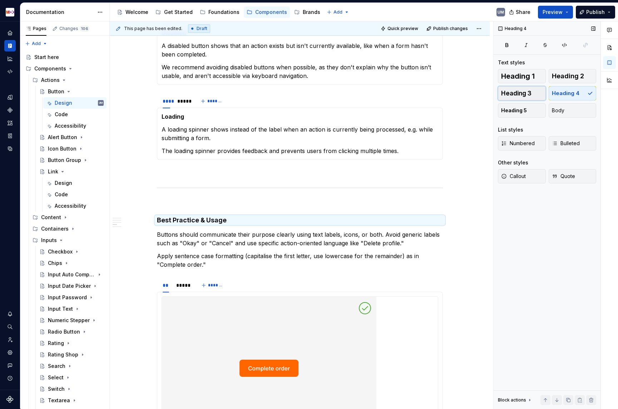
click at [527, 90] on span "Heading 3" at bounding box center [516, 93] width 30 height 7
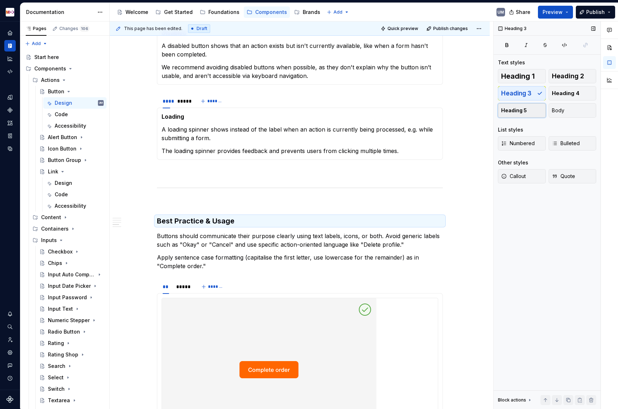
click at [526, 110] on button "Heading 5" at bounding box center [522, 110] width 48 height 14
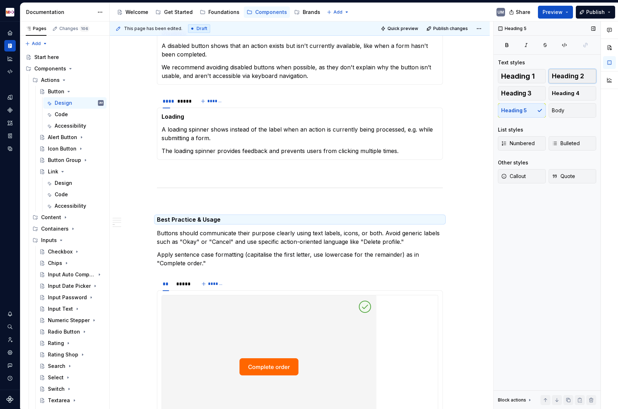
click at [583, 74] on button "Heading 2" at bounding box center [572, 76] width 48 height 14
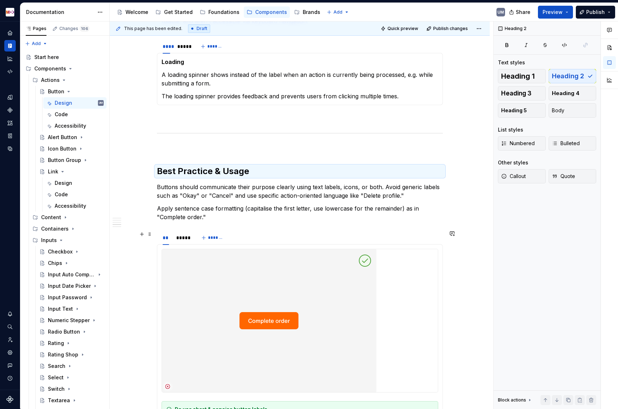
scroll to position [997, 0]
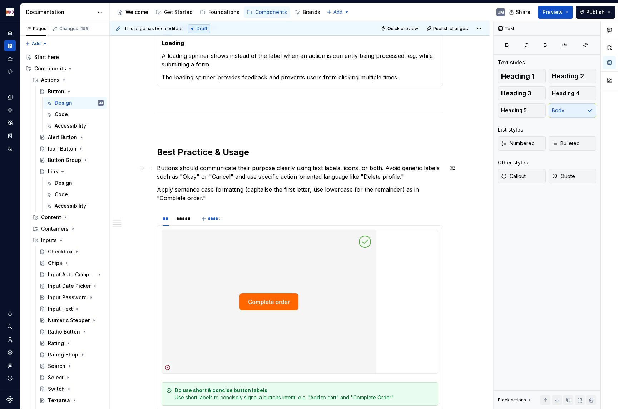
click at [384, 167] on p "Buttons should communicate their purpose clearly using text labels, icons, or b…" at bounding box center [300, 172] width 286 height 17
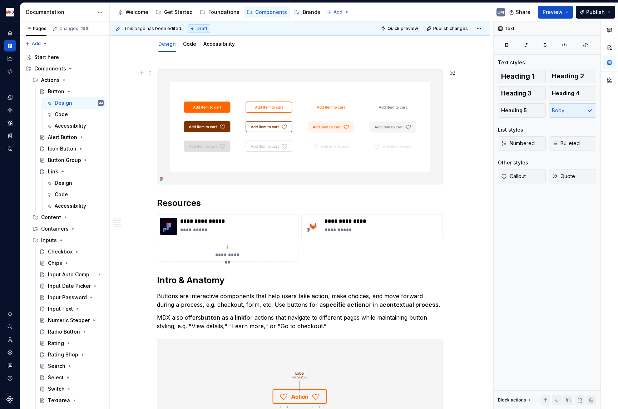
scroll to position [89, 0]
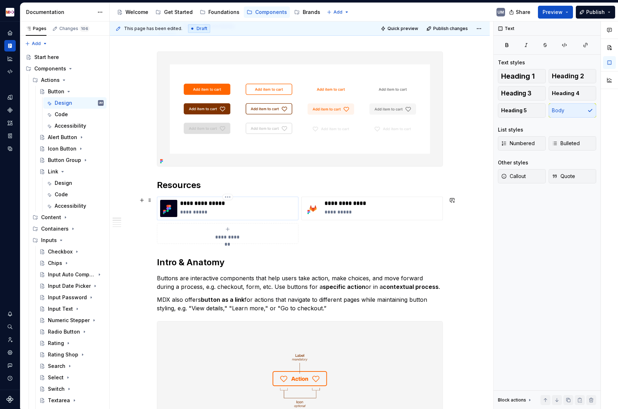
click at [193, 206] on p "**********" at bounding box center [237, 203] width 115 height 7
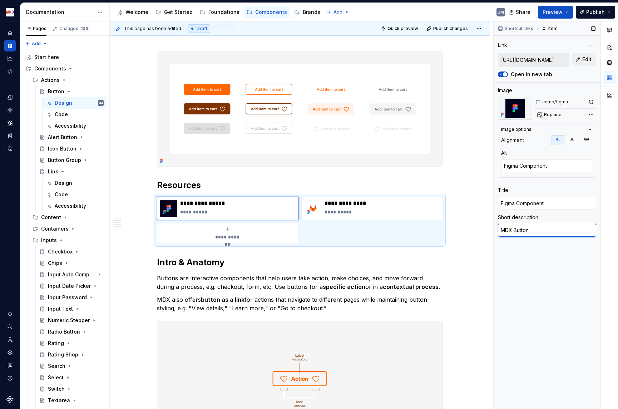
click at [522, 230] on textarea "MDX Button" at bounding box center [547, 230] width 98 height 13
click at [526, 229] on textarea "MDX Button" at bounding box center [547, 230] width 98 height 13
click at [343, 215] on p "**********" at bounding box center [381, 211] width 115 height 7
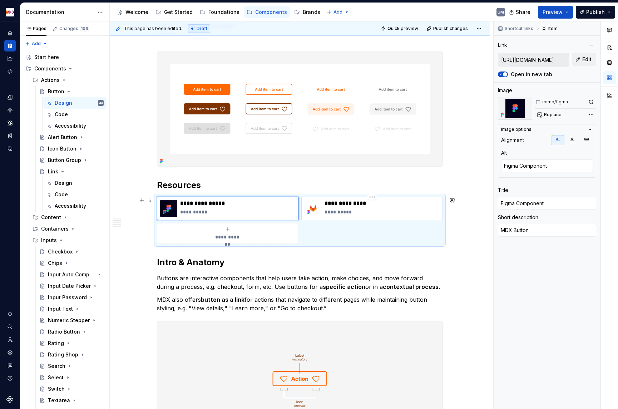
type textarea "*"
type input "[URL][DOMAIN_NAME]"
type textarea "Git Repository"
type input "Git Repository"
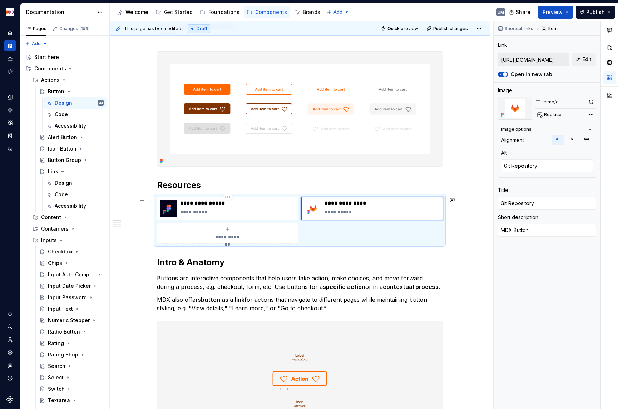
click at [240, 203] on p "**********" at bounding box center [237, 203] width 115 height 7
type textarea "*"
type input "[URL][DOMAIN_NAME]"
type textarea "Figma Component"
type input "Figma Component"
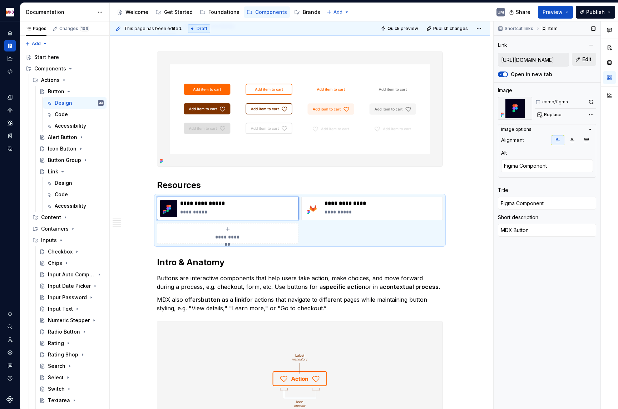
click at [584, 60] on span "Edit" at bounding box center [586, 59] width 9 height 7
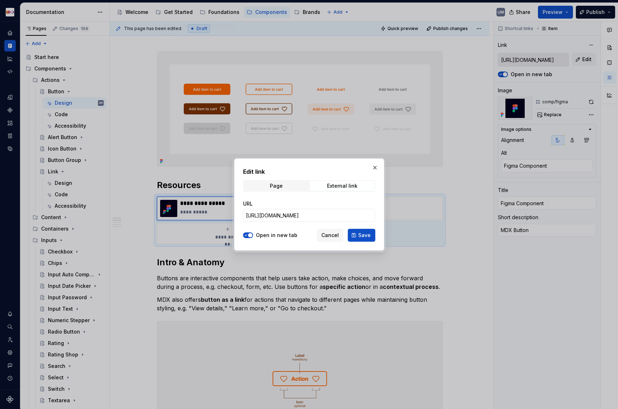
click at [333, 235] on span "Cancel" at bounding box center [330, 234] width 18 height 7
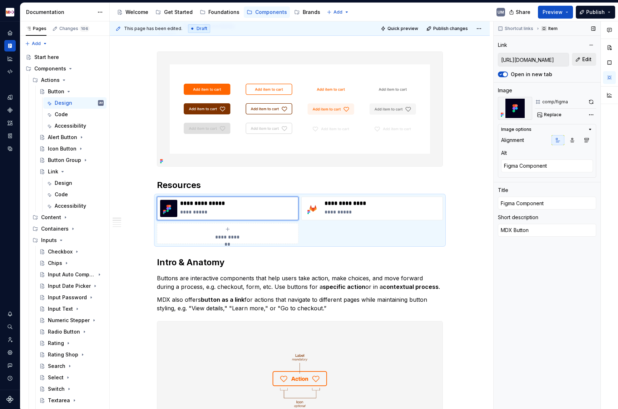
click at [582, 57] on span "Edit" at bounding box center [586, 59] width 9 height 7
type textarea "*"
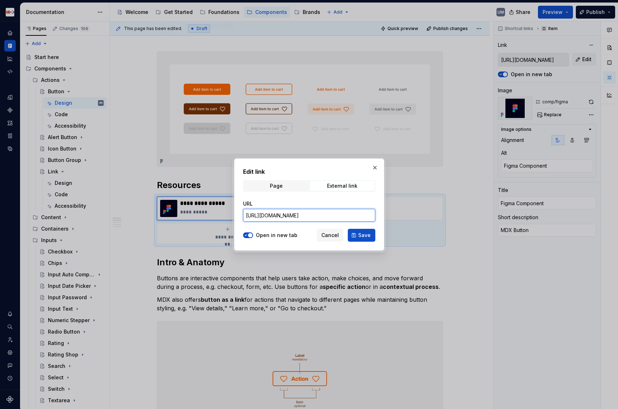
click at [319, 217] on input "[URL][DOMAIN_NAME]" at bounding box center [309, 215] width 132 height 13
paste input "ygFKY6omEzOEgORG"
type input "[URL][DOMAIN_NAME]"
click at [282, 184] on span "Page" at bounding box center [276, 186] width 65 height 10
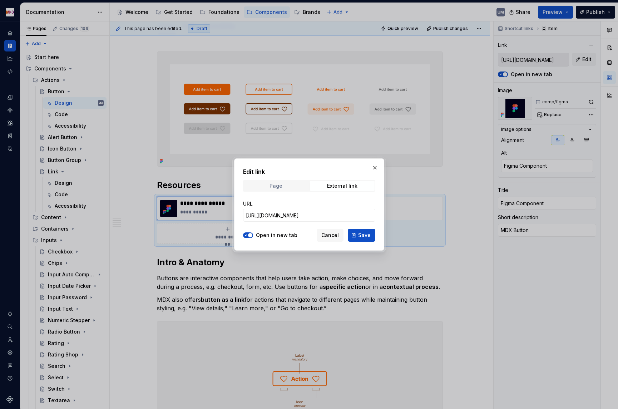
scroll to position [0, 0]
click at [333, 186] on div "External link" at bounding box center [342, 186] width 30 height 6
click at [295, 214] on input "[URL][DOMAIN_NAME]" at bounding box center [309, 215] width 132 height 13
click at [372, 235] on button "Save" at bounding box center [362, 235] width 28 height 13
type textarea "*"
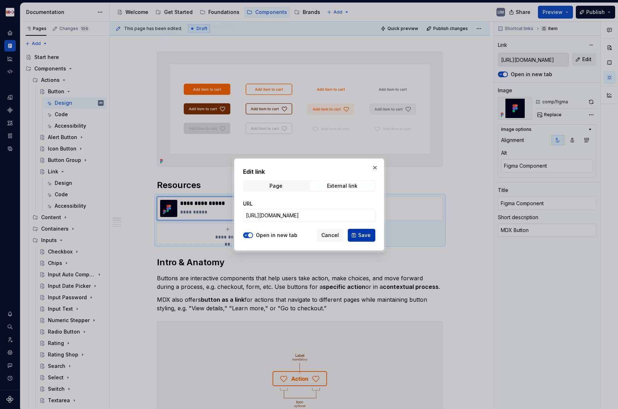
type input "[URL][DOMAIN_NAME]"
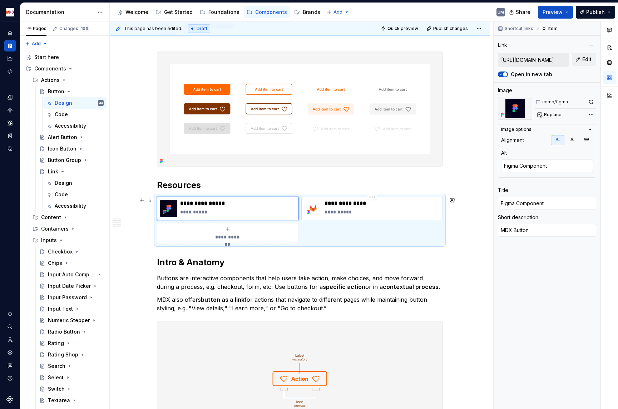
click at [361, 210] on p "**********" at bounding box center [381, 211] width 115 height 7
type textarea "*"
type input "[URL][DOMAIN_NAME]"
type textarea "Git Repository"
type input "Git Repository"
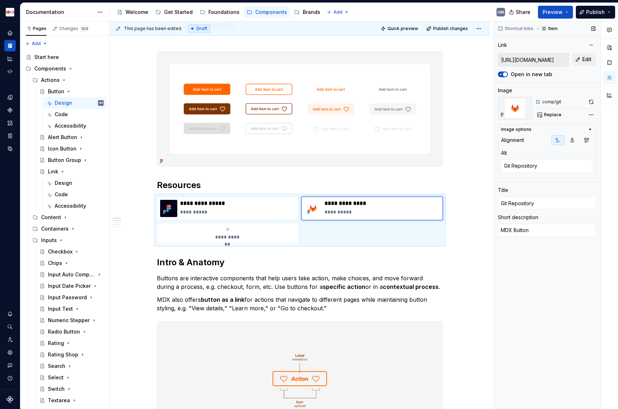
click at [552, 61] on input "[URL][DOMAIN_NAME]" at bounding box center [533, 59] width 70 height 13
click at [572, 60] on div "[URL][DOMAIN_NAME] Edit" at bounding box center [547, 60] width 98 height 14
click at [581, 60] on button "Edit" at bounding box center [584, 59] width 24 height 13
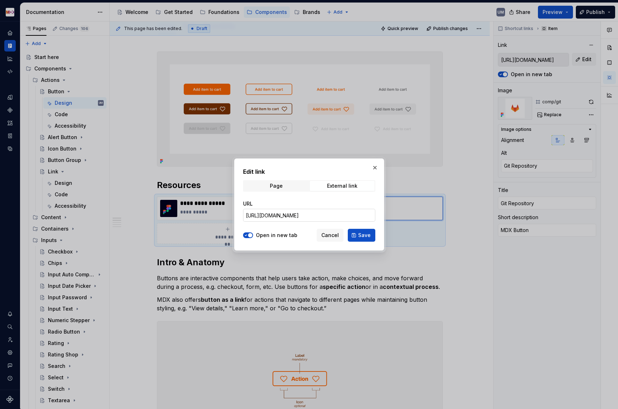
click at [296, 219] on input "[URL][DOMAIN_NAME]" at bounding box center [309, 215] width 132 height 13
click at [364, 233] on span "Save" at bounding box center [364, 234] width 13 height 7
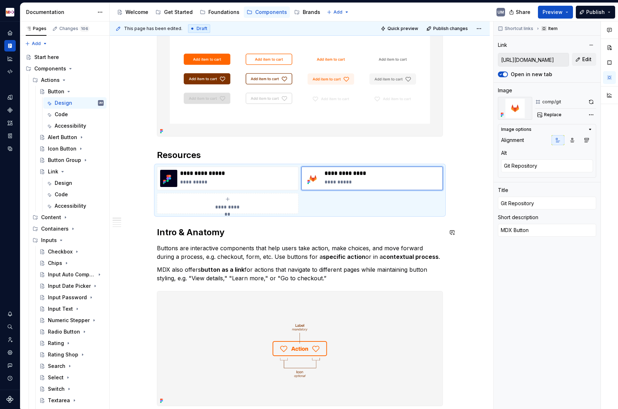
scroll to position [121, 0]
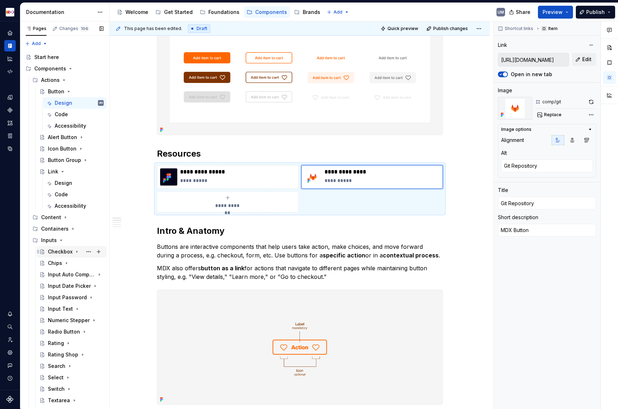
click at [59, 250] on div "Checkbox" at bounding box center [60, 251] width 25 height 7
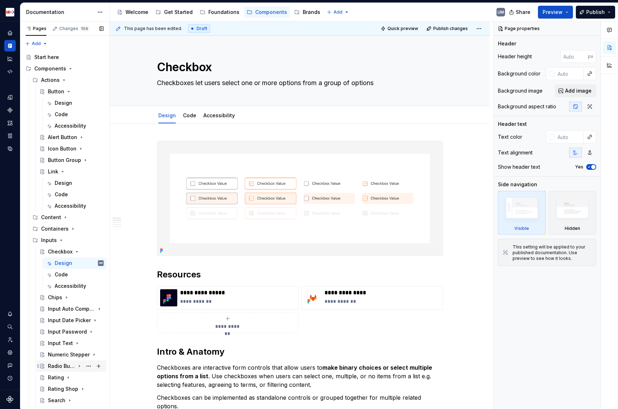
click at [55, 339] on div "Radio Button" at bounding box center [61, 365] width 27 height 7
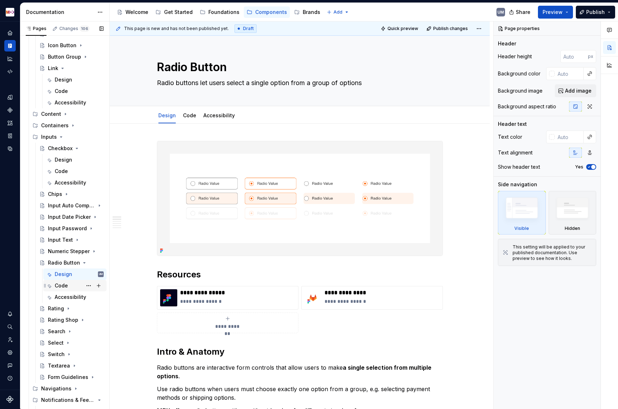
scroll to position [139, 0]
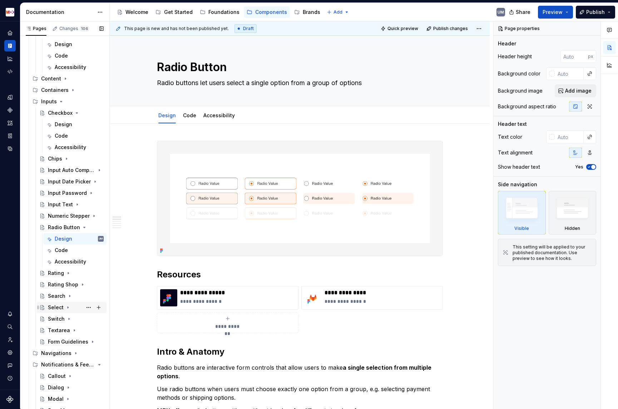
click at [59, 301] on div "Select" at bounding box center [71, 306] width 70 height 11
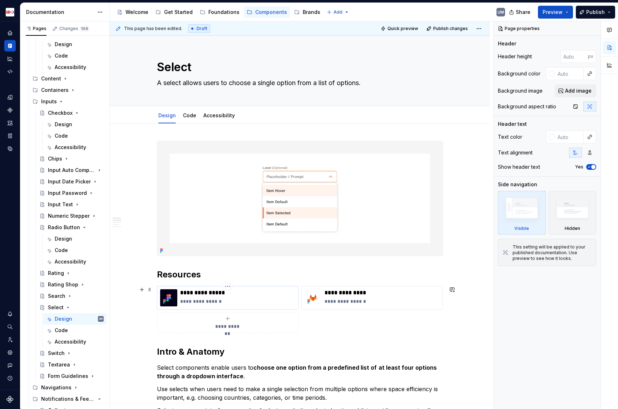
click at [224, 298] on p "**********" at bounding box center [237, 301] width 115 height 7
type textarea "*"
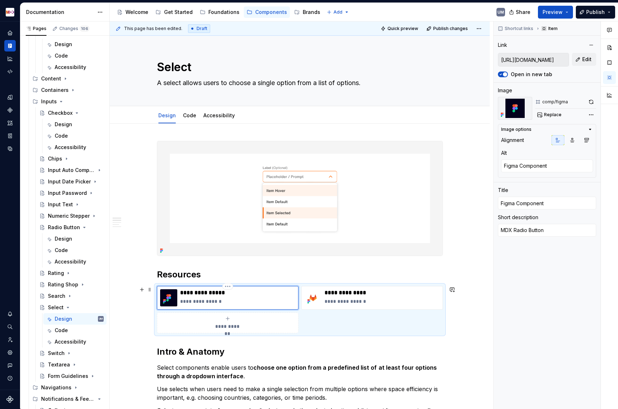
click at [201, 300] on p "**********" at bounding box center [237, 301] width 115 height 7
click at [229, 301] on p "**********" at bounding box center [237, 301] width 115 height 7
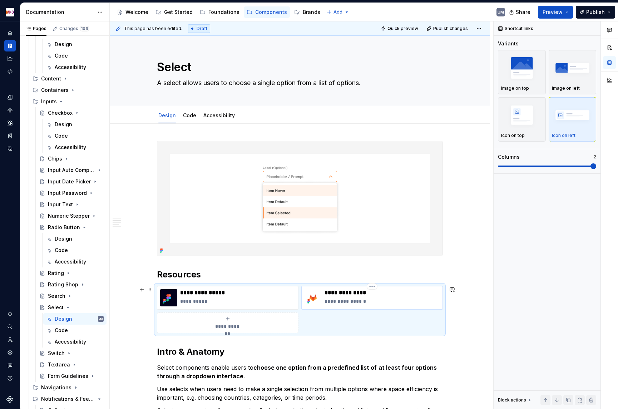
click at [363, 301] on p "**********" at bounding box center [381, 301] width 115 height 7
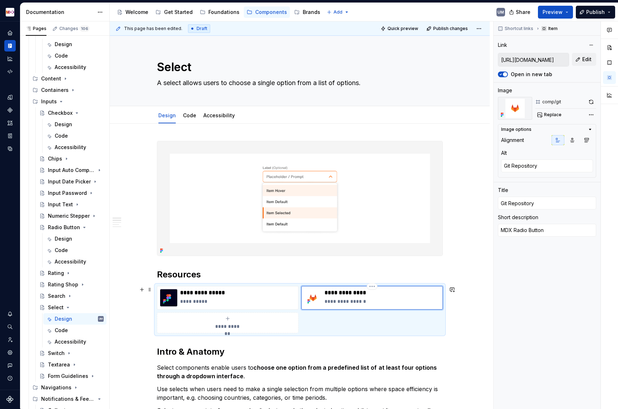
type textarea "*"
type textarea "MDX Select"
click at [215, 298] on p "**********" at bounding box center [237, 301] width 115 height 7
type textarea "*"
type input "[URL][DOMAIN_NAME]"
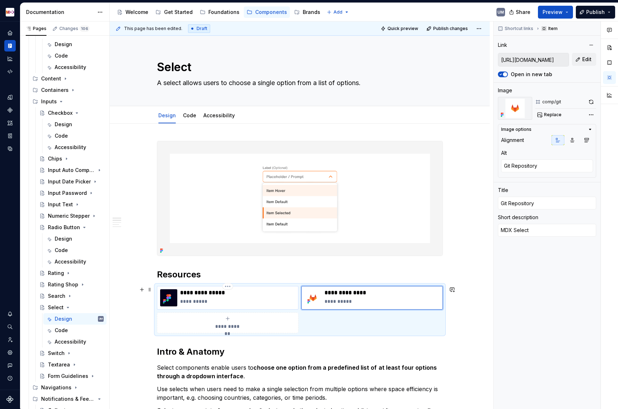
type textarea "Figma Component"
type input "Figma Component"
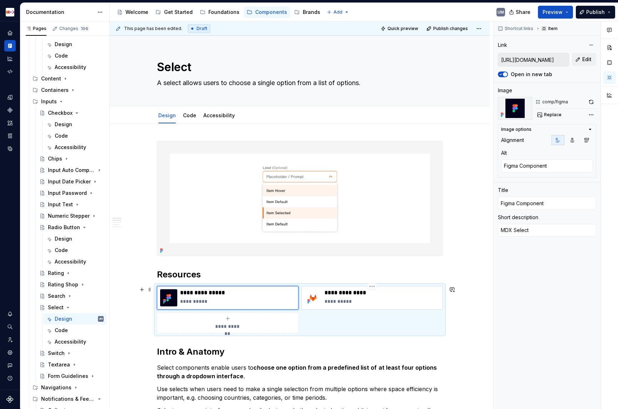
click at [338, 302] on p "**********" at bounding box center [381, 301] width 115 height 7
type textarea "*"
type input "[URL][DOMAIN_NAME]"
type textarea "Git Repository"
type input "Git Repository"
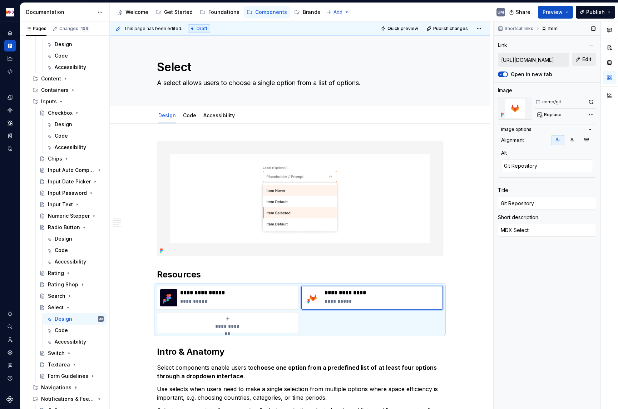
click at [588, 55] on button "Edit" at bounding box center [584, 59] width 24 height 13
type textarea "*"
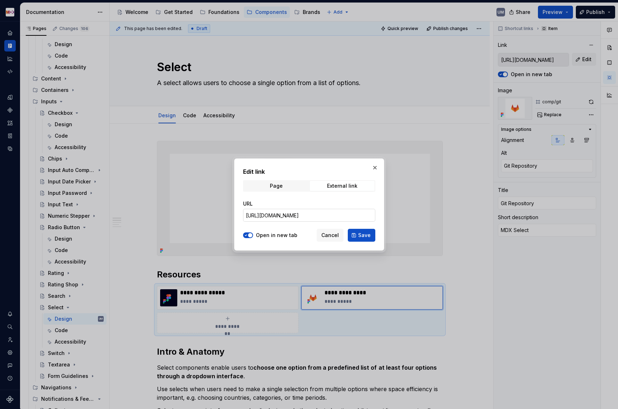
click at [295, 217] on input "[URL][DOMAIN_NAME]" at bounding box center [309, 215] width 132 height 13
paste input "select"
type input "[URL][DOMAIN_NAME]"
click at [372, 233] on button "Save" at bounding box center [362, 235] width 28 height 13
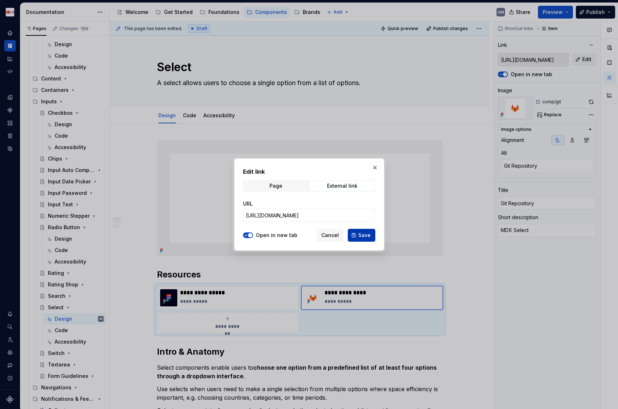
type textarea "*"
type input "[URL][DOMAIN_NAME]"
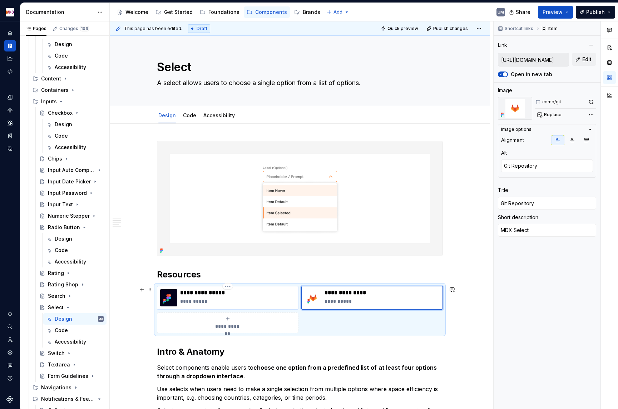
click at [198, 300] on p "**********" at bounding box center [237, 301] width 115 height 7
type textarea "*"
type input "[URL][DOMAIN_NAME]"
type textarea "Figma Component"
type input "Figma Component"
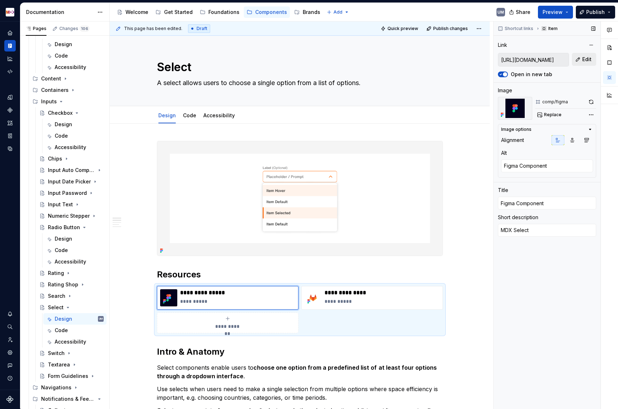
click at [581, 57] on button "Edit" at bounding box center [584, 59] width 24 height 13
type textarea "*"
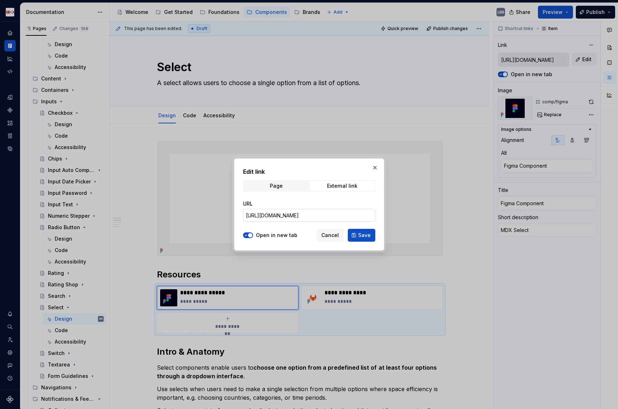
click at [291, 215] on input "[URL][DOMAIN_NAME]" at bounding box center [309, 215] width 132 height 13
paste input "9094&t=ygFKY6omEzOEgORG"
type input "[URL][DOMAIN_NAME]"
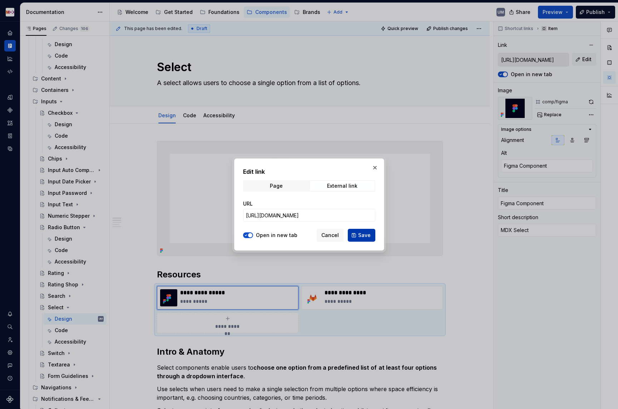
click at [355, 230] on button "Save" at bounding box center [362, 235] width 28 height 13
type textarea "*"
type input "[URL][DOMAIN_NAME]"
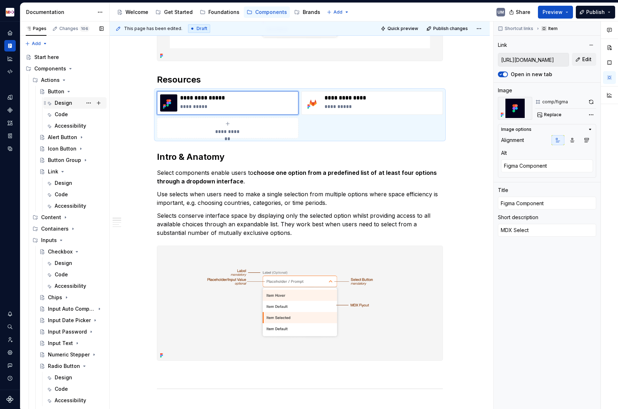
click at [62, 101] on div "Design" at bounding box center [64, 102] width 18 height 7
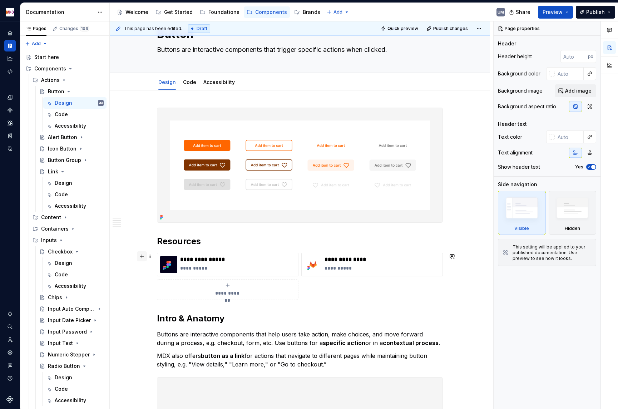
scroll to position [35, 0]
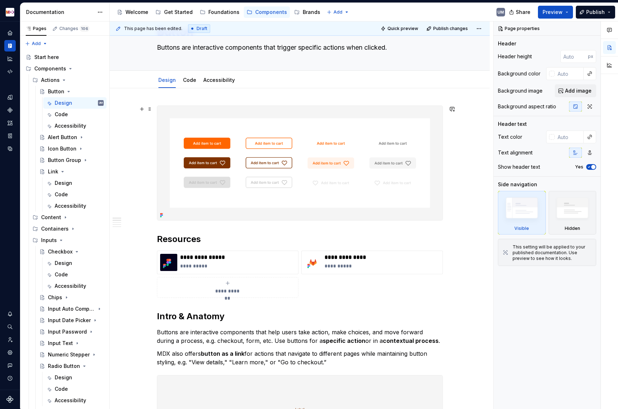
click at [299, 174] on img at bounding box center [299, 163] width 285 height 114
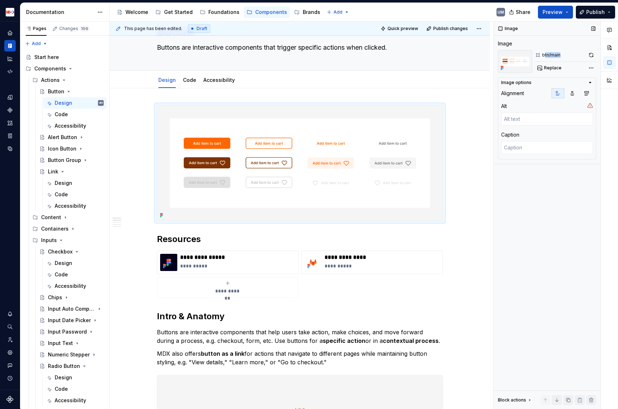
drag, startPoint x: 544, startPoint y: 55, endPoint x: 562, endPoint y: 55, distance: 18.2
click at [562, 55] on div "btn/main" at bounding box center [565, 55] width 61 height 10
click at [592, 66] on div "Comments Open comments No comments yet Select ‘Comment’ from the block context …" at bounding box center [555, 214] width 124 height 387
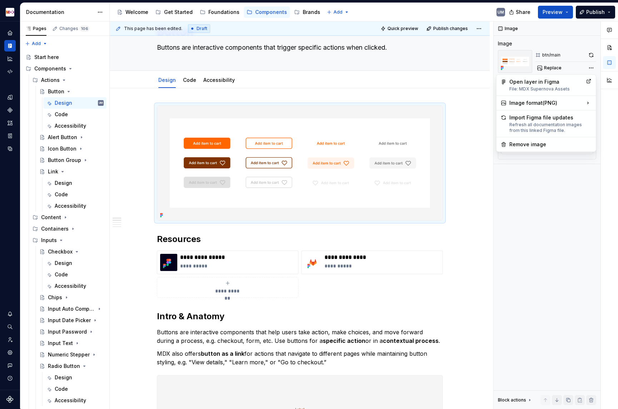
click at [562, 65] on div "Comments Open comments No comments yet Select ‘Comment’ from the block context …" at bounding box center [555, 214] width 124 height 387
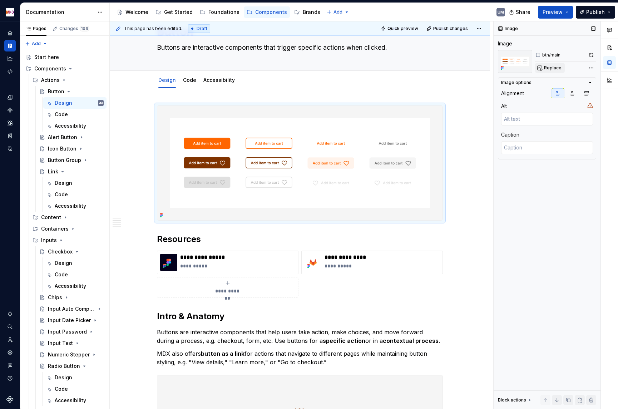
click at [551, 67] on span "Replace" at bounding box center [553, 68] width 18 height 6
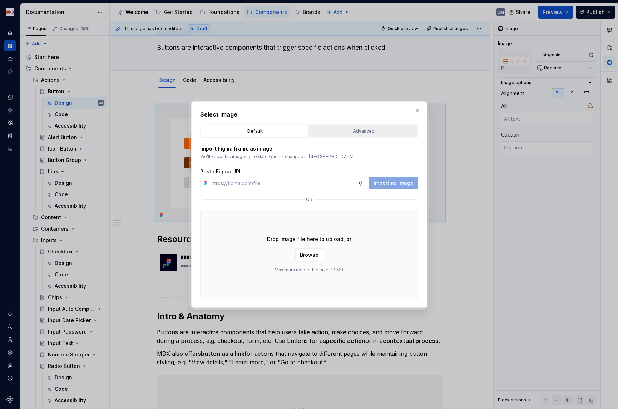
click at [339, 131] on div "Advanced" at bounding box center [363, 131] width 103 height 7
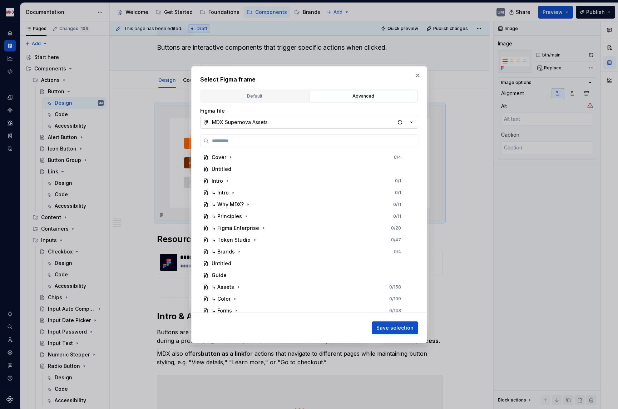
click at [235, 121] on div "MDX Supernova Assets" at bounding box center [240, 122] width 56 height 7
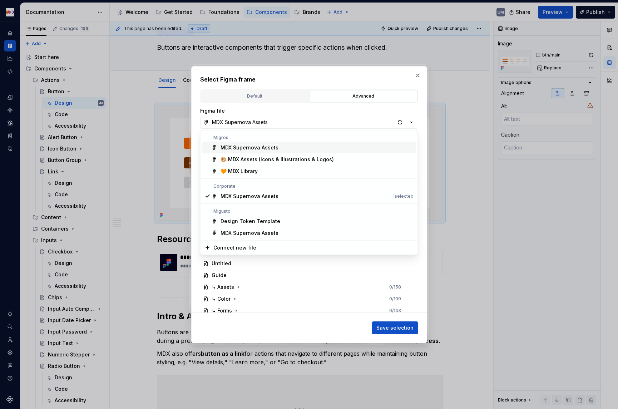
click at [267, 148] on div "MDX Supernova Assets" at bounding box center [249, 147] width 58 height 7
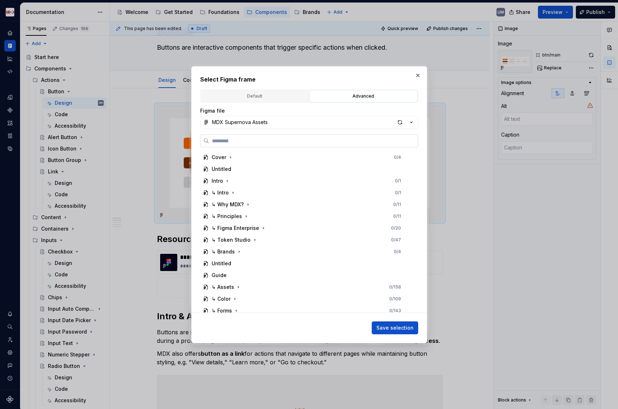
click at [264, 141] on input "search" at bounding box center [313, 140] width 209 height 7
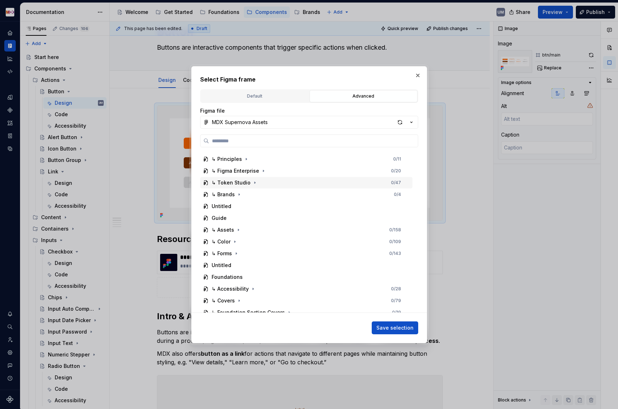
scroll to position [73, 0]
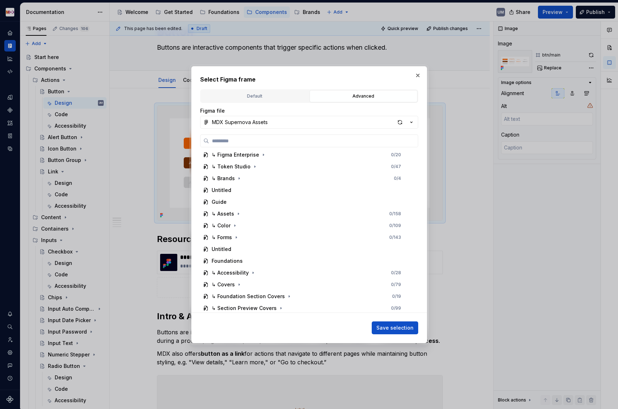
click at [265, 129] on div "Figma file MDX Supernova Assets Cover 0 / 4 Untitled Intro 0 / 1 ↳ Intro 0 / 1 …" at bounding box center [309, 209] width 218 height 205
click at [263, 124] on div "MDX Supernova Assets" at bounding box center [240, 122] width 56 height 7
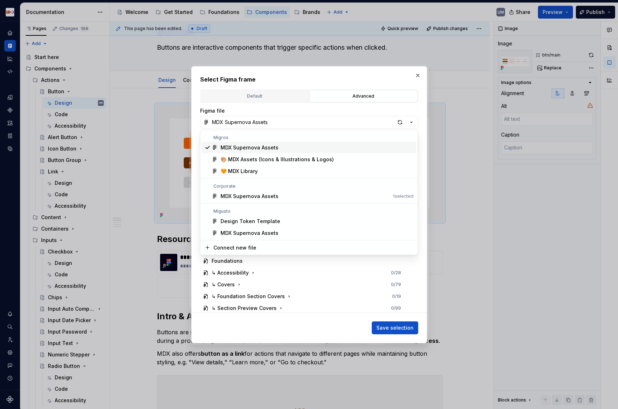
type textarea "*"
click at [272, 118] on div "Select Figma frame Default Advanced Import Figma frame as image We’ll keep this…" at bounding box center [309, 204] width 618 height 409
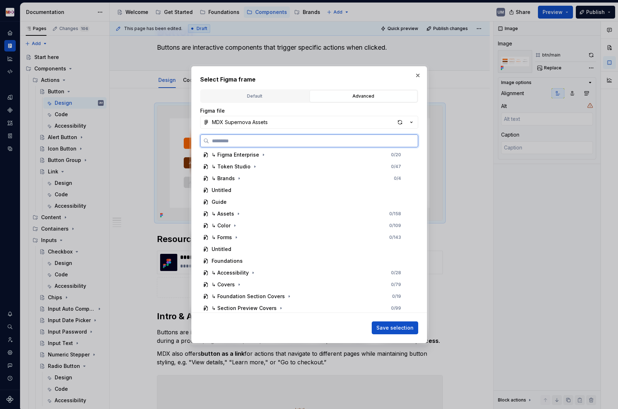
click at [252, 139] on input "search" at bounding box center [313, 140] width 209 height 7
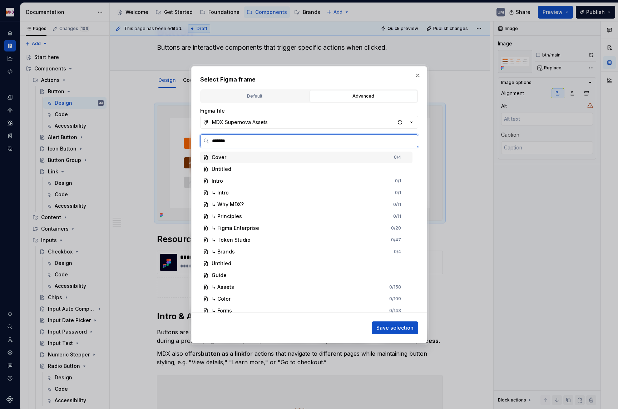
type input "********"
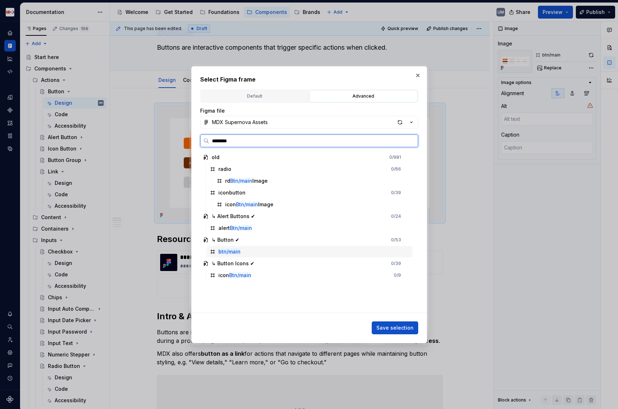
click at [232, 250] on mark "btn/main" at bounding box center [229, 251] width 22 height 6
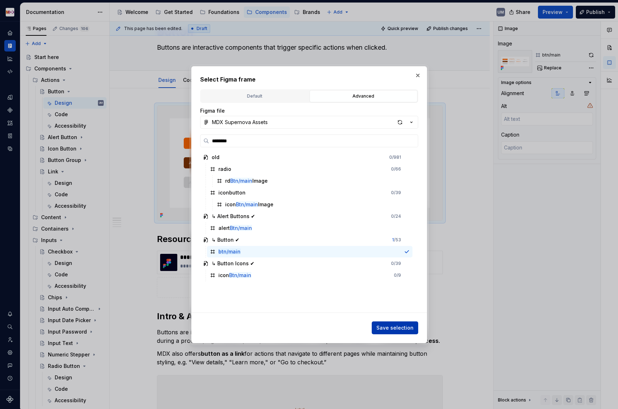
click at [392, 323] on button "Save selection" at bounding box center [394, 327] width 46 height 13
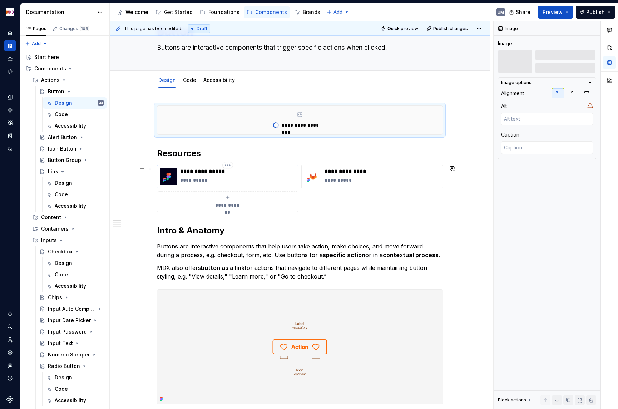
click at [281, 176] on div "**********" at bounding box center [237, 176] width 115 height 17
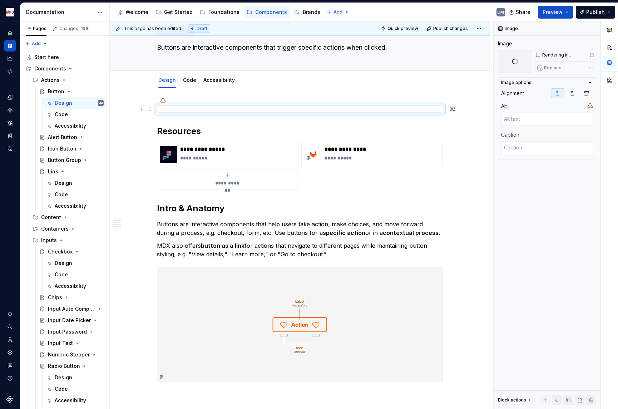
click at [172, 107] on div at bounding box center [300, 108] width 286 height 7
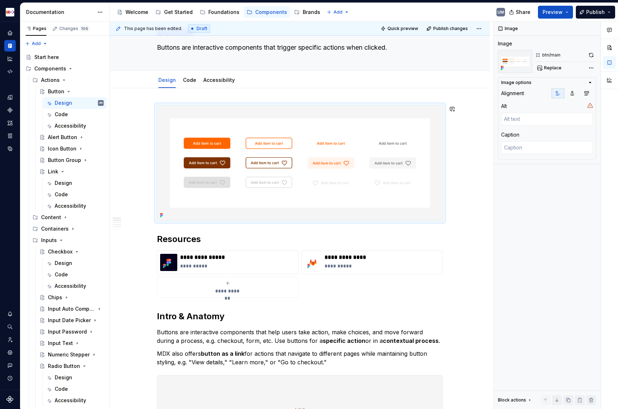
click at [134, 233] on div "**********" at bounding box center [301, 214] width 383 height 387
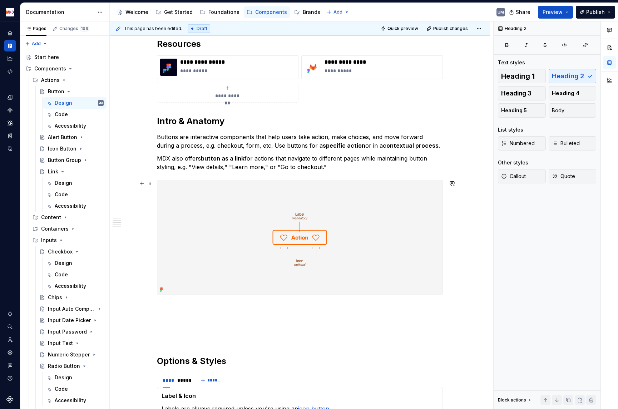
scroll to position [242, 0]
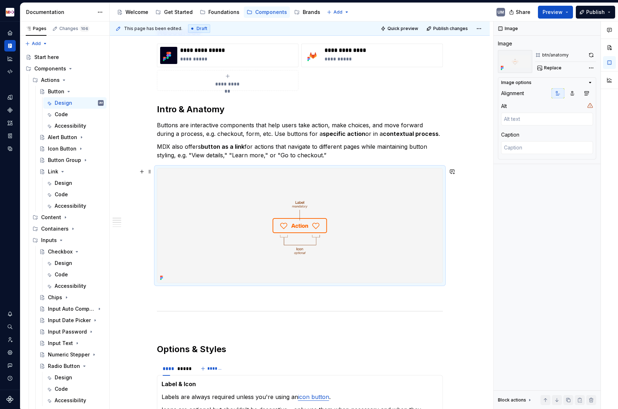
click at [229, 220] on img at bounding box center [299, 225] width 285 height 114
click at [551, 68] on span "Replace" at bounding box center [553, 68] width 18 height 6
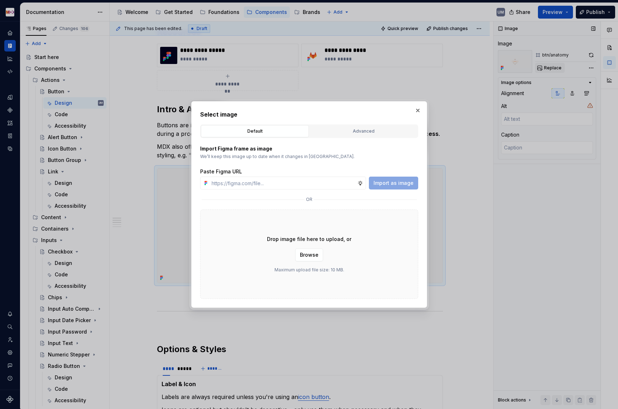
type textarea "*"
click at [350, 130] on div "Advanced" at bounding box center [363, 131] width 103 height 7
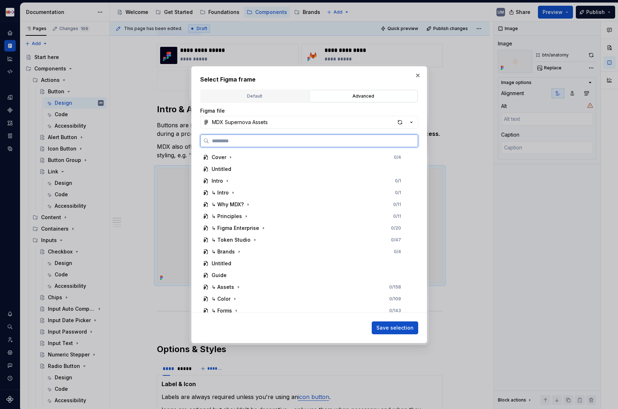
click at [238, 143] on input "search" at bounding box center [313, 140] width 209 height 7
paste input "**********"
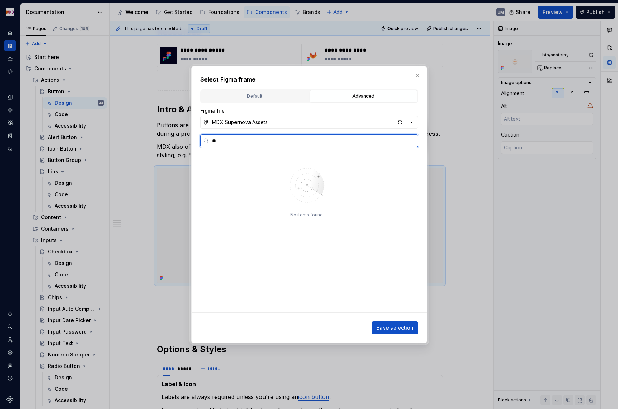
scroll to position [0, 0]
type input "**********"
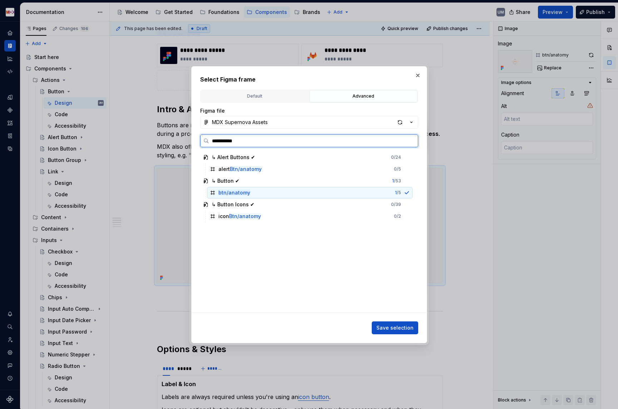
click at [235, 196] on div "btn/anatomy 1 / 5" at bounding box center [309, 192] width 205 height 11
click at [237, 191] on mark "btn/anatomy" at bounding box center [234, 192] width 32 height 6
click at [296, 124] on button "MDX Supernova Assets" at bounding box center [309, 122] width 218 height 13
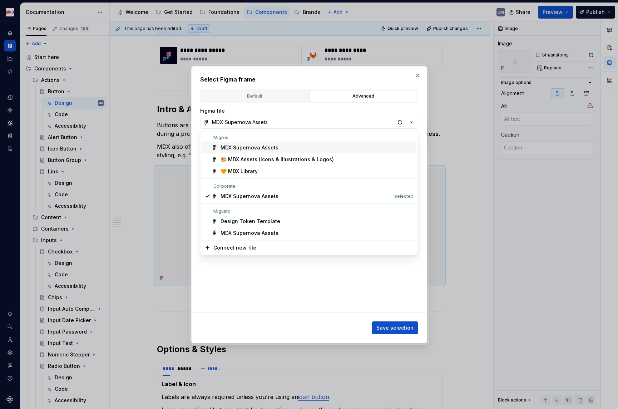
click at [261, 146] on div "MDX Supernova Assets" at bounding box center [249, 147] width 58 height 7
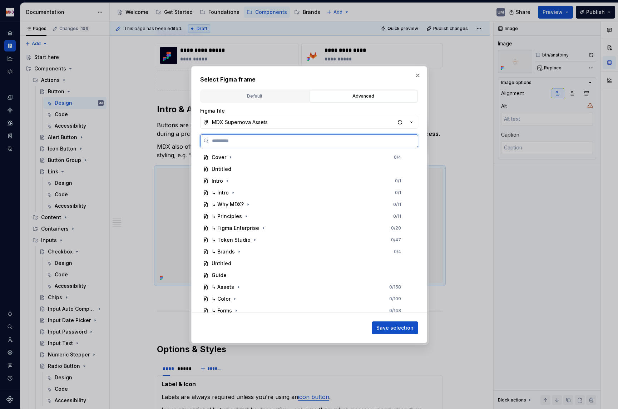
click at [245, 140] on input "search" at bounding box center [313, 140] width 209 height 7
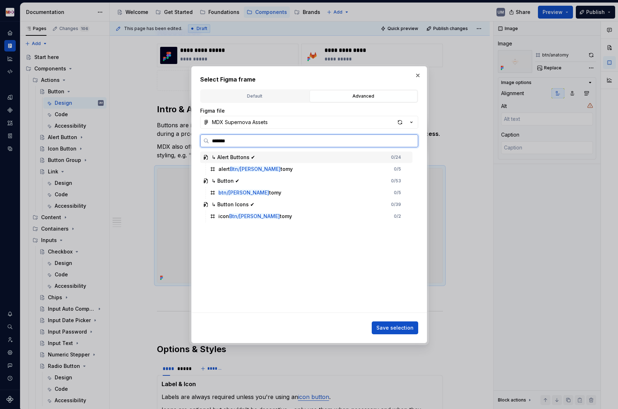
type input "********"
click at [248, 188] on div "btn/anat omy 0 / 5" at bounding box center [309, 192] width 205 height 11
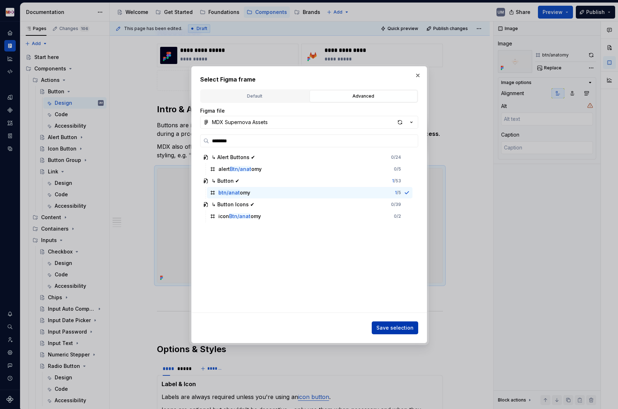
click at [393, 326] on span "Save selection" at bounding box center [394, 327] width 37 height 7
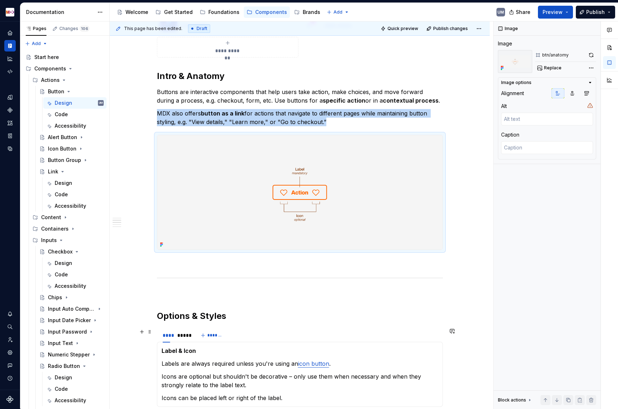
scroll to position [294, 0]
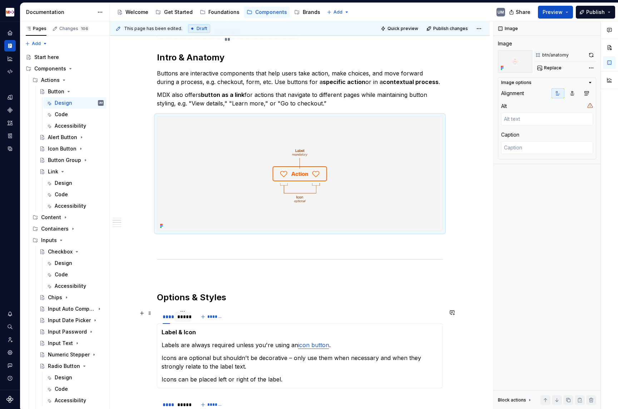
click at [187, 316] on div "*****" at bounding box center [182, 316] width 11 height 7
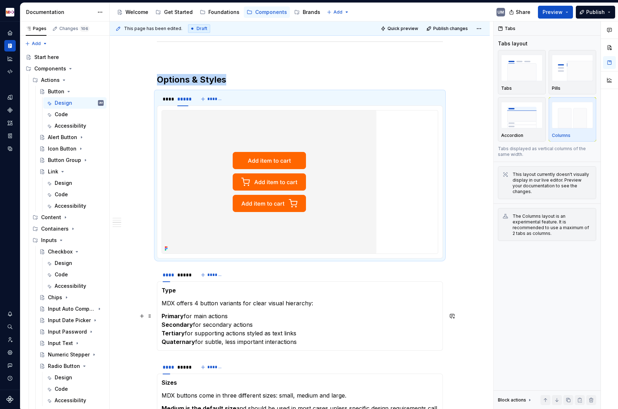
scroll to position [544, 0]
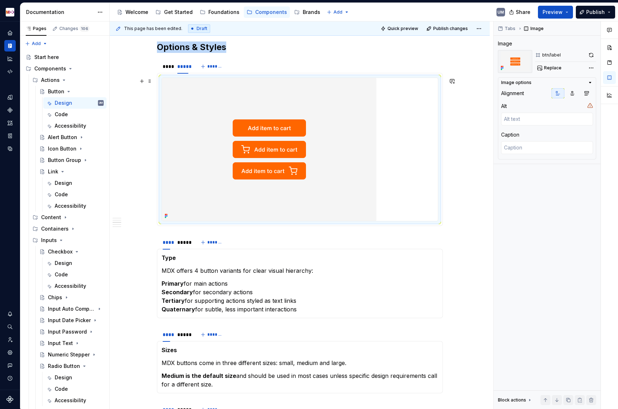
click at [285, 185] on img at bounding box center [269, 149] width 214 height 143
click at [556, 70] on span "Replace" at bounding box center [553, 68] width 18 height 6
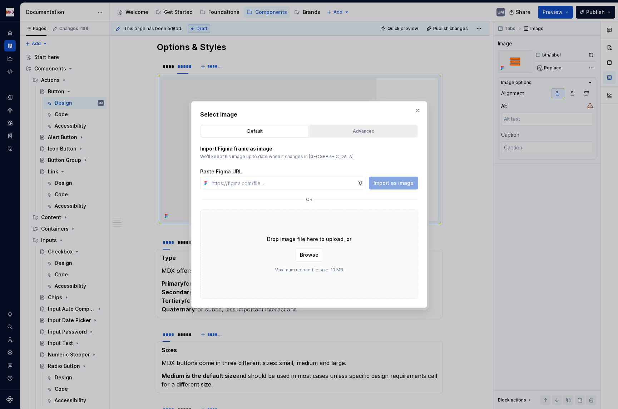
click at [362, 133] on div "Advanced" at bounding box center [363, 131] width 103 height 7
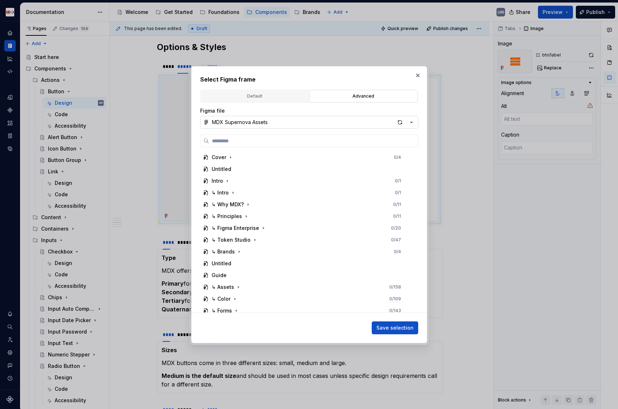
click at [328, 121] on button "MDX Supernova Assets" at bounding box center [309, 122] width 218 height 13
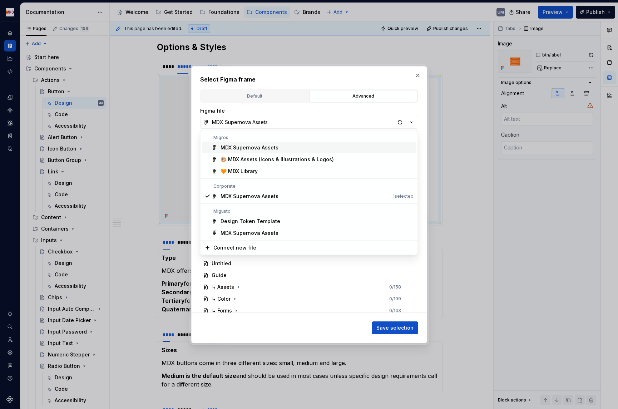
click at [276, 144] on div "MDX Supernova Assets" at bounding box center [316, 147] width 193 height 7
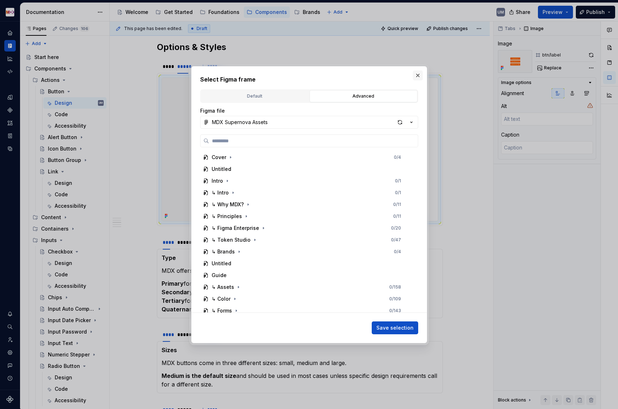
click at [417, 77] on button "button" at bounding box center [418, 75] width 10 height 10
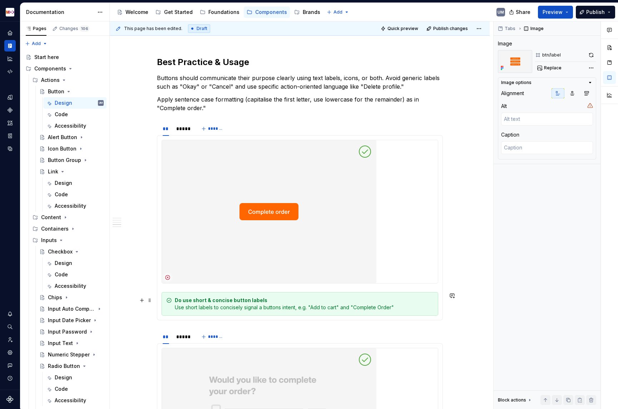
scroll to position [1184, 0]
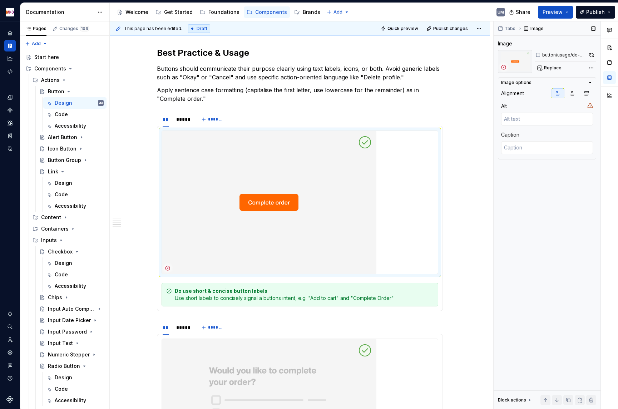
drag, startPoint x: 237, startPoint y: 236, endPoint x: 572, endPoint y: 81, distance: 368.6
click at [274, 156] on img at bounding box center [269, 202] width 214 height 143
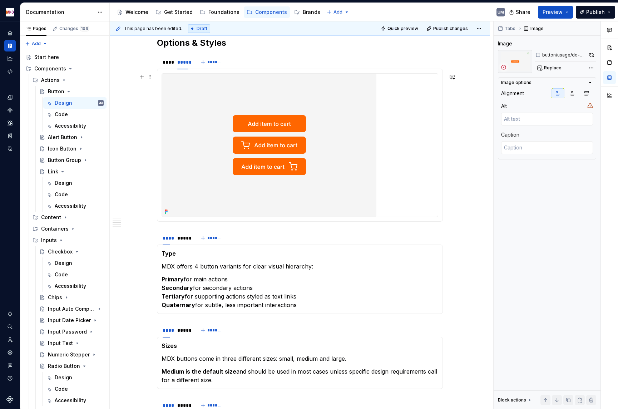
scroll to position [539, 0]
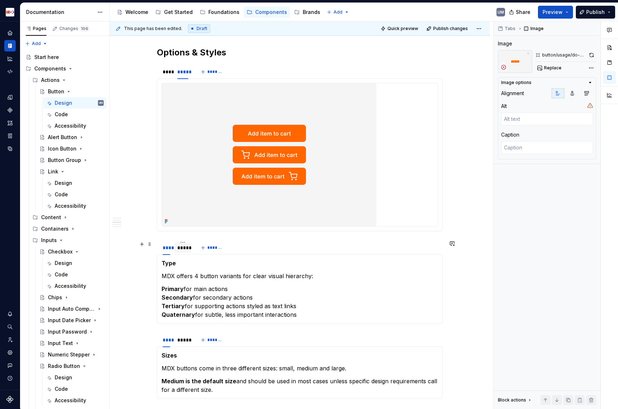
click at [187, 249] on div "*****" at bounding box center [182, 247] width 11 height 7
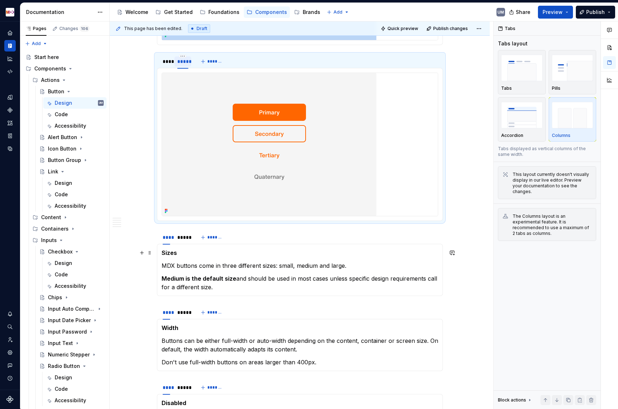
scroll to position [728, 0]
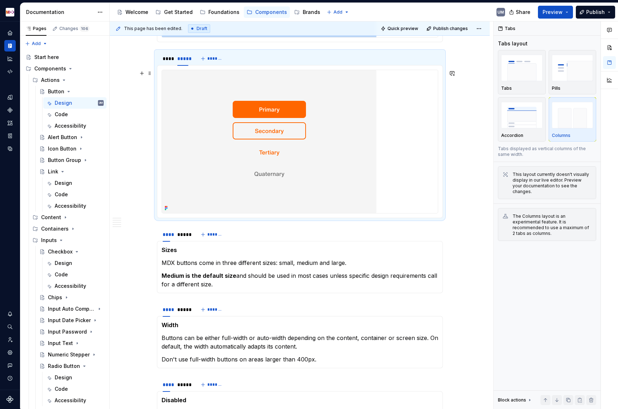
click at [227, 184] on img at bounding box center [269, 141] width 214 height 143
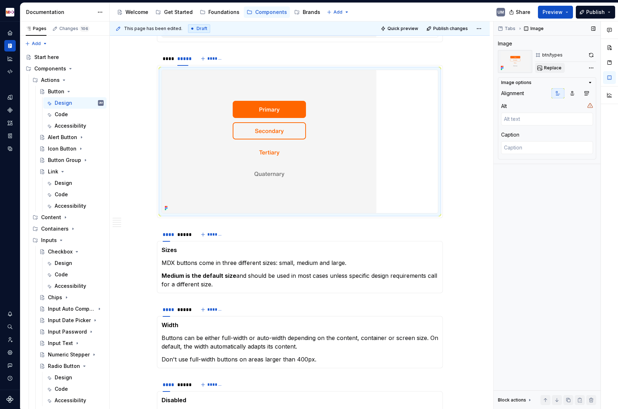
click at [560, 70] on button "Replace" at bounding box center [550, 68] width 30 height 10
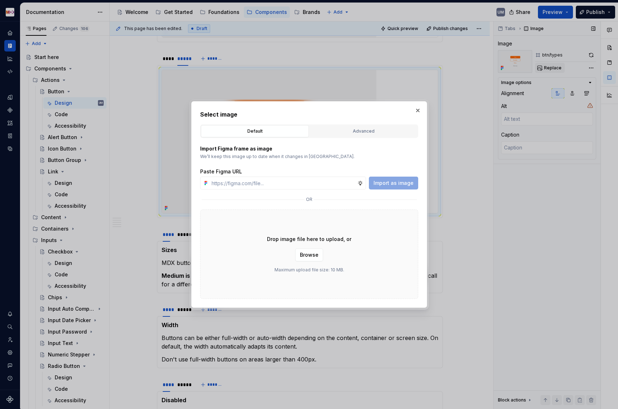
type textarea "*"
click at [355, 130] on div "Advanced" at bounding box center [363, 131] width 103 height 7
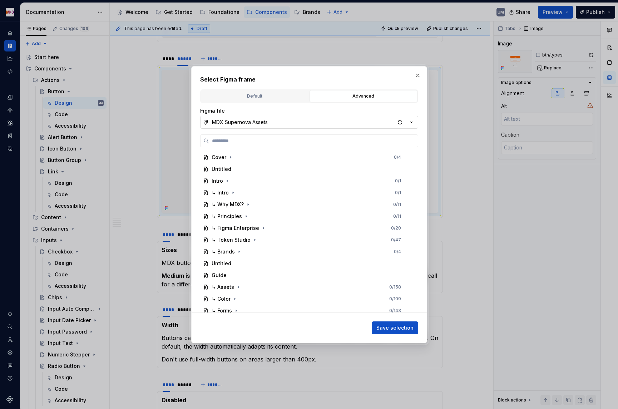
click at [346, 124] on button "MDX Supernova Assets" at bounding box center [309, 122] width 218 height 13
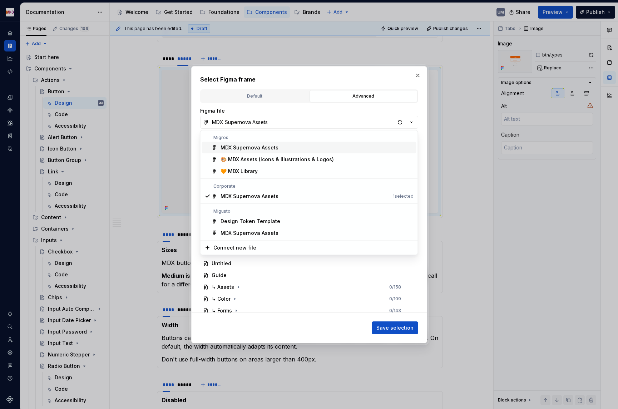
click at [269, 148] on div "MDX Supernova Assets" at bounding box center [249, 147] width 58 height 7
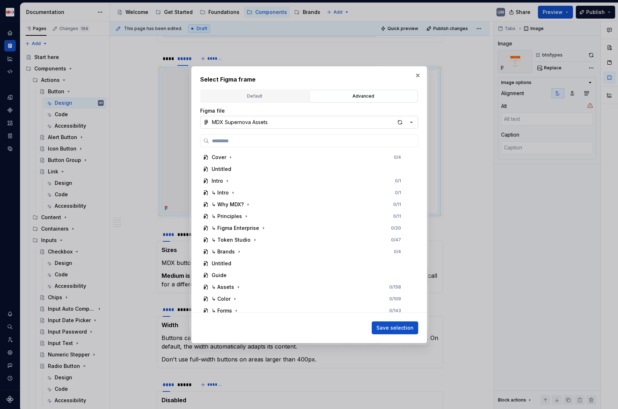
click at [254, 118] on button "MDX Supernova Assets" at bounding box center [309, 122] width 218 height 13
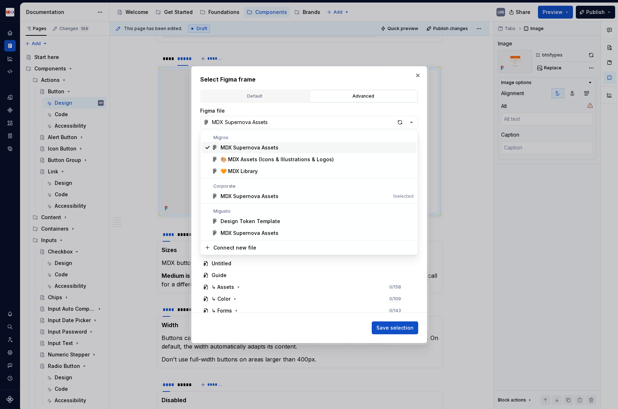
click at [259, 147] on div "MDX Supernova Assets" at bounding box center [249, 147] width 58 height 7
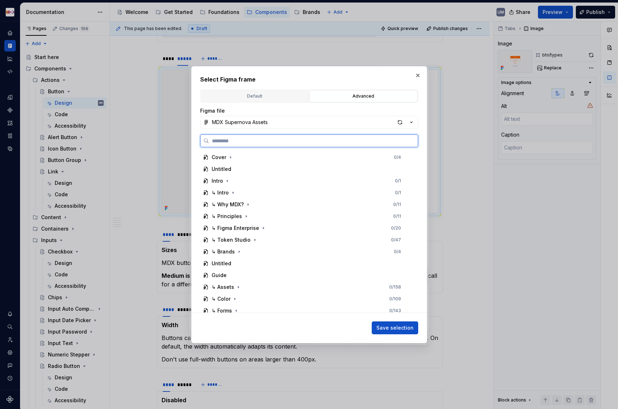
click at [255, 138] on input "search" at bounding box center [313, 140] width 209 height 7
type input "*********"
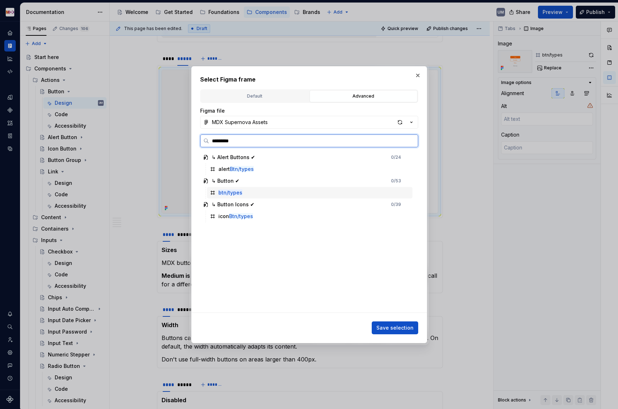
click at [237, 194] on mark "btn/types" at bounding box center [230, 192] width 24 height 6
click at [401, 328] on span "Save selection" at bounding box center [394, 327] width 37 height 7
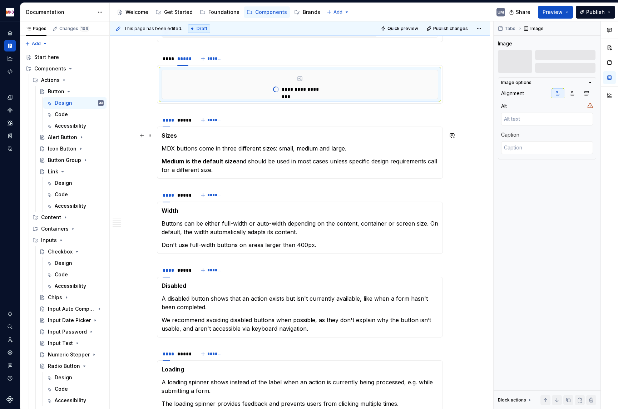
click at [284, 134] on p "Sizes" at bounding box center [299, 135] width 276 height 9
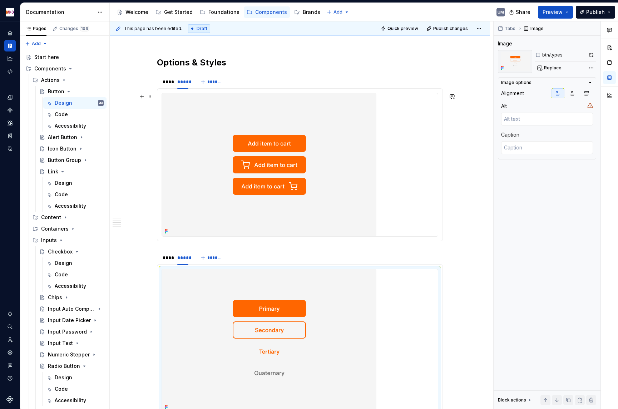
scroll to position [528, 0]
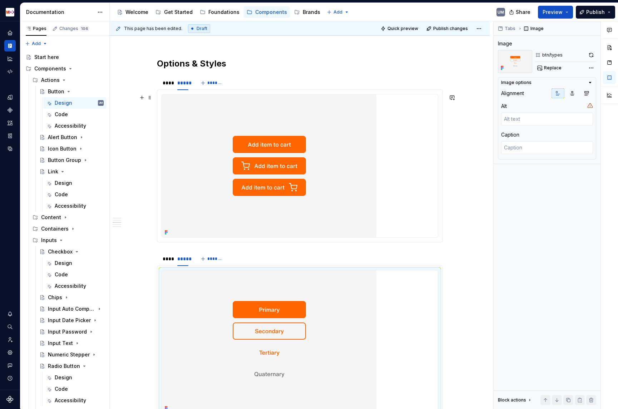
click at [216, 186] on img at bounding box center [269, 165] width 214 height 143
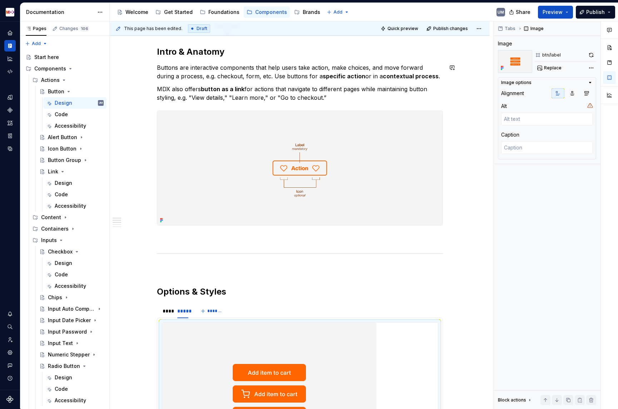
scroll to position [0, 0]
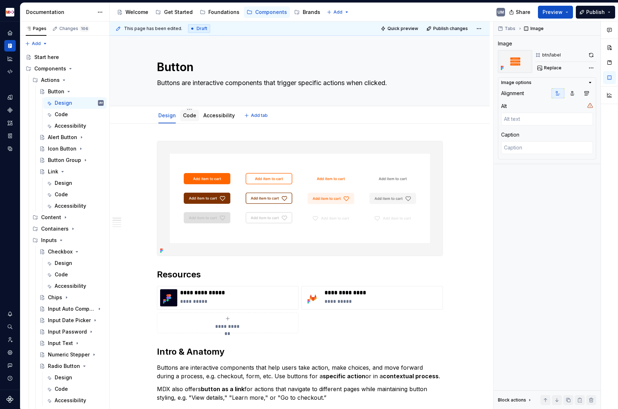
click at [191, 114] on link "Code" at bounding box center [189, 115] width 13 height 6
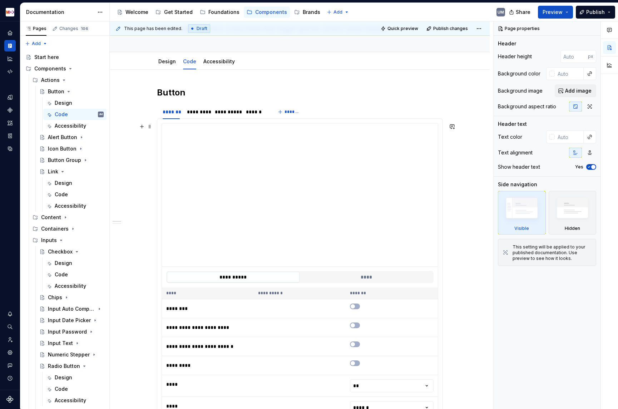
scroll to position [73, 0]
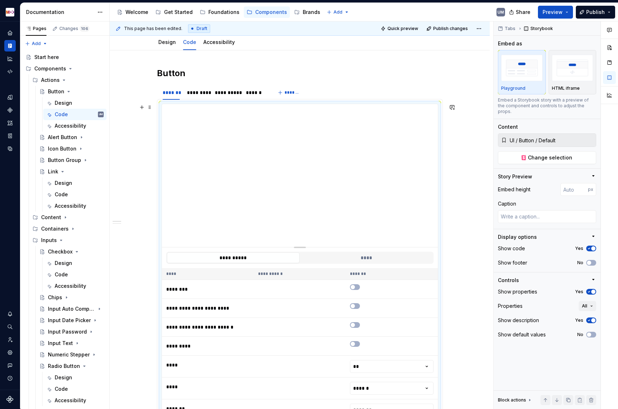
type textarea "*"
click at [201, 92] on div "*********" at bounding box center [197, 92] width 21 height 7
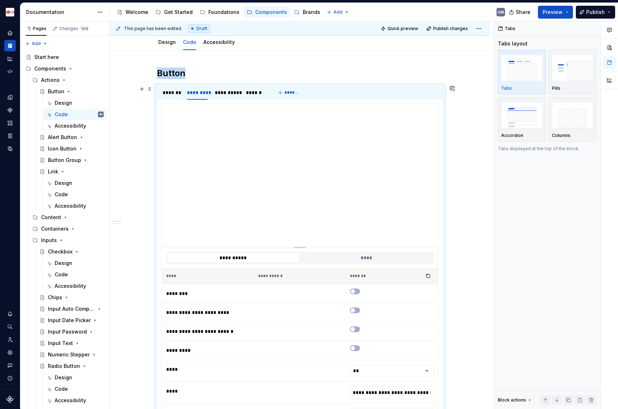
type input "**********"
type textarea "*"
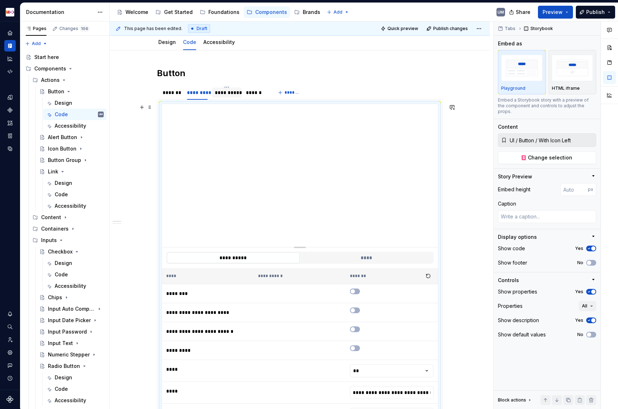
type input "**********"
click at [229, 88] on html "MDX UM Dataset Migros Documentation Accessibility guide for tree Page tree. Nav…" at bounding box center [309, 204] width 618 height 409
type textarea "*"
click at [218, 96] on html "MDX UM Dataset Migros Documentation Accessibility guide for tree Page tree. Nav…" at bounding box center [309, 204] width 618 height 409
click at [220, 95] on div "**********" at bounding box center [227, 92] width 24 height 7
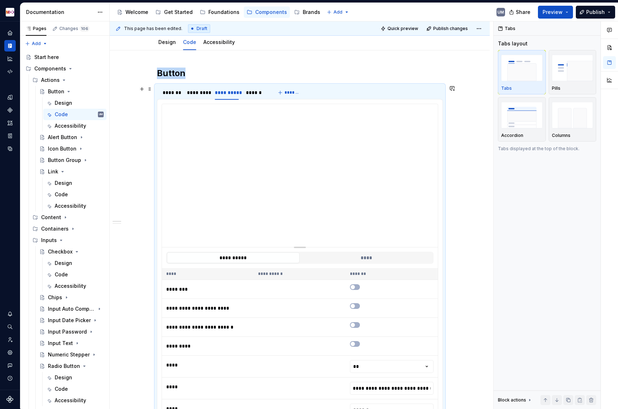
type input "**********"
type textarea "*"
type input "**********"
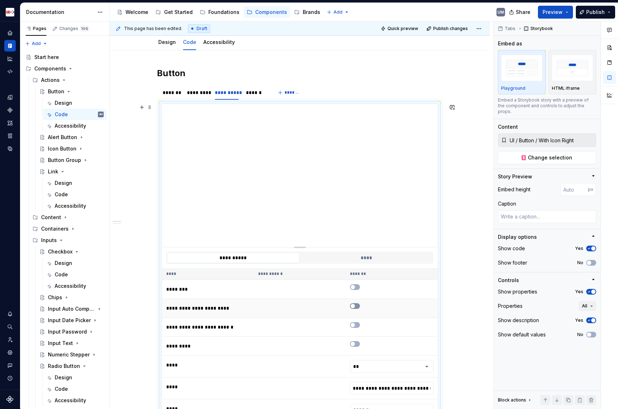
click at [355, 304] on icon "button" at bounding box center [353, 306] width 6 height 4
type textarea "*"
type input "**********"
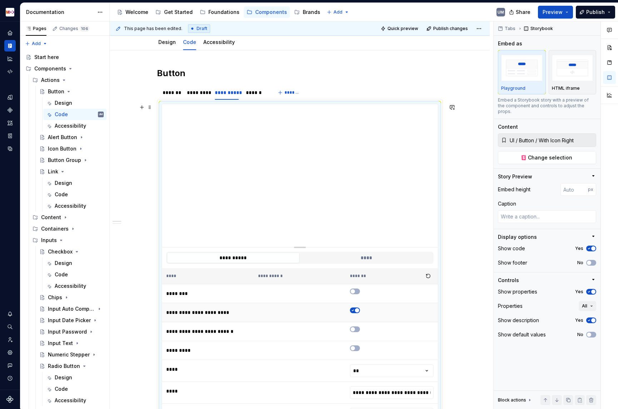
click at [356, 304] on td at bounding box center [391, 312] width 92 height 19
click at [355, 310] on icon "button" at bounding box center [353, 310] width 6 height 4
type textarea "*"
type input "**********"
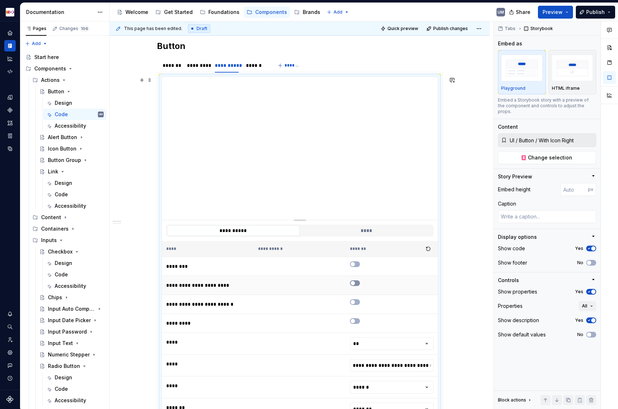
scroll to position [116, 0]
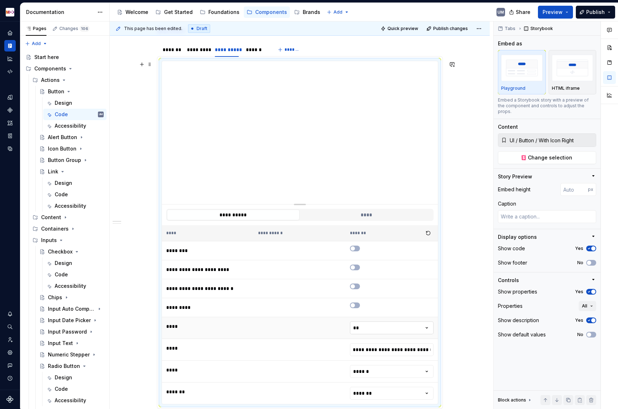
type textarea "*"
click at [368, 333] on html "MDX UM Dataset Migros Documentation Accessibility guide for tree Page tree. Nav…" at bounding box center [309, 204] width 618 height 409
type input "**********"
type textarea "*"
type input "**********"
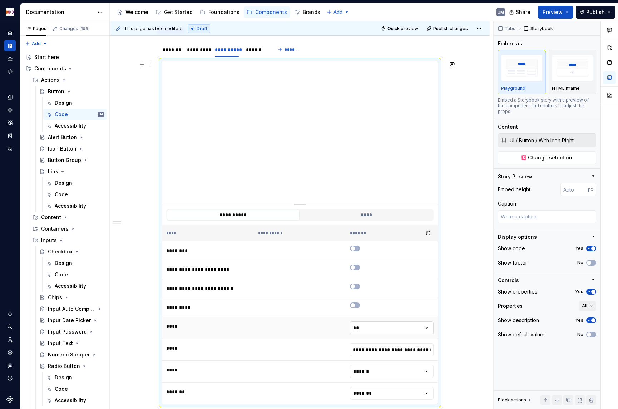
type textarea "*"
click at [370, 326] on html "MDX UM Dataset Migros Documentation Accessibility guide for tree Page tree. Nav…" at bounding box center [309, 204] width 618 height 409
type input "**********"
type textarea "*"
type input "**********"
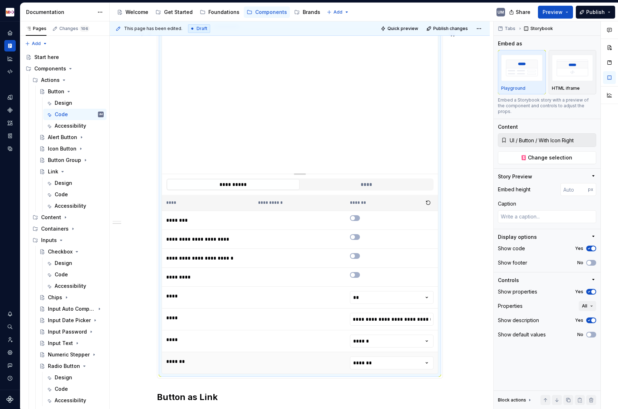
scroll to position [154, 0]
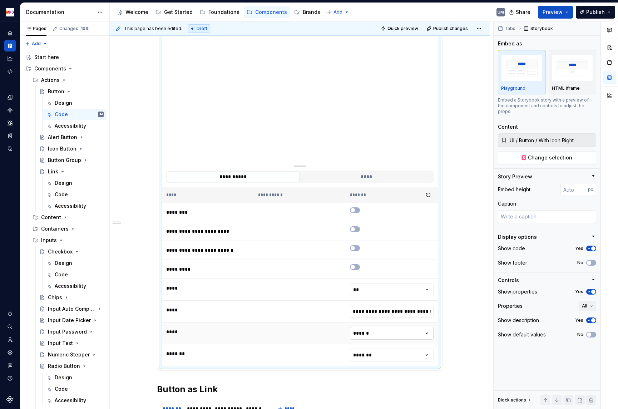
type textarea "*"
type input "**********"
click at [365, 334] on html "MDX UM Dataset Migros Documentation Accessibility guide for tree Page tree. Nav…" at bounding box center [309, 204] width 618 height 409
type textarea "*"
type input "**********"
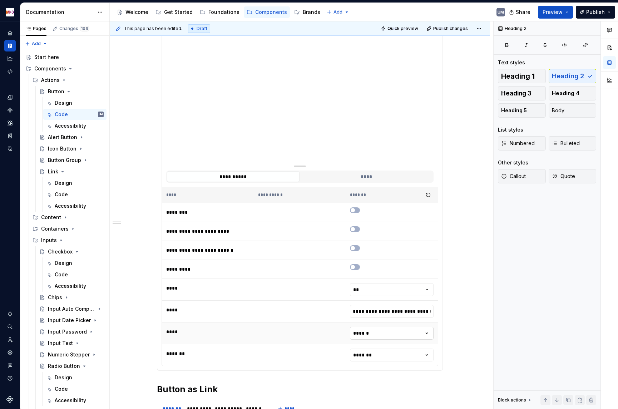
click at [365, 334] on html "MDX UM Dataset Migros Documentation Accessibility guide for tree Page tree. Nav…" at bounding box center [309, 204] width 618 height 409
type textarea "*"
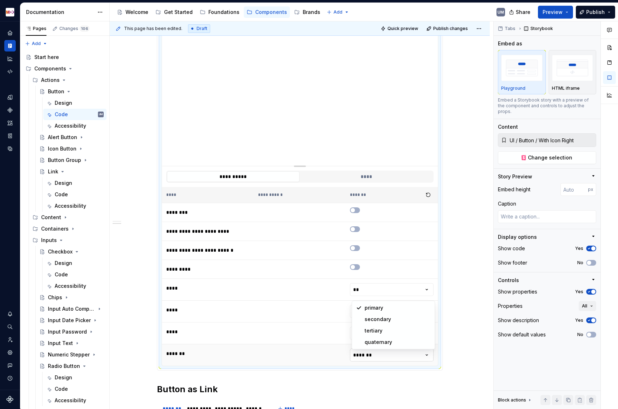
click at [365, 339] on html "MDX UM Dataset Migros Documentation Accessibility guide for tree Page tree. Nav…" at bounding box center [309, 204] width 618 height 409
type input "**********"
type textarea "*"
type input "**********"
type textarea "*"
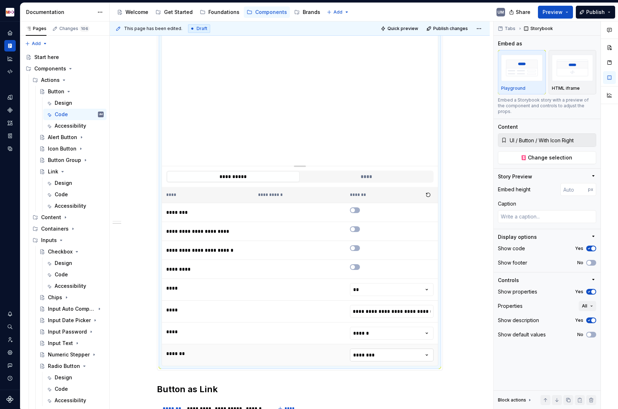
click at [366, 339] on html "MDX UM Dataset Migros Documentation Accessibility guide for tree Page tree. Nav…" at bounding box center [309, 204] width 618 height 409
type input "**********"
type textarea "*"
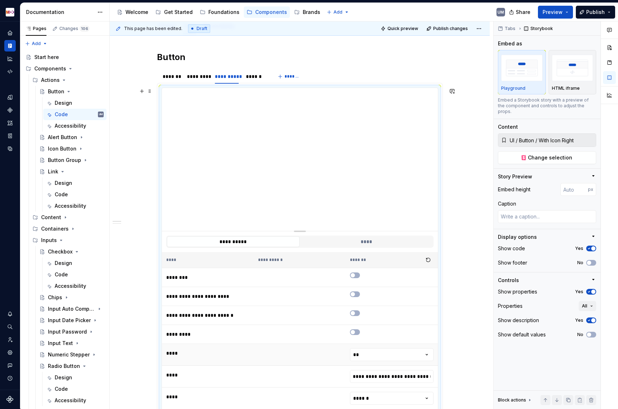
scroll to position [65, 0]
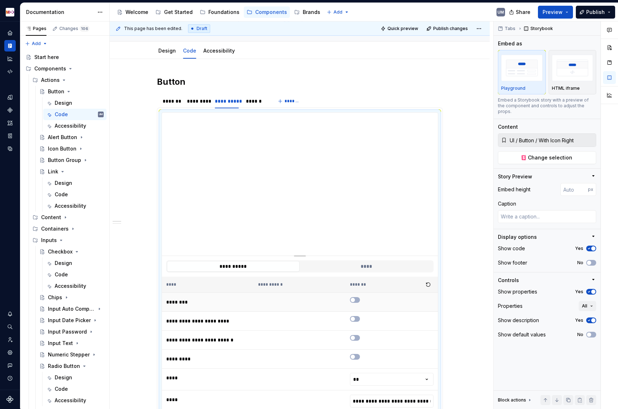
type input "**********"
type textarea "*"
type input "**********"
click at [48, 76] on div "Actions" at bounding box center [50, 79] width 19 height 7
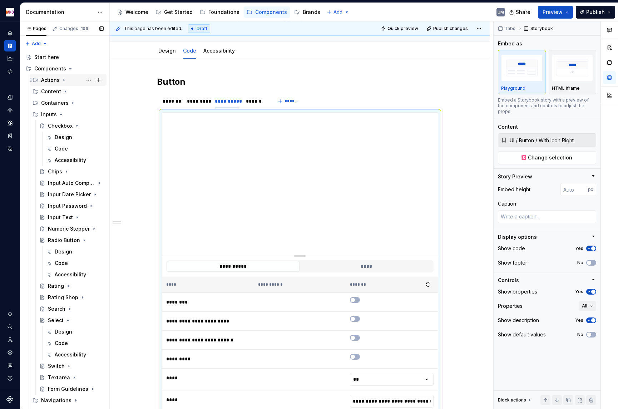
click at [48, 76] on div "Actions" at bounding box center [50, 79] width 19 height 7
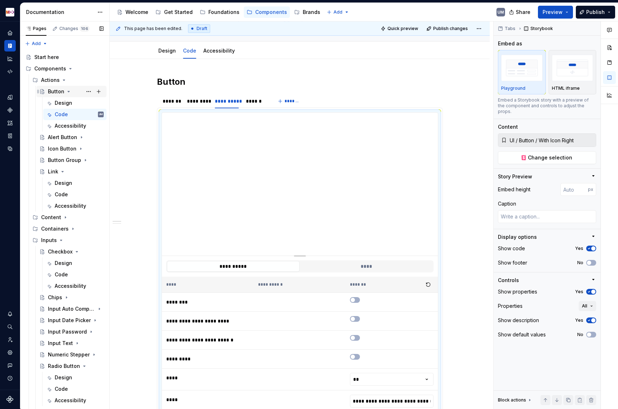
click at [53, 92] on div "Button" at bounding box center [56, 91] width 16 height 7
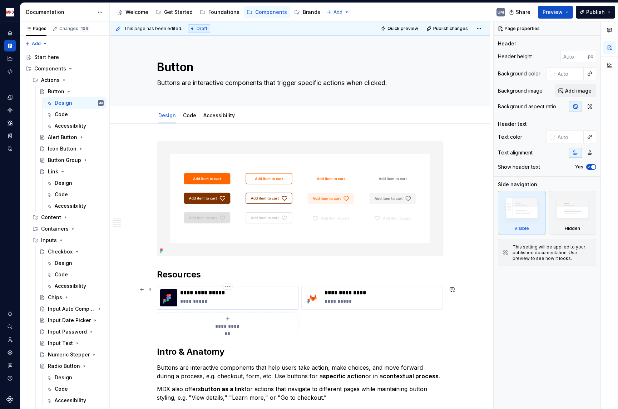
click at [235, 298] on p "**********" at bounding box center [237, 301] width 115 height 7
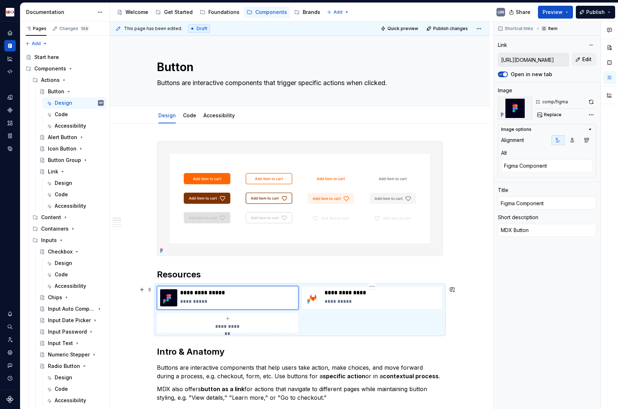
click at [356, 309] on div "**********" at bounding box center [300, 309] width 286 height 47
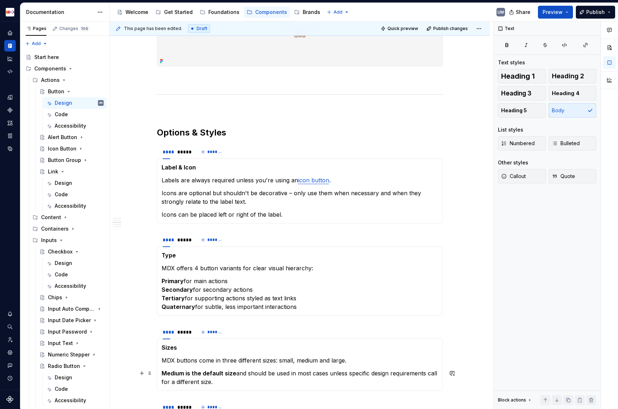
scroll to position [459, 0]
click at [175, 10] on div "Get Started" at bounding box center [178, 12] width 29 height 7
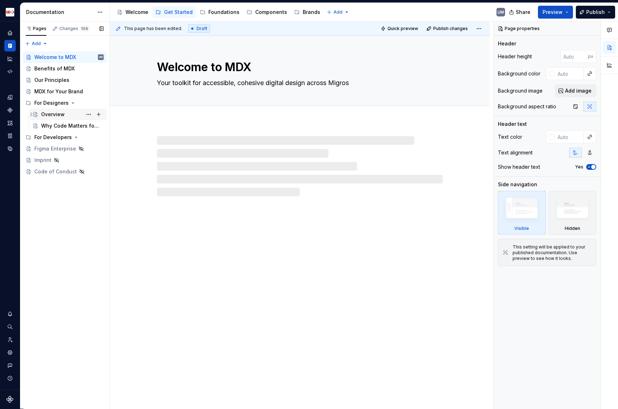
click at [55, 113] on div "Overview" at bounding box center [53, 114] width 24 height 7
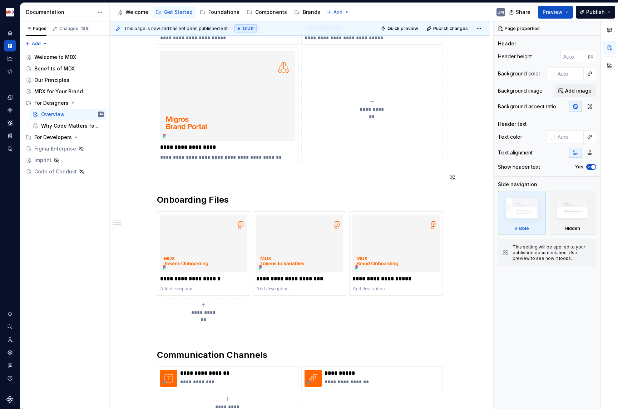
scroll to position [388, 0]
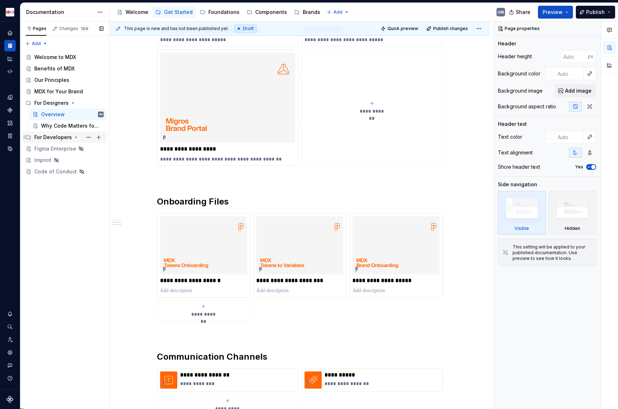
click at [76, 137] on icon "Page tree" at bounding box center [76, 137] width 1 height 2
click at [55, 150] on div "Untitled page" at bounding box center [58, 148] width 34 height 7
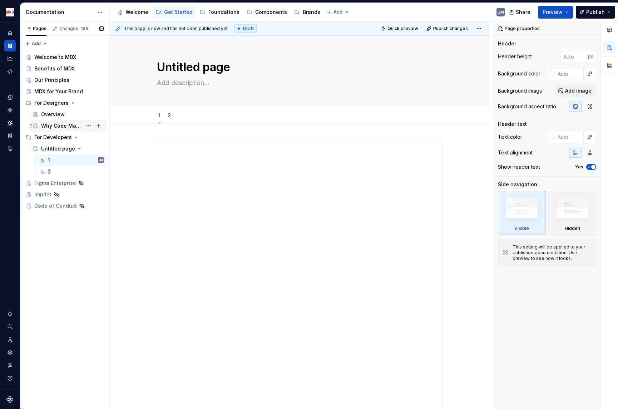
click at [64, 125] on div "Why Code Matters for Designers" at bounding box center [61, 125] width 41 height 7
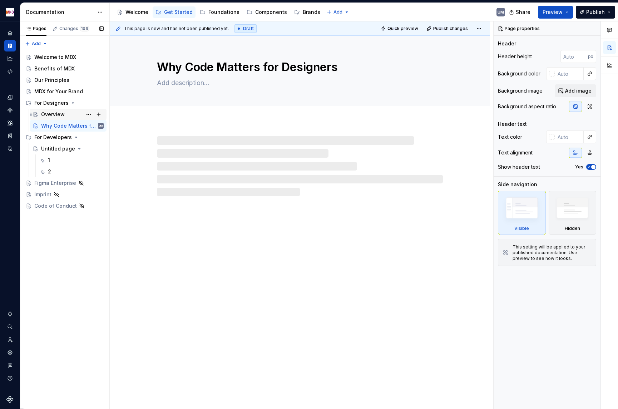
click at [56, 109] on div "Overview" at bounding box center [72, 114] width 63 height 10
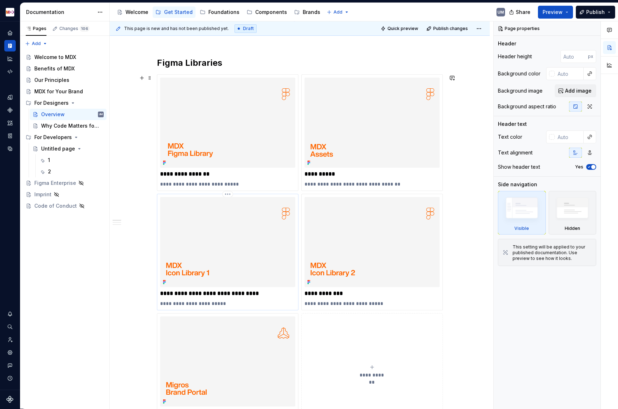
scroll to position [93, 0]
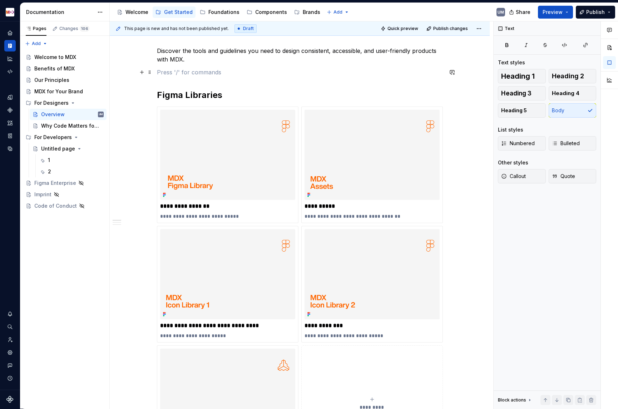
click at [197, 71] on p at bounding box center [300, 72] width 286 height 9
click at [151, 112] on span at bounding box center [150, 110] width 6 height 10
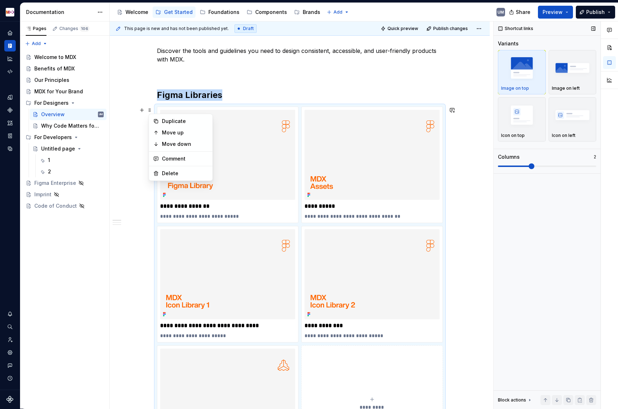
scroll to position [145, 0]
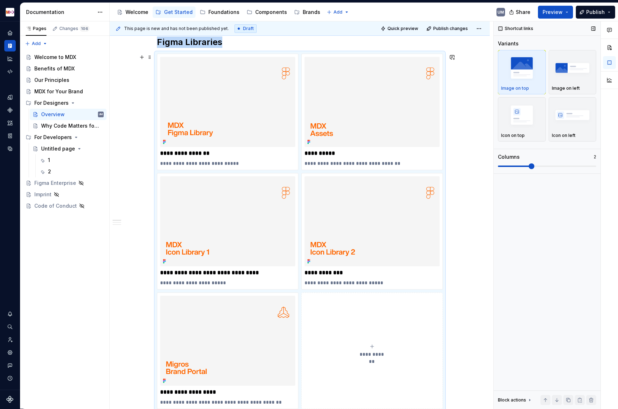
click at [516, 164] on span at bounding box center [547, 166] width 98 height 6
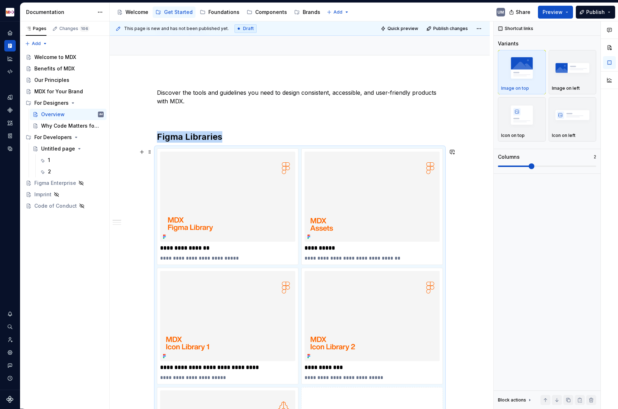
scroll to position [66, 0]
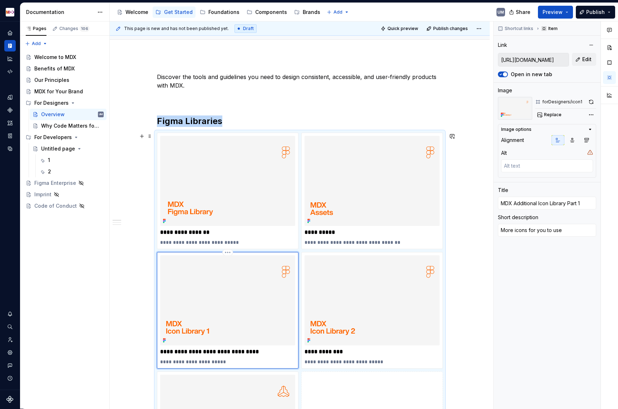
click at [213, 316] on img at bounding box center [227, 300] width 135 height 90
click at [270, 16] on div "Components" at bounding box center [266, 12] width 40 height 9
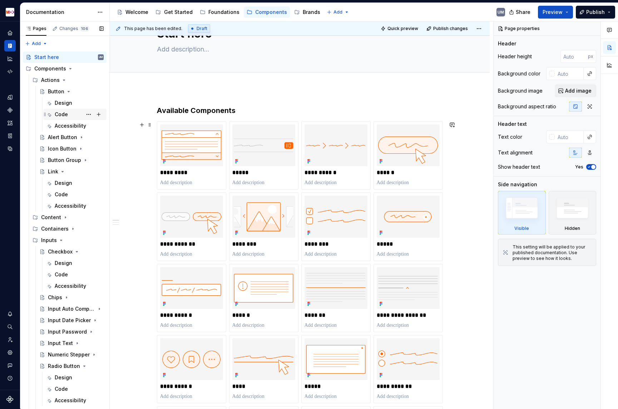
scroll to position [20, 0]
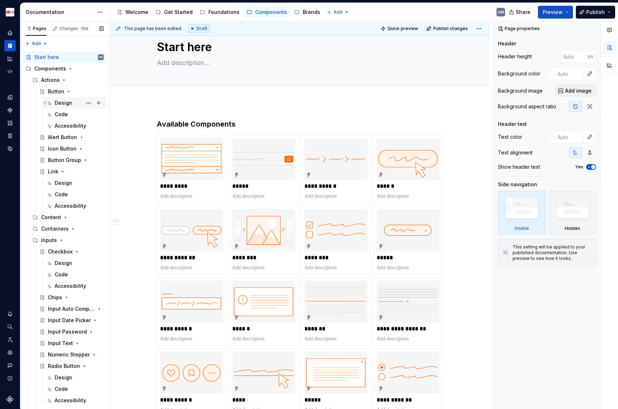
click at [61, 104] on div "Design" at bounding box center [64, 102] width 18 height 7
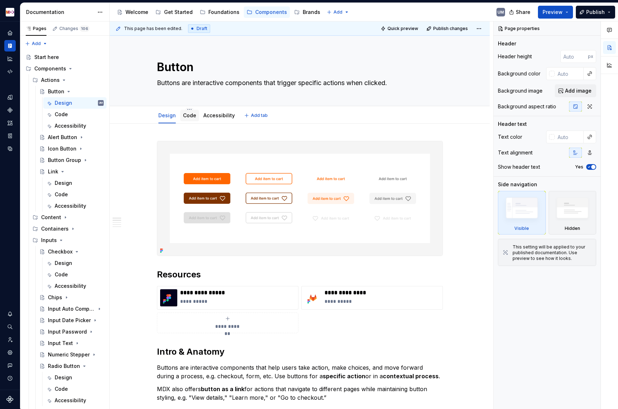
click at [192, 119] on div "Code" at bounding box center [189, 115] width 13 height 9
click at [189, 118] on link "Code" at bounding box center [189, 115] width 13 height 6
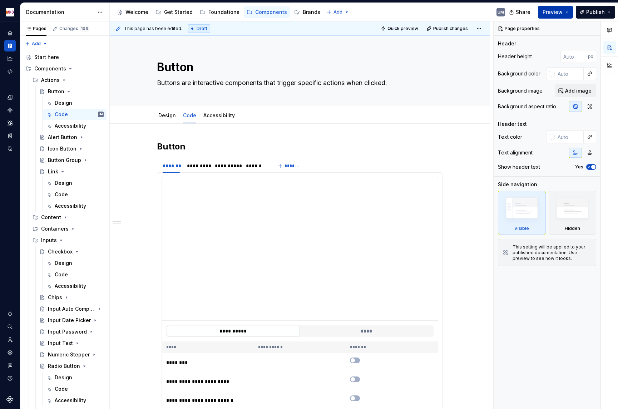
click at [569, 12] on button "Preview" at bounding box center [555, 12] width 35 height 13
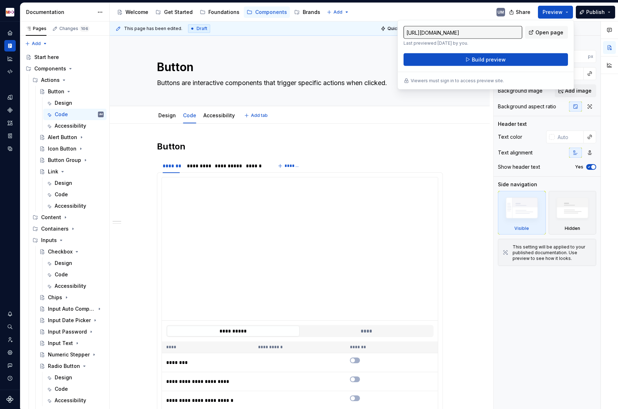
click at [366, 116] on div "Design Code Accessibility Add tab" at bounding box center [300, 116] width 294 height 16
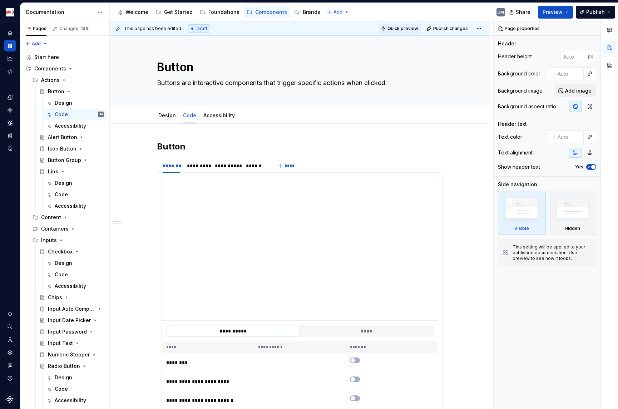
click at [408, 28] on span "Quick preview" at bounding box center [402, 29] width 31 height 6
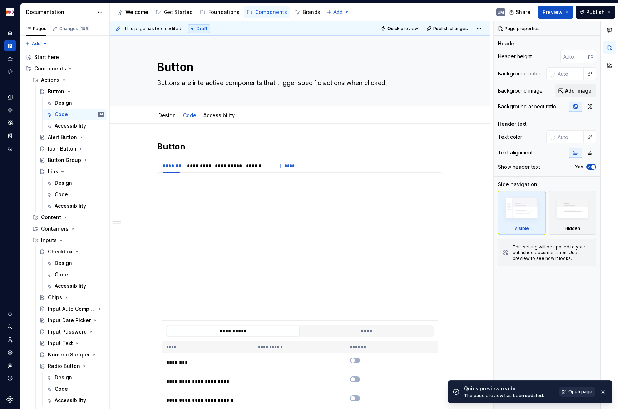
click at [579, 339] on span "Open page" at bounding box center [580, 392] width 24 height 6
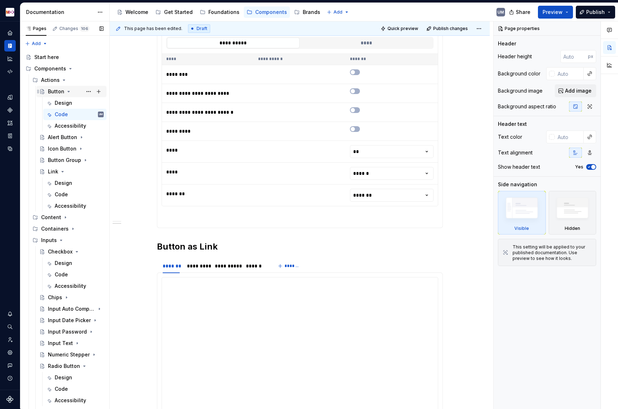
scroll to position [255, 0]
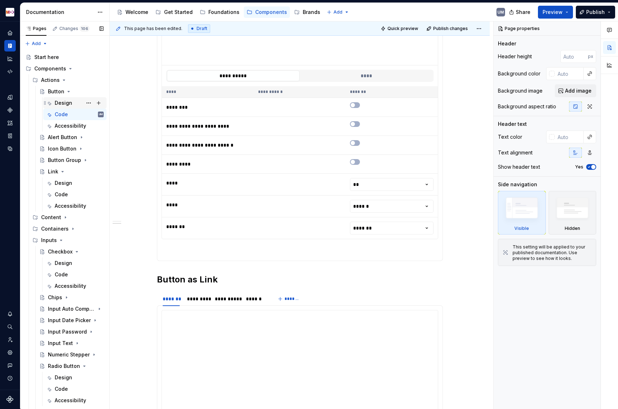
click at [63, 101] on div "Design" at bounding box center [64, 102] width 18 height 7
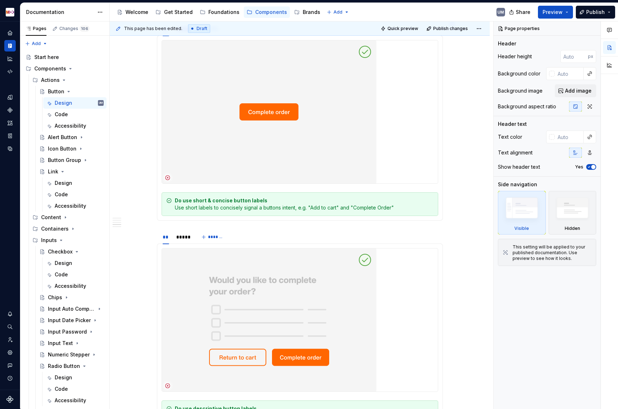
scroll to position [982, 0]
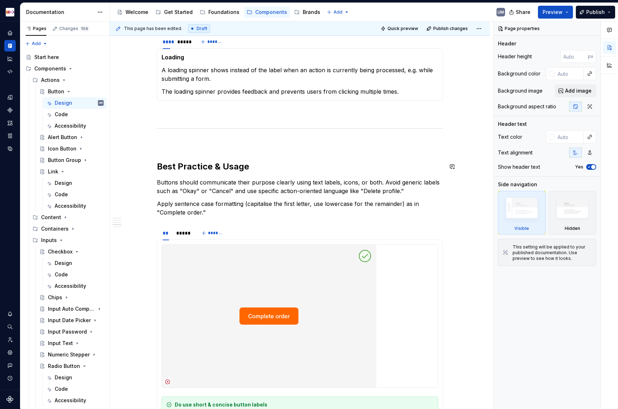
click at [160, 176] on div "**********" at bounding box center [300, 374] width 286 height 2433
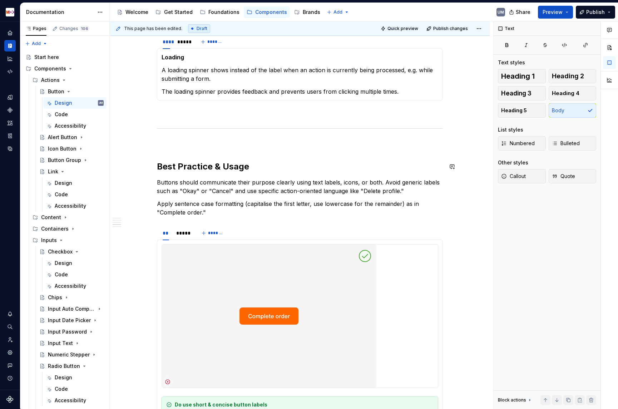
click at [163, 170] on h2 "Best Practice & Usage" at bounding box center [300, 166] width 286 height 11
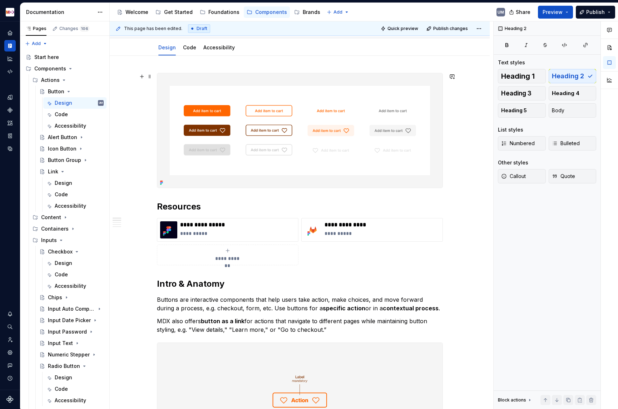
scroll to position [0, 0]
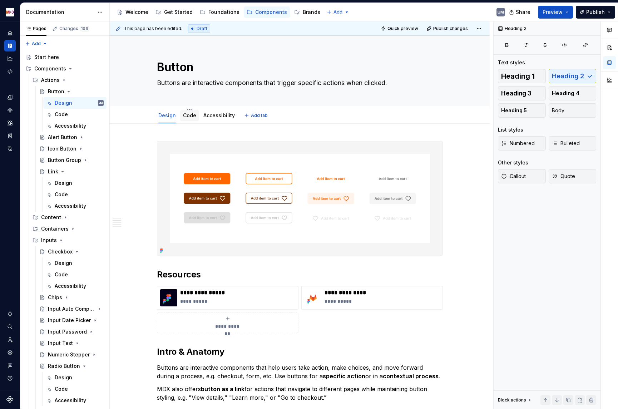
click at [191, 117] on link "Code" at bounding box center [189, 115] width 13 height 6
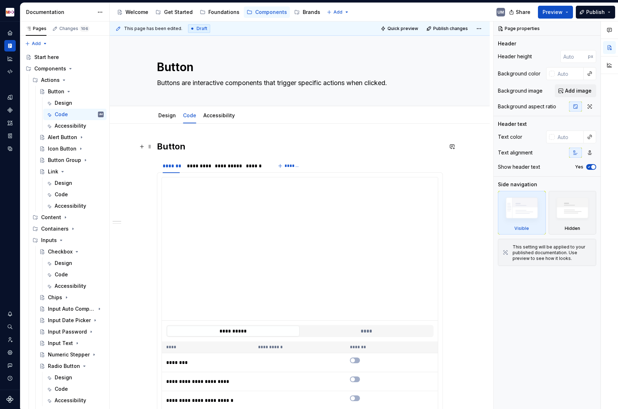
click at [173, 145] on h2 "Button" at bounding box center [300, 146] width 286 height 11
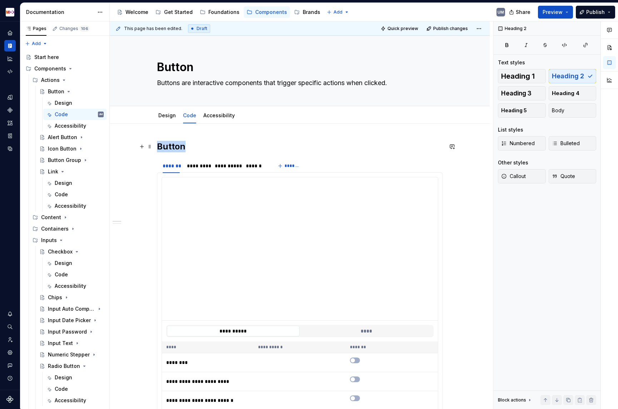
click at [173, 145] on h2 "Button" at bounding box center [300, 146] width 286 height 11
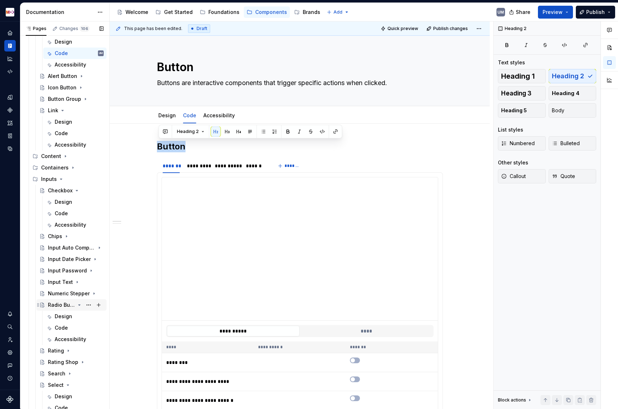
scroll to position [71, 0]
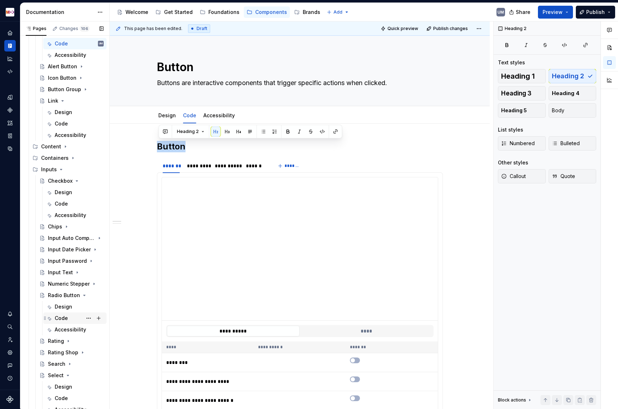
click at [60, 317] on div "Code" at bounding box center [61, 317] width 13 height 7
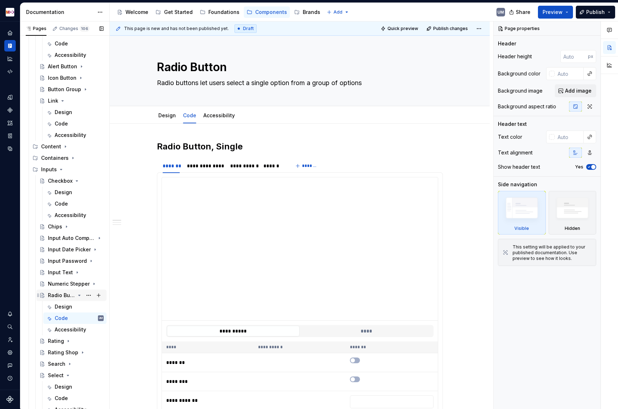
click at [65, 290] on div "Radio Button" at bounding box center [76, 295] width 56 height 10
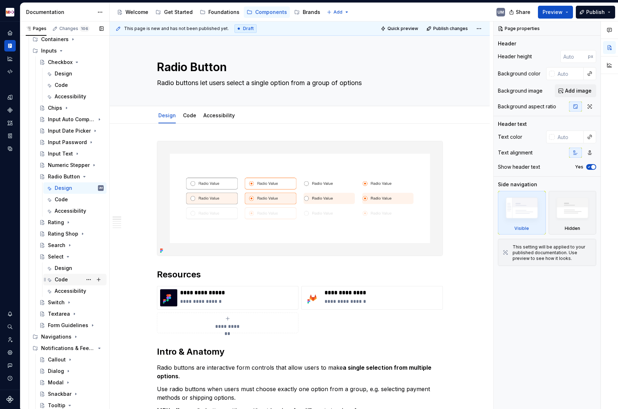
click at [62, 278] on div "Code" at bounding box center [61, 279] width 13 height 7
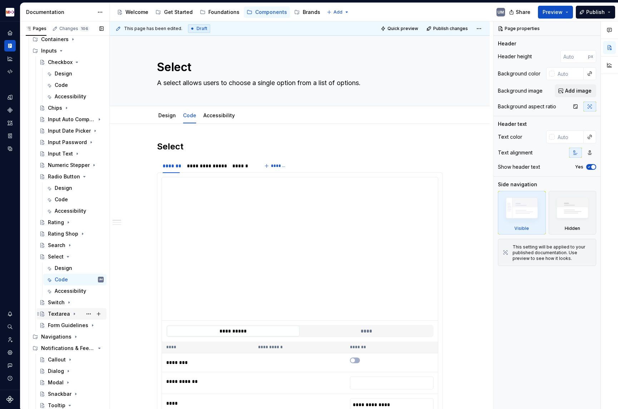
click at [74, 316] on icon "Page tree" at bounding box center [74, 314] width 6 height 6
click at [65, 337] on div "Code" at bounding box center [61, 336] width 13 height 7
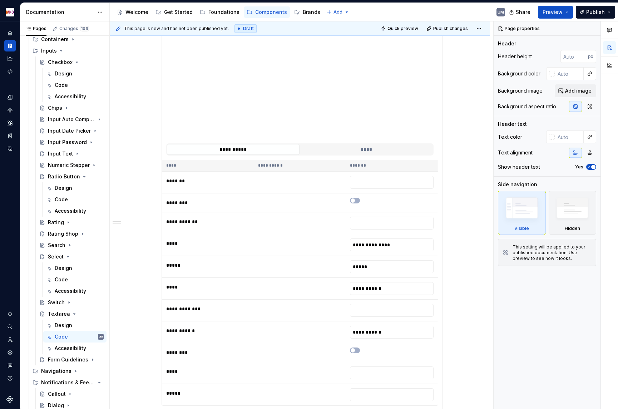
scroll to position [22, 0]
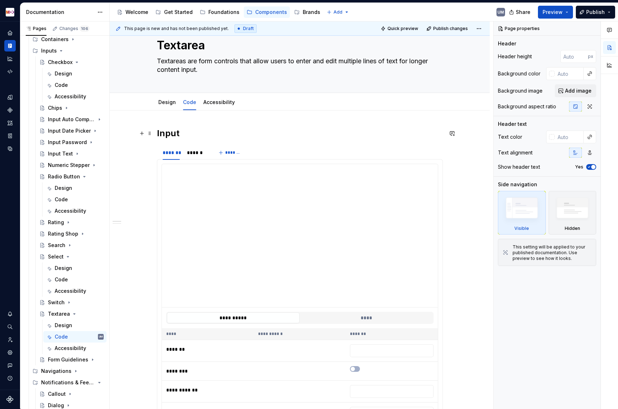
type textarea "*"
click at [167, 135] on h2 "Input" at bounding box center [300, 133] width 286 height 11
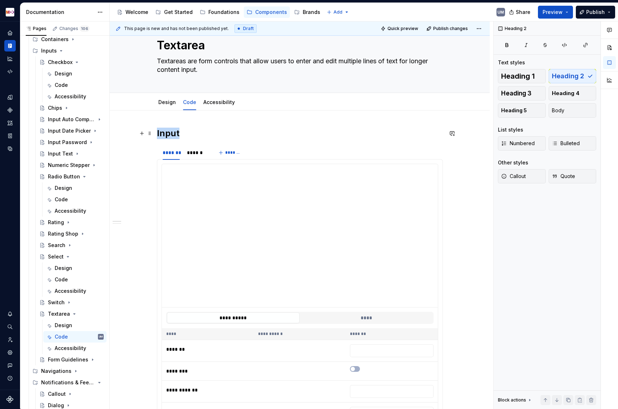
click at [167, 135] on h2 "Input" at bounding box center [300, 133] width 286 height 11
click at [223, 101] on link "Accessibility" at bounding box center [218, 102] width 31 height 6
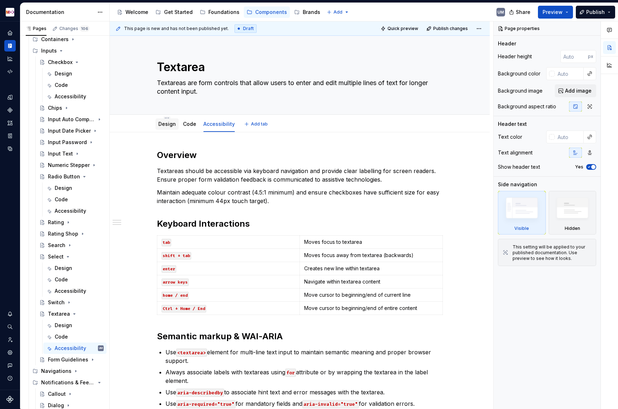
click at [168, 123] on link "Design" at bounding box center [167, 124] width 18 height 6
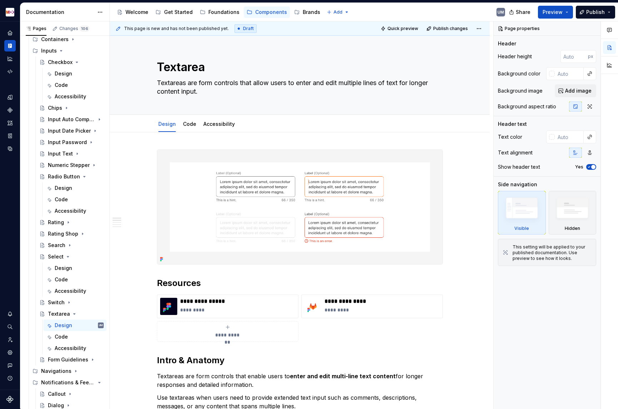
type textarea "*"
